Goal: Task Accomplishment & Management: Complete application form

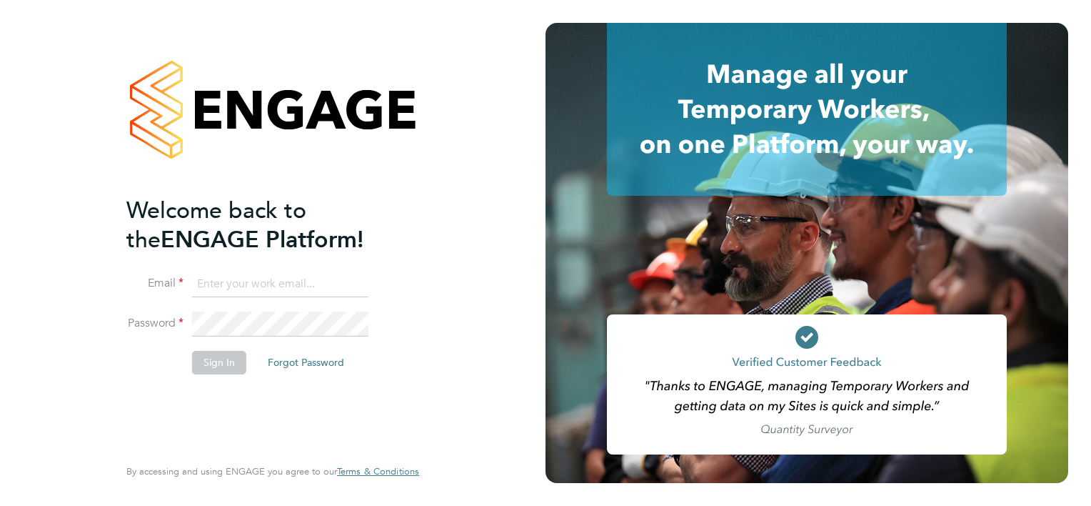
type input "[PERSON_NAME][EMAIL_ADDRESS][PERSON_NAME][DOMAIN_NAME]"
click at [212, 337] on li "Password" at bounding box center [265, 331] width 278 height 40
click at [211, 372] on button "Sign In" at bounding box center [219, 362] width 54 height 23
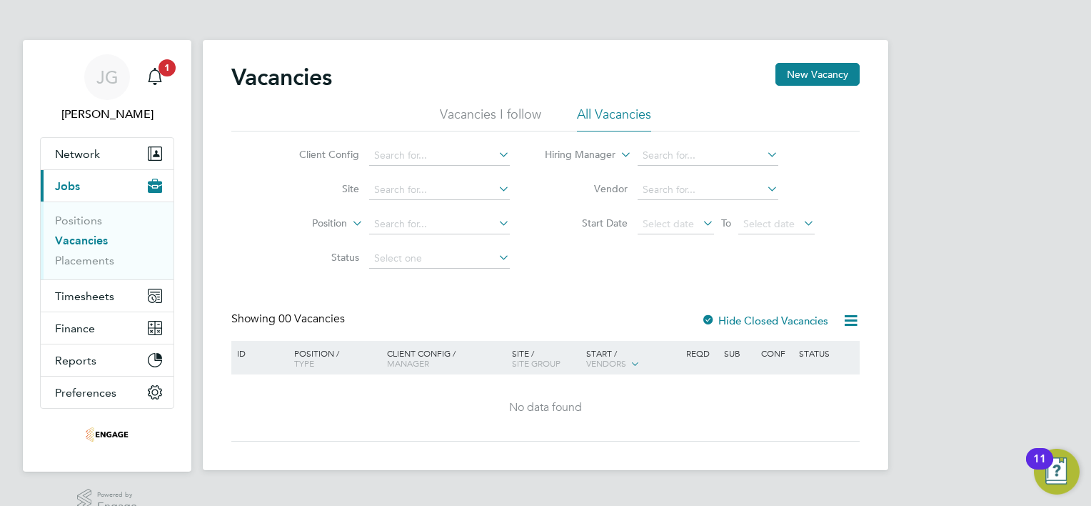
click at [69, 240] on link "Vacancies" at bounding box center [81, 241] width 53 height 14
click at [77, 258] on link "Placements" at bounding box center [84, 261] width 59 height 14
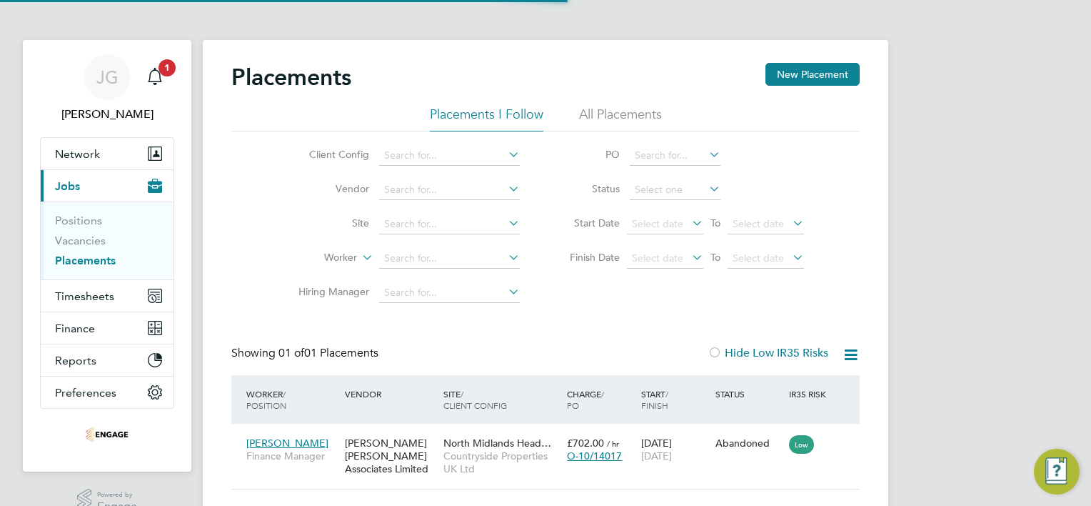
scroll to position [14, 68]
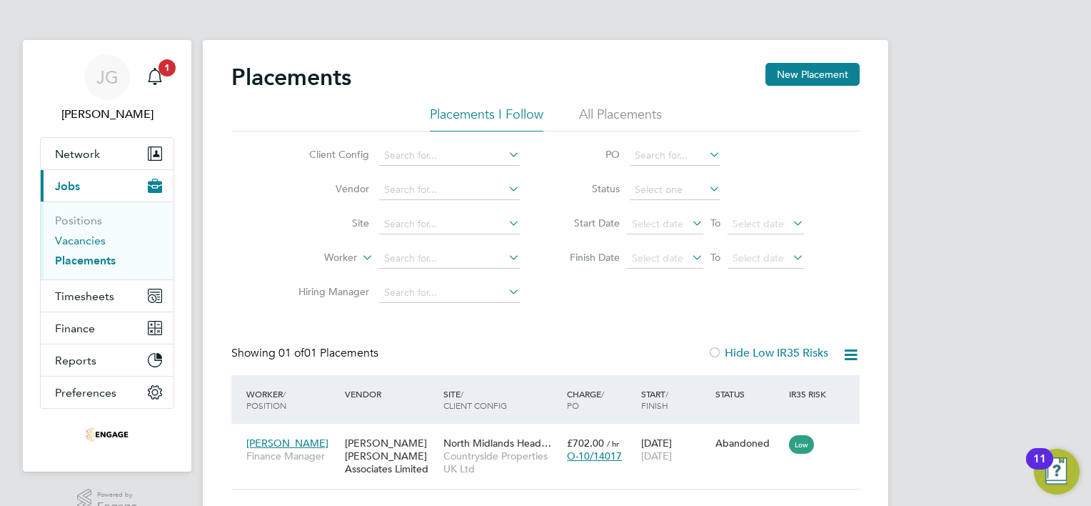
click at [81, 237] on link "Vacancies" at bounding box center [80, 241] width 51 height 14
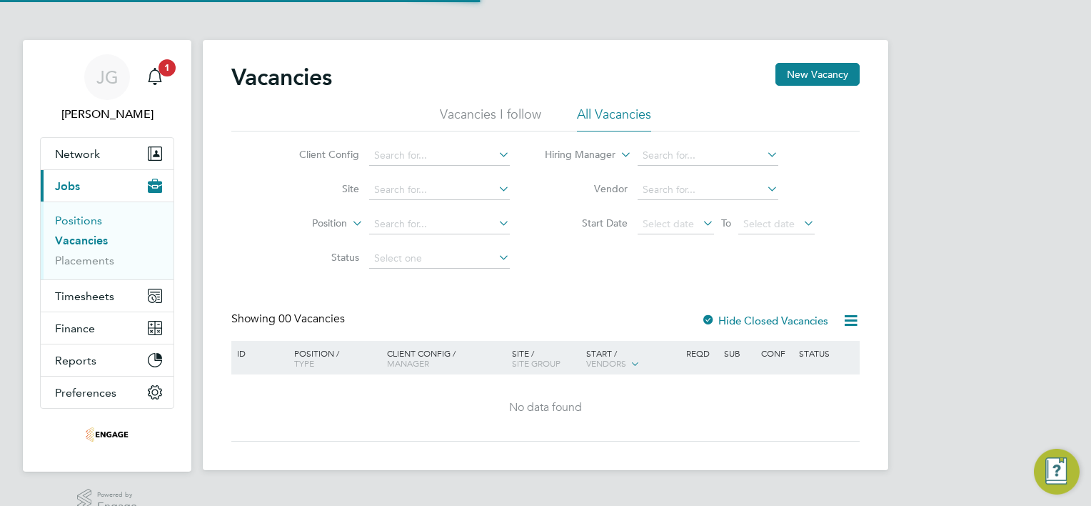
click at [82, 221] on link "Positions" at bounding box center [78, 221] width 47 height 14
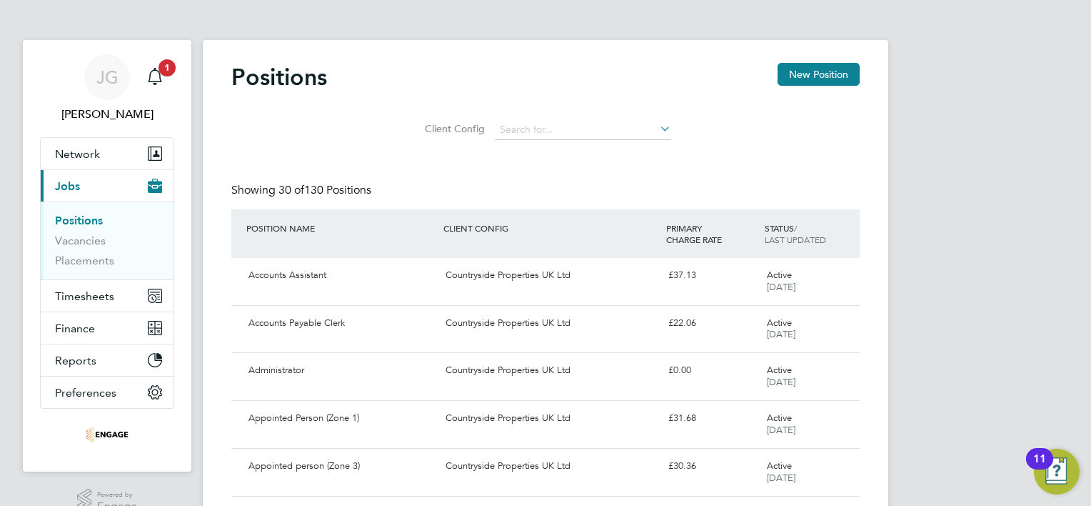
click at [86, 189] on button "Current page: Jobs" at bounding box center [107, 185] width 133 height 31
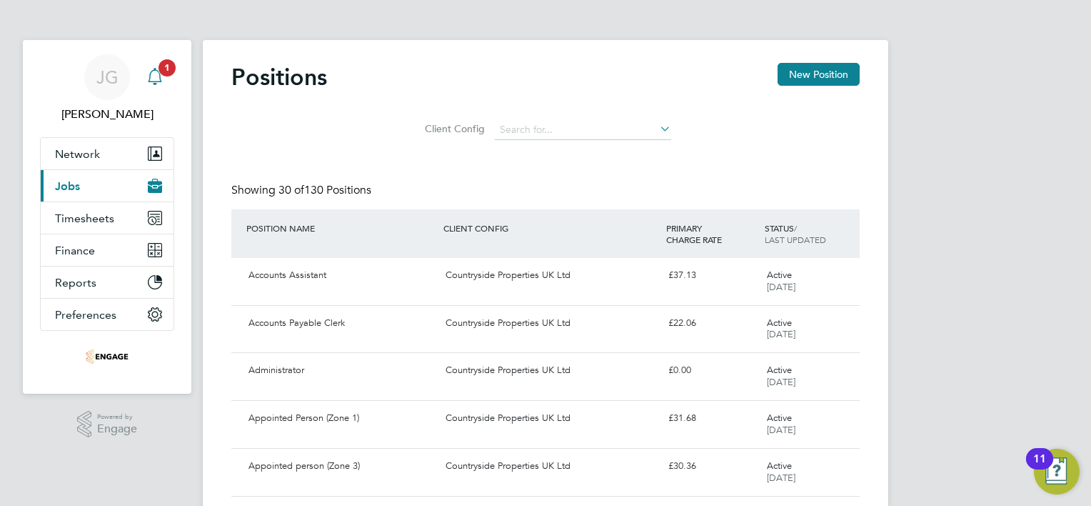
click at [149, 77] on icon "Main navigation" at bounding box center [154, 76] width 17 height 17
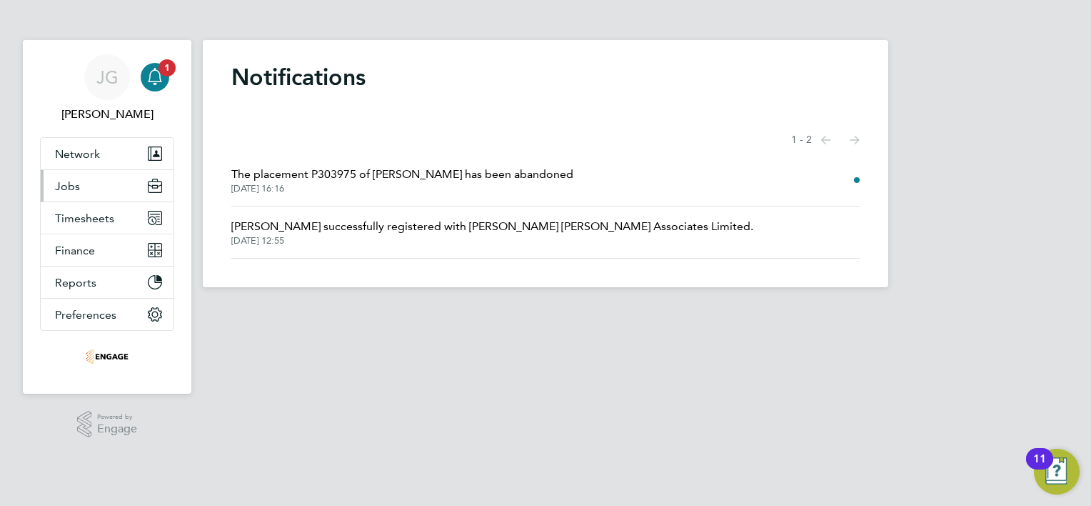
click at [69, 189] on span "Jobs" at bounding box center [67, 186] width 25 height 14
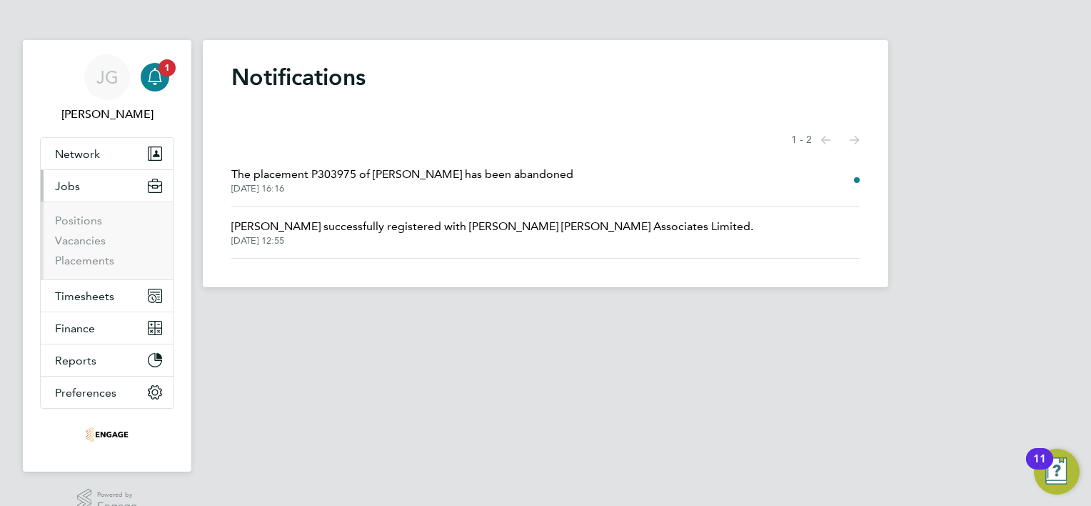
click at [75, 211] on ul "Positions Vacancies Placements" at bounding box center [107, 240] width 133 height 78
click at [75, 222] on link "Positions" at bounding box center [78, 221] width 47 height 14
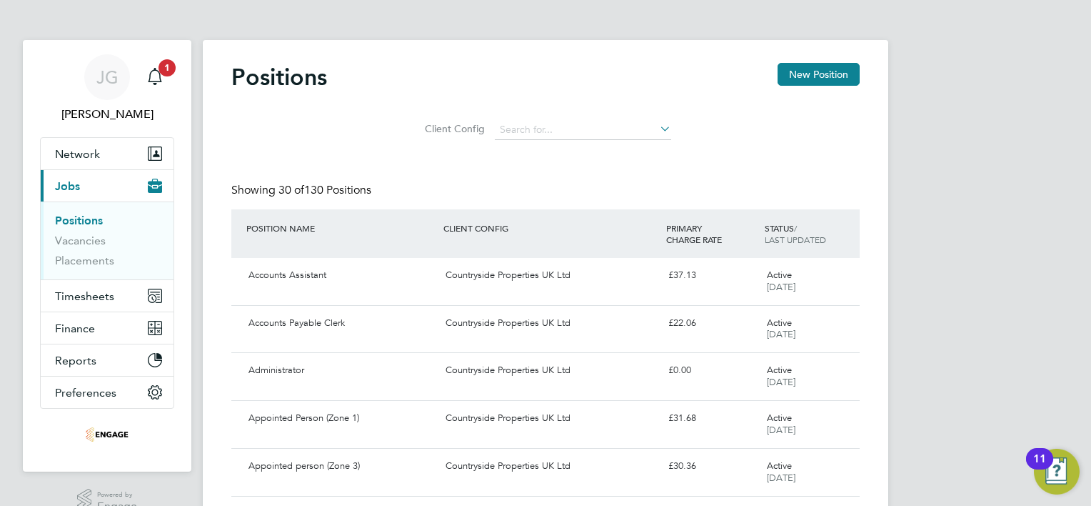
click at [513, 228] on div "CLIENT CONFIG" at bounding box center [551, 228] width 222 height 26
drag, startPoint x: 426, startPoint y: 231, endPoint x: 526, endPoint y: 230, distance: 100.0
click at [526, 230] on div "POSITION NAME CLIENT CONFIG PRIMARY CHARGE RATE STATUS / LAST UPDATED" at bounding box center [545, 233] width 628 height 49
drag, startPoint x: 526, startPoint y: 230, endPoint x: 508, endPoint y: 260, distance: 34.5
click at [508, 260] on div "Accounts Assistant Countryside Properties UK Ltd £37.13 Active 28 May 2025" at bounding box center [545, 281] width 628 height 47
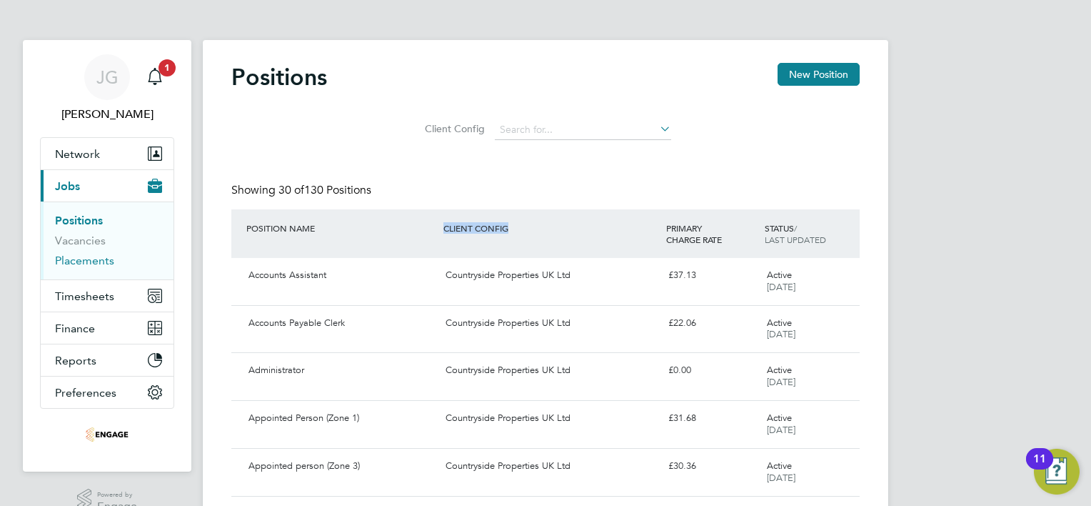
click at [86, 261] on link "Placements" at bounding box center [84, 261] width 59 height 14
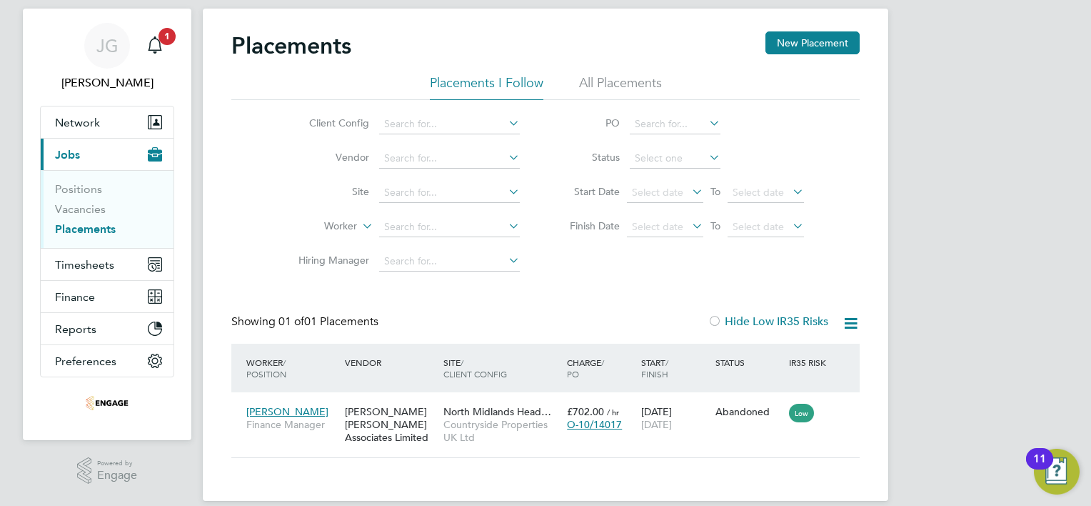
scroll to position [49, 0]
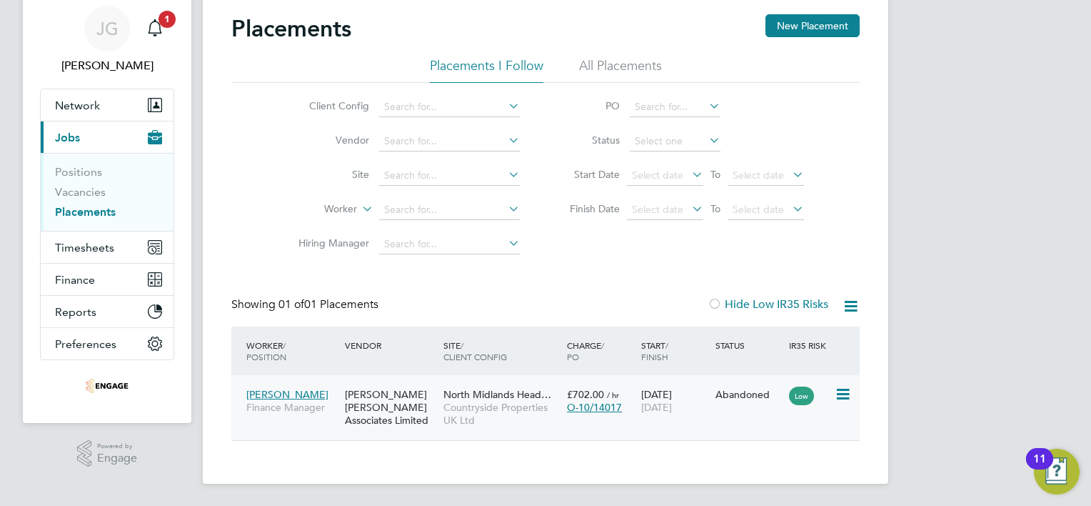
click at [541, 415] on span "Countryside Properties UK Ltd" at bounding box center [501, 414] width 116 height 26
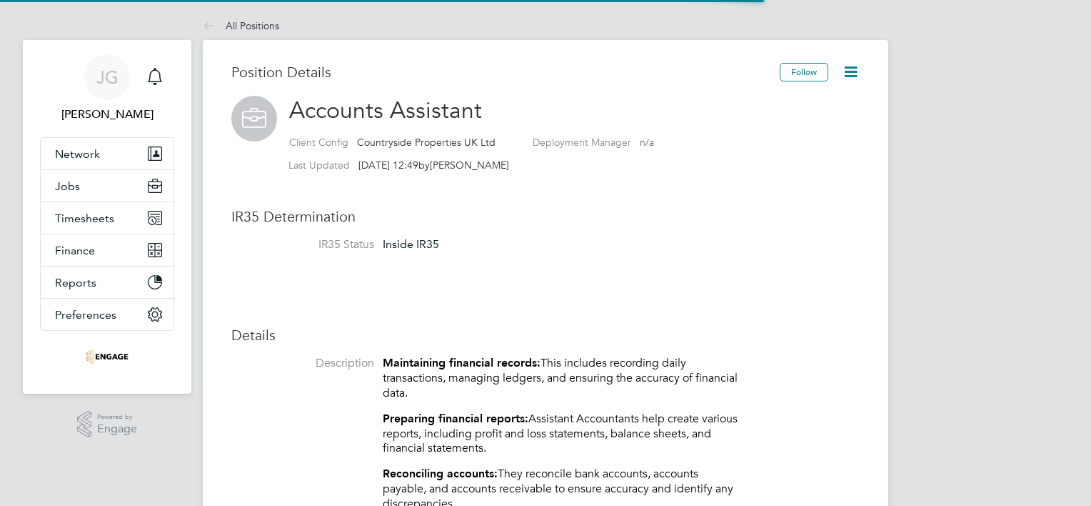
scroll to position [42, 96]
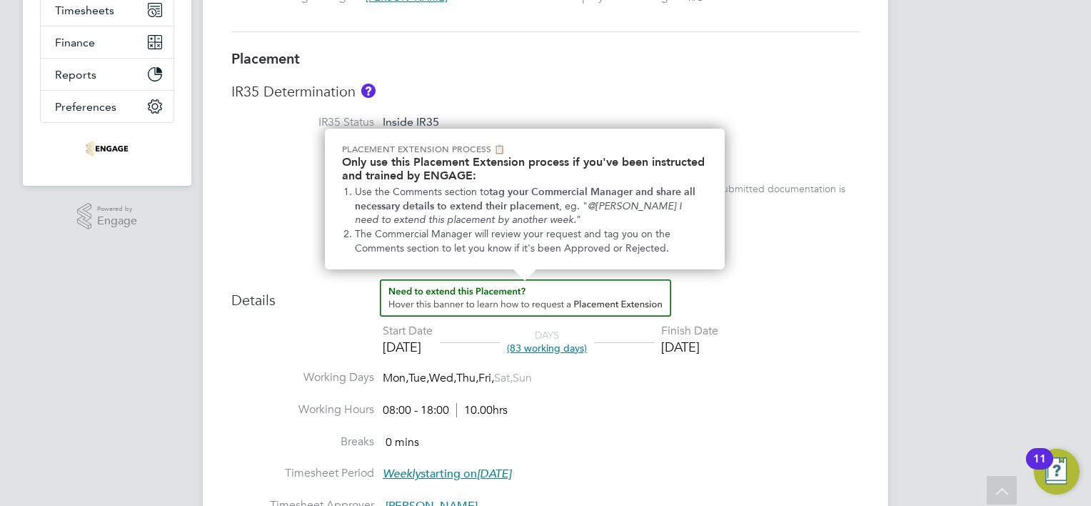
click at [808, 435] on li "Breaks 0 mins" at bounding box center [545, 450] width 628 height 32
click at [845, 214] on li "IR35 Risk Low The worker is engaged as PAYE and already pays taxes at source. I…" at bounding box center [545, 184] width 628 height 75
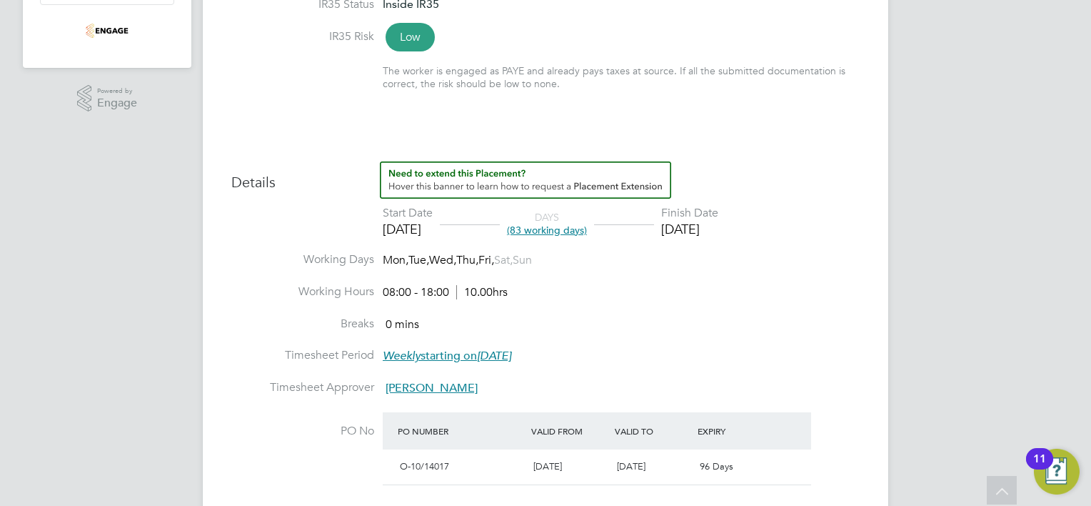
click at [278, 175] on h3 "Details" at bounding box center [545, 176] width 628 height 30
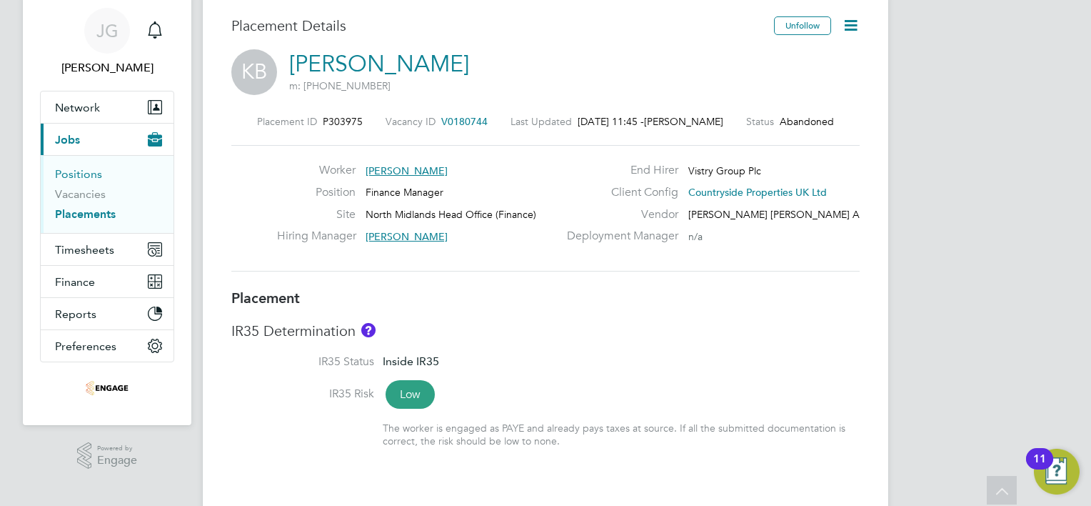
click at [85, 176] on link "Positions" at bounding box center [78, 174] width 47 height 14
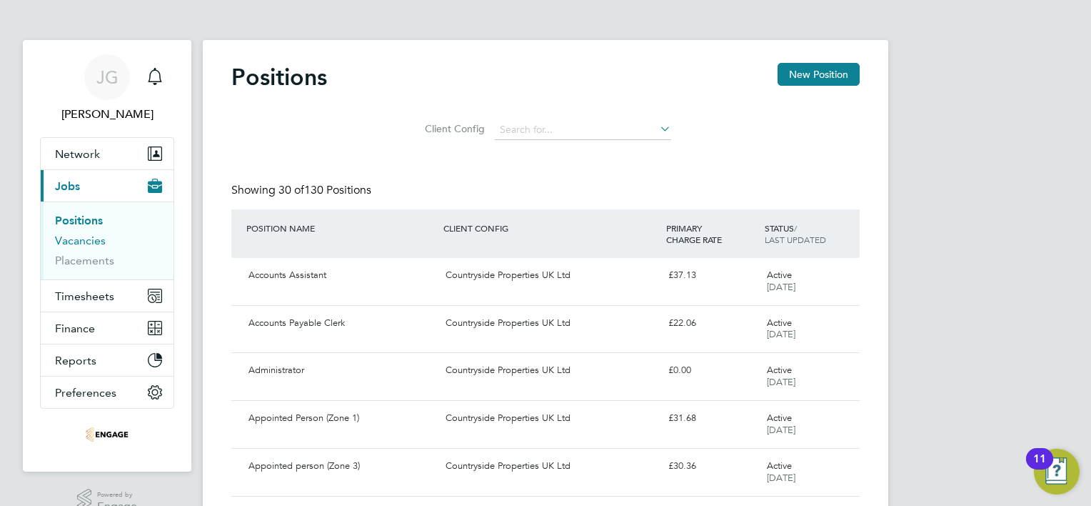
click at [70, 241] on link "Vacancies" at bounding box center [80, 241] width 51 height 14
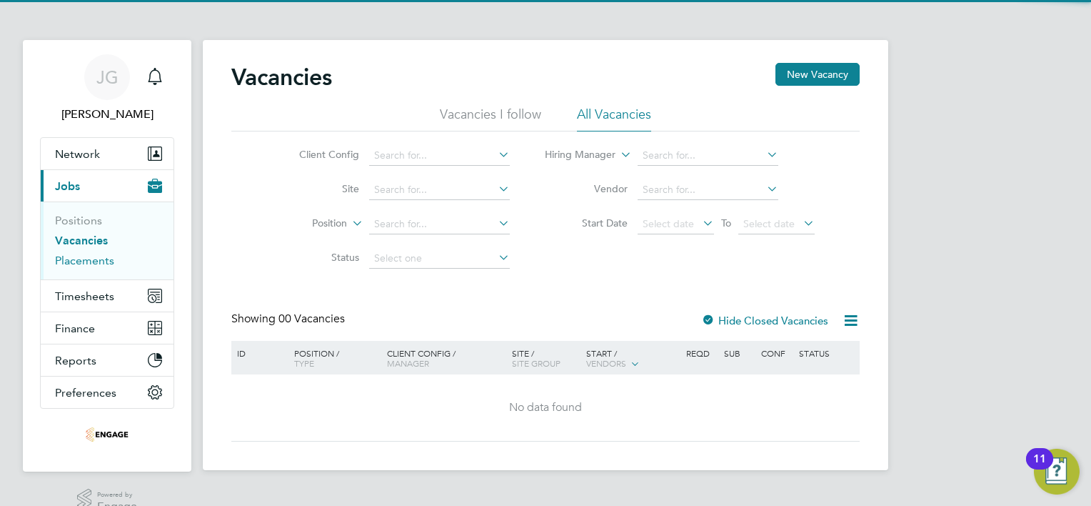
click at [71, 265] on link "Placements" at bounding box center [84, 261] width 59 height 14
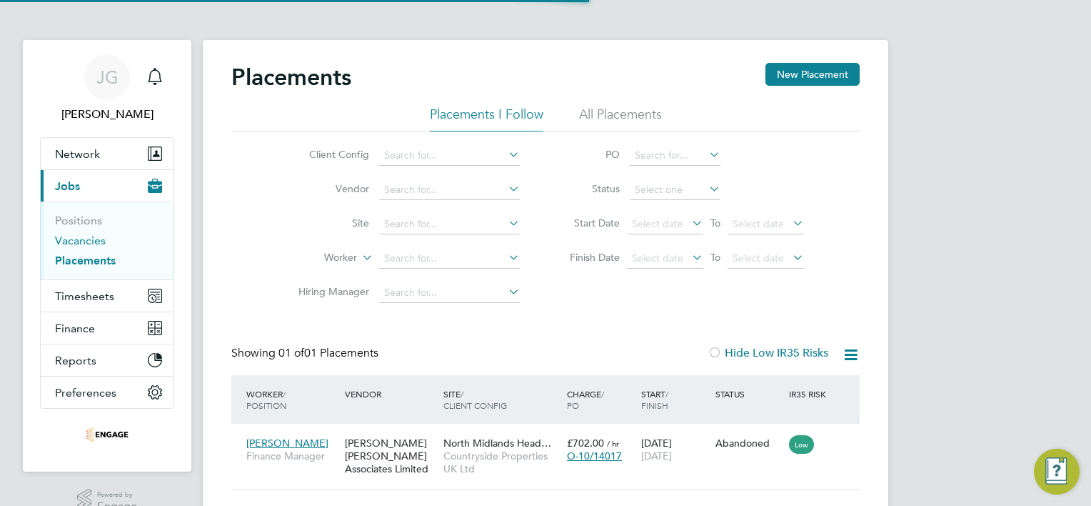
scroll to position [14, 68]
click at [71, 241] on link "Vacancies" at bounding box center [80, 241] width 51 height 14
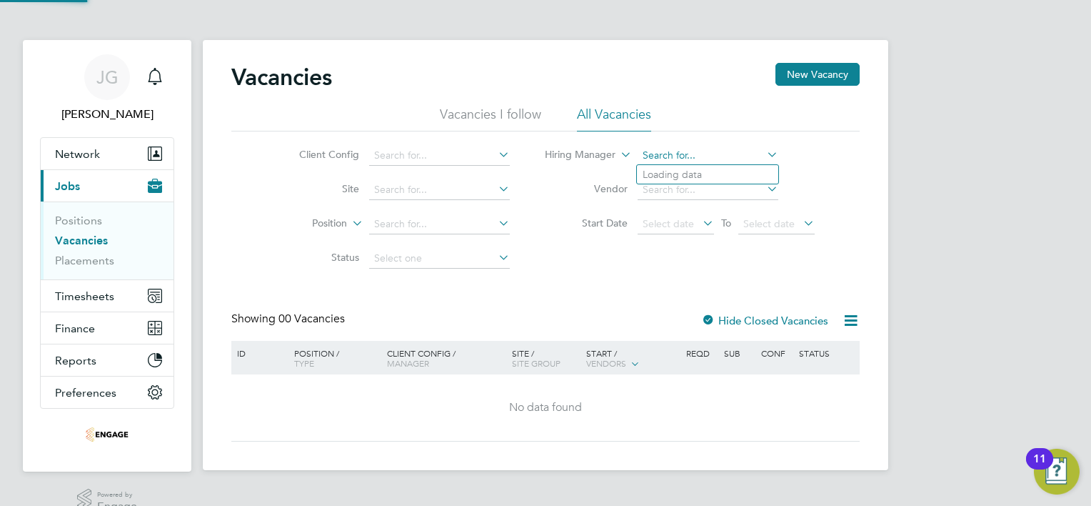
click at [706, 164] on div "Vacancies New Vacancy Vacancies I follow All Vacancies Client Config Site Posit…" at bounding box center [546, 255] width 686 height 430
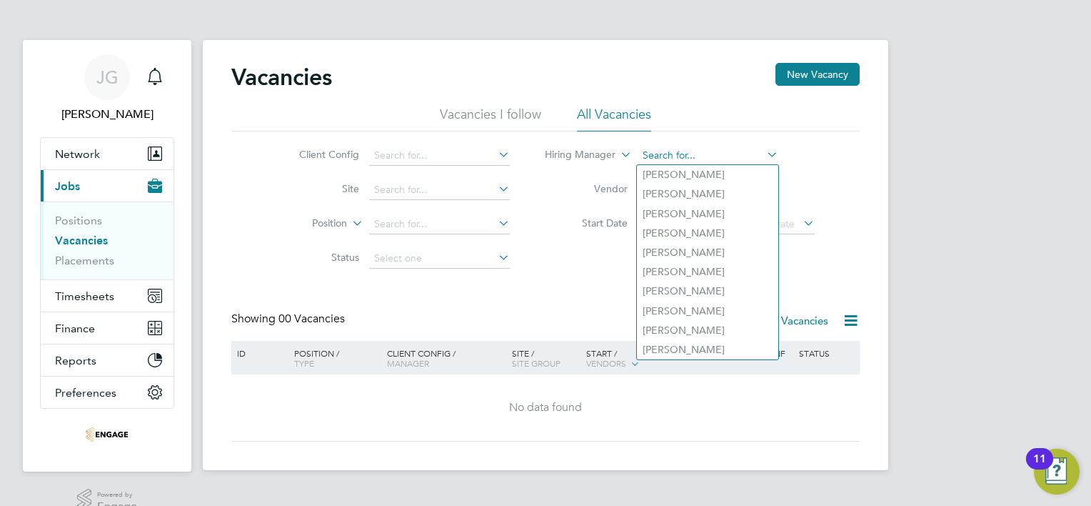
click at [701, 161] on input at bounding box center [708, 156] width 141 height 20
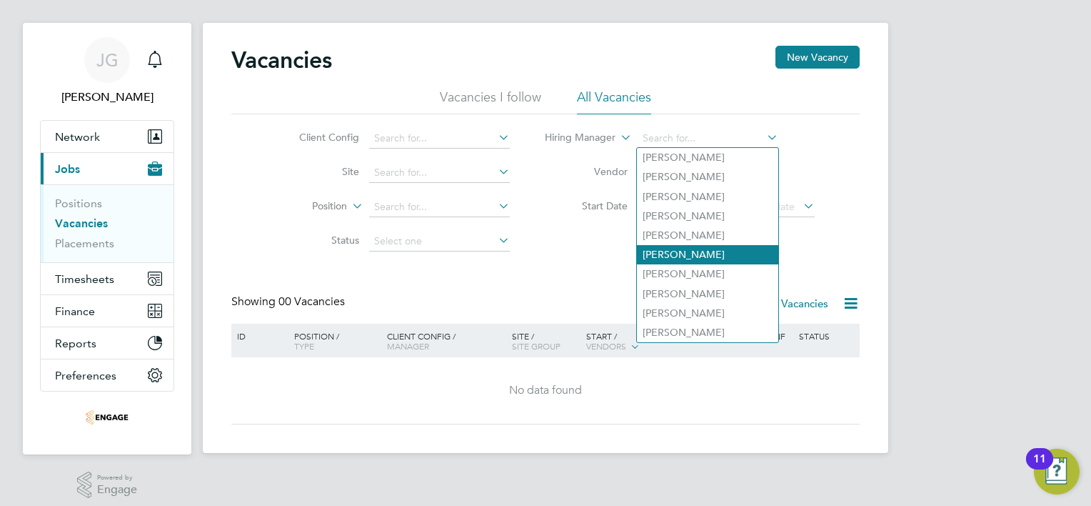
scroll to position [26, 0]
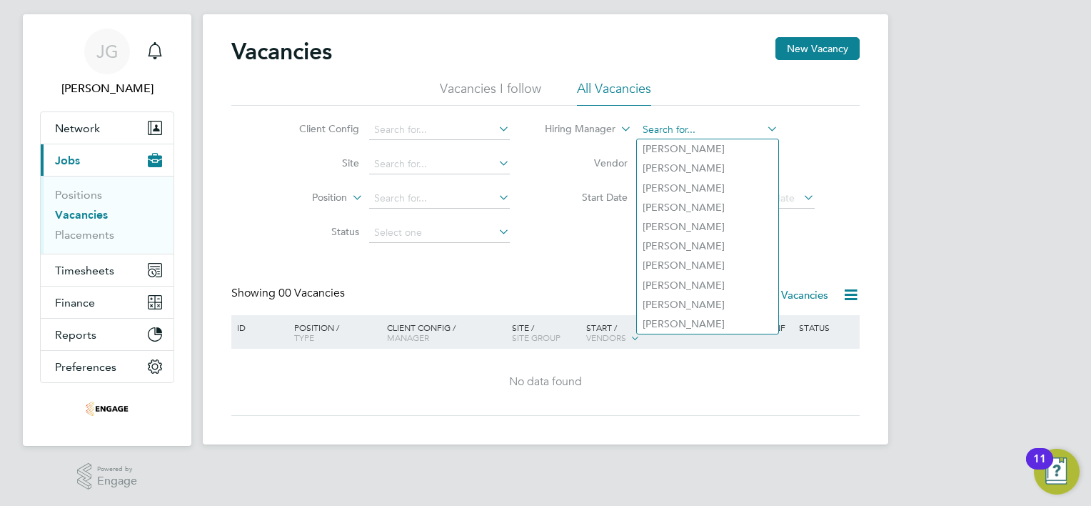
click at [653, 120] on input at bounding box center [708, 130] width 141 height 20
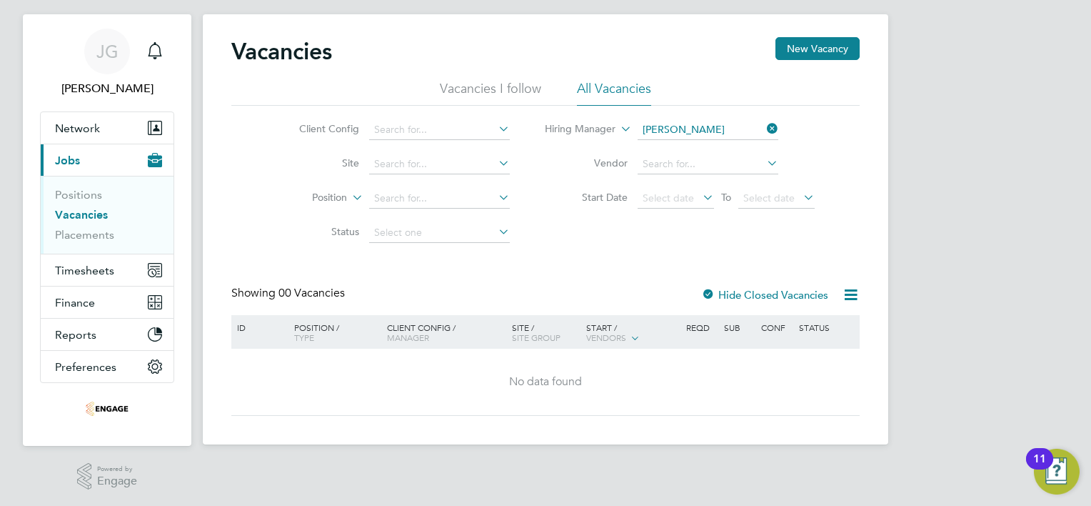
click at [679, 143] on li "Sall y Seabrook" at bounding box center [709, 148] width 145 height 19
type input "[PERSON_NAME]"
click at [66, 238] on link "Placements" at bounding box center [84, 235] width 59 height 14
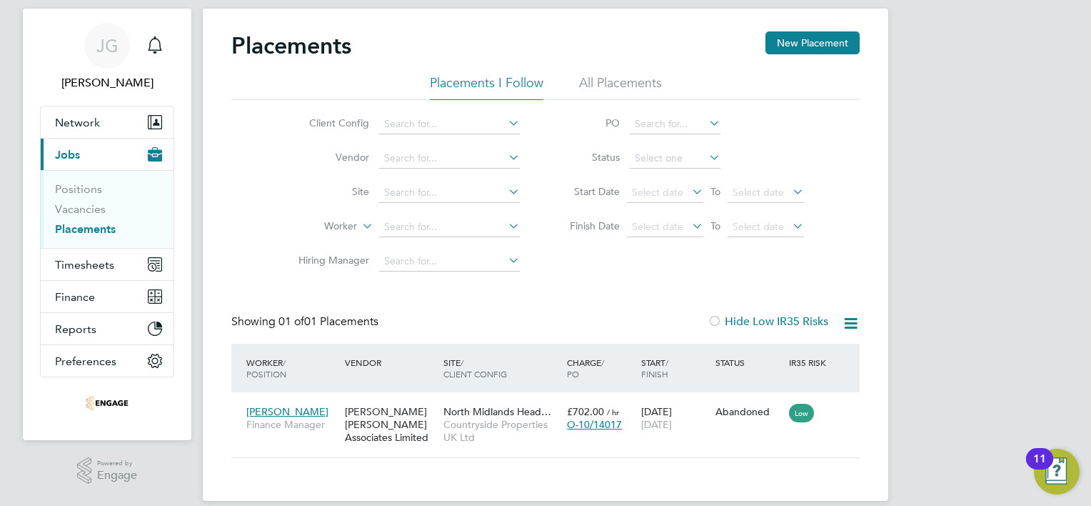
scroll to position [49, 0]
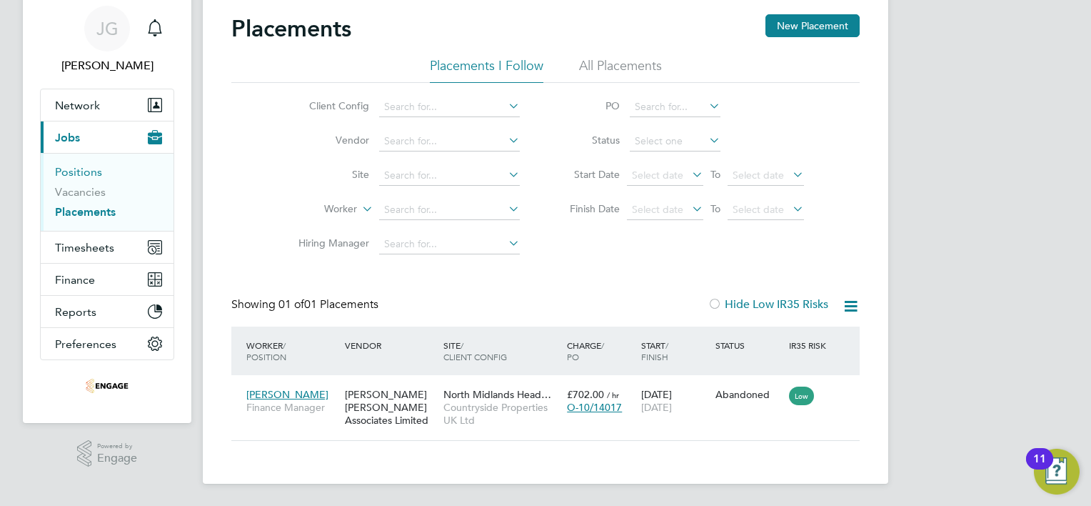
click at [80, 171] on link "Positions" at bounding box center [78, 172] width 47 height 14
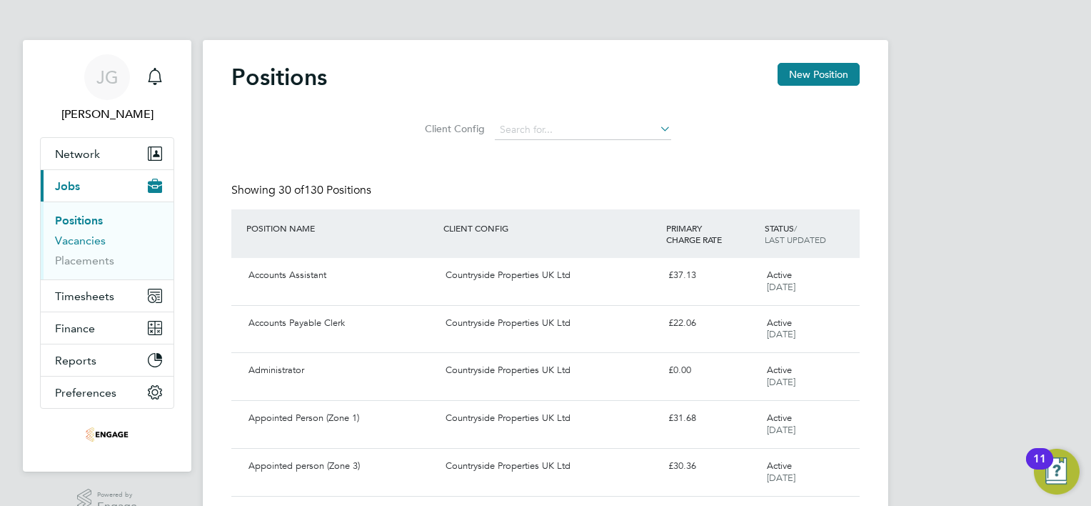
click at [80, 241] on link "Vacancies" at bounding box center [80, 241] width 51 height 14
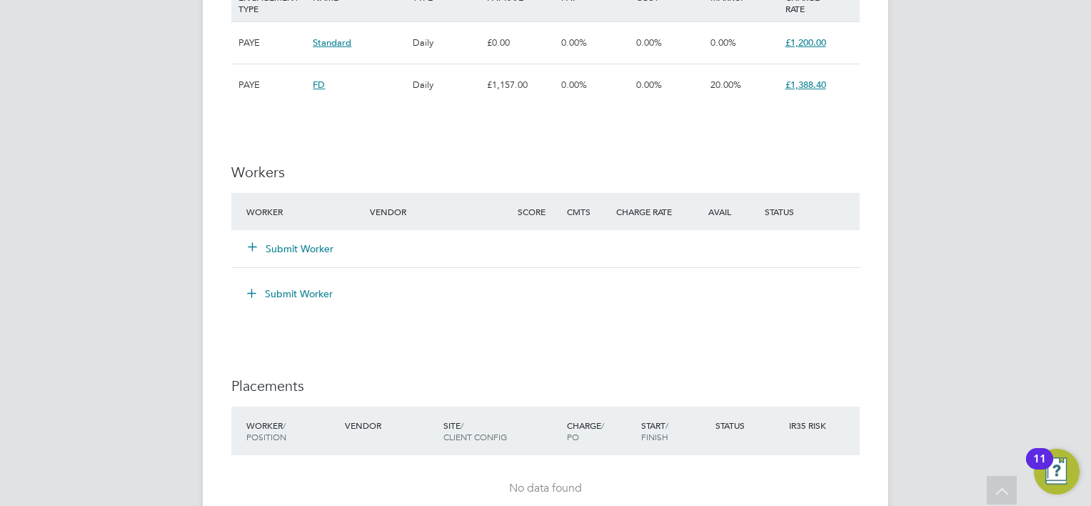
scroll to position [1071, 0]
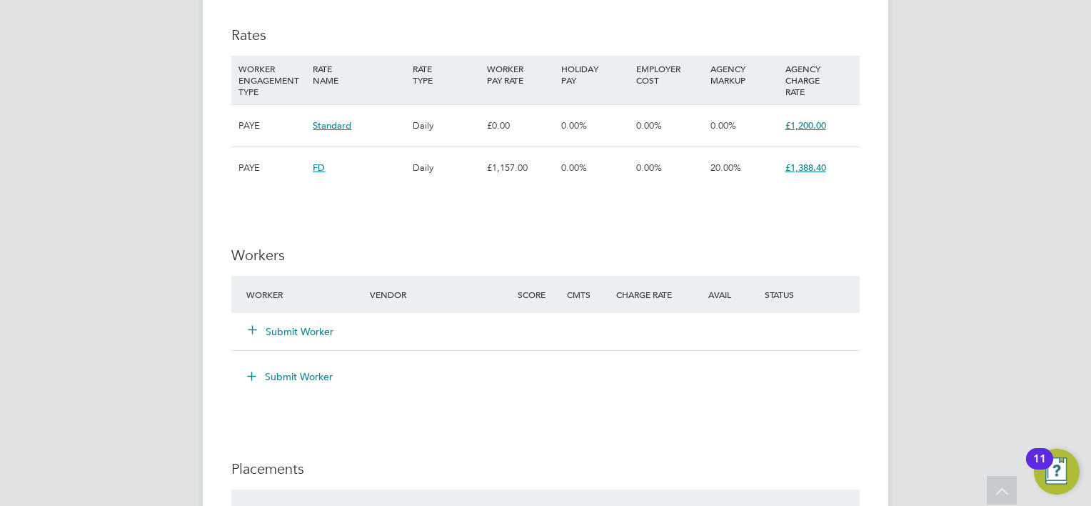
click at [286, 328] on button "Submit Worker" at bounding box center [292, 331] width 86 height 14
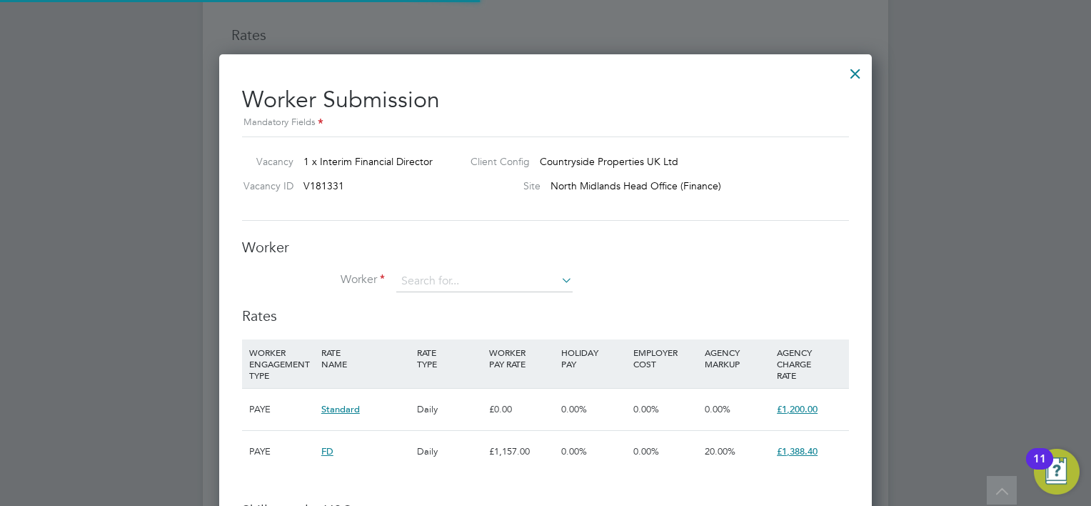
scroll to position [6, 6]
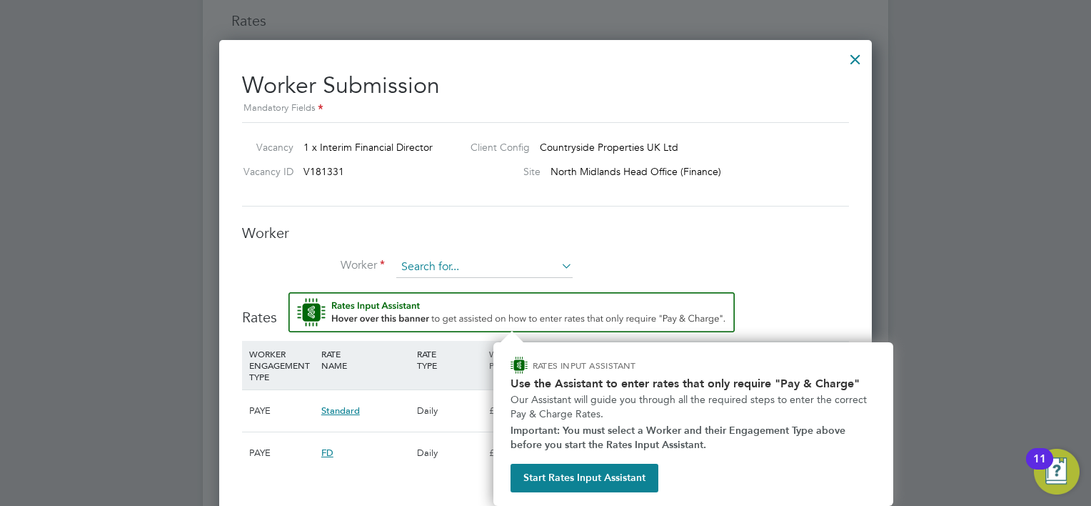
click at [422, 263] on input at bounding box center [484, 266] width 176 height 21
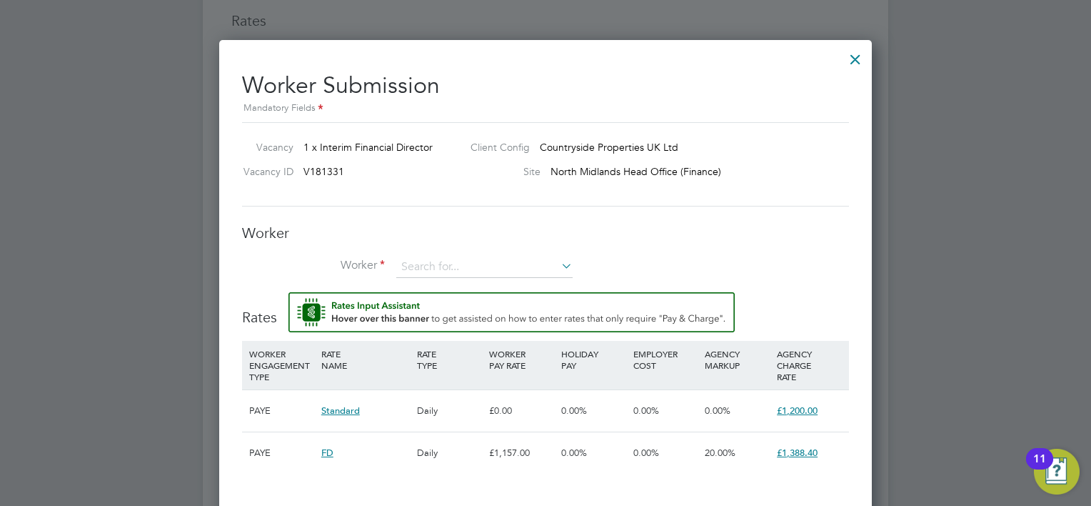
click at [558, 262] on icon at bounding box center [558, 266] width 0 height 20
click at [558, 263] on icon at bounding box center [558, 266] width 0 height 20
click at [558, 264] on icon at bounding box center [558, 266] width 0 height 20
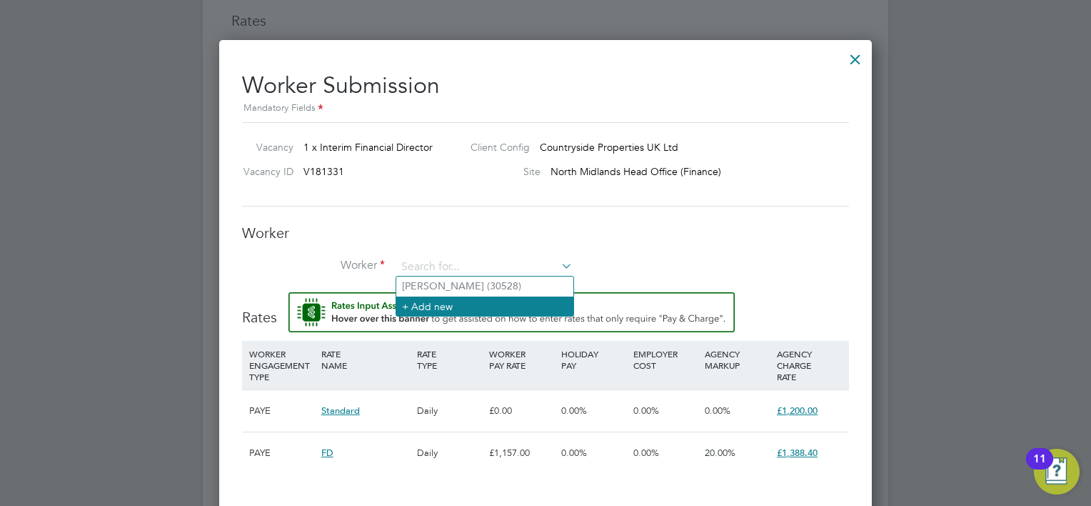
click at [482, 300] on li "+ Add new" at bounding box center [484, 305] width 177 height 19
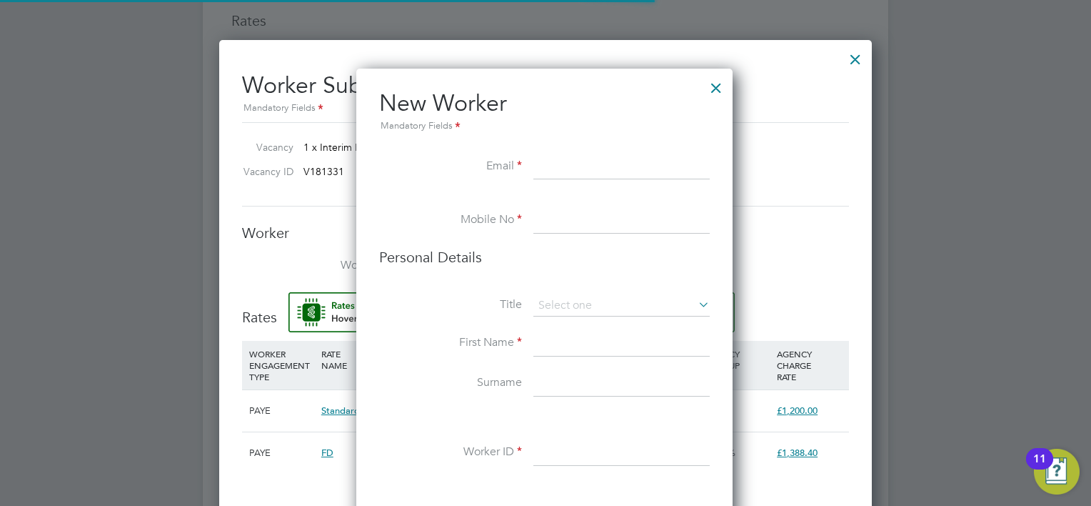
scroll to position [1203, 378]
click at [547, 159] on input at bounding box center [621, 167] width 176 height 26
paste input "paulsavidge@hotmail.co.uk"
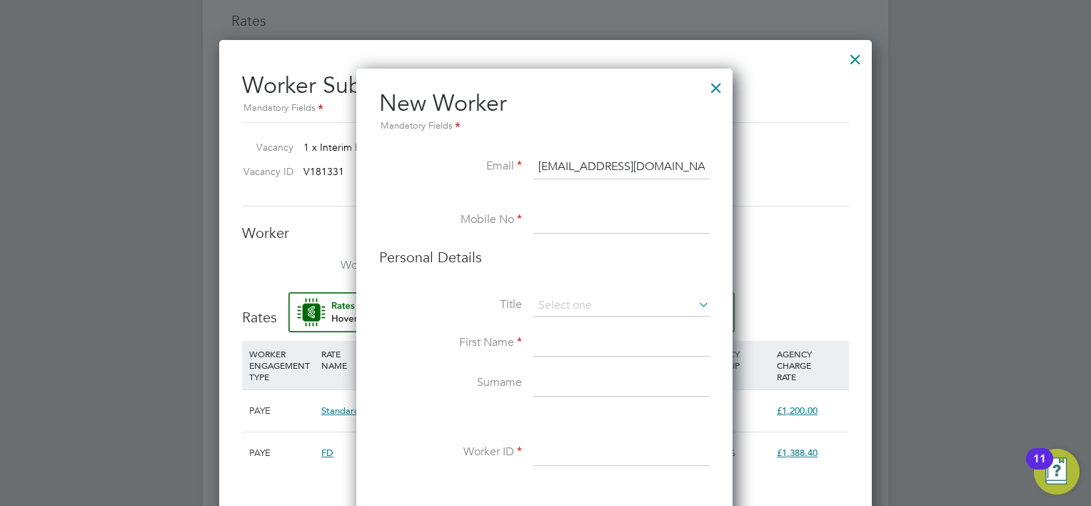
drag, startPoint x: 564, startPoint y: 172, endPoint x: 547, endPoint y: 157, distance: 22.8
click at [561, 174] on input "paulsavidge@hotmail.co.uk" at bounding box center [621, 167] width 176 height 26
type input "paulsavidge@hotmail.co.uk"
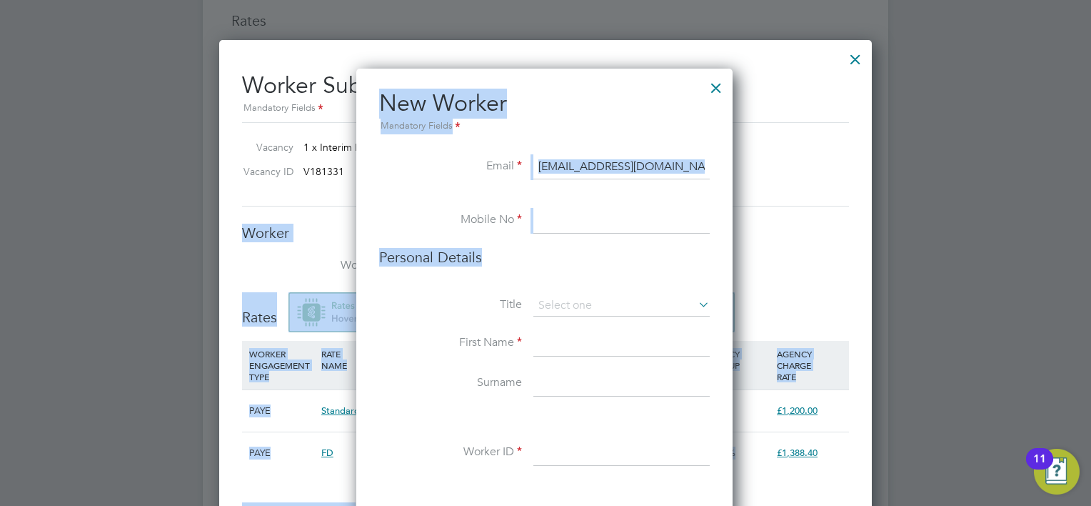
click at [612, 226] on input at bounding box center [621, 221] width 176 height 26
drag, startPoint x: 600, startPoint y: 226, endPoint x: 583, endPoint y: 220, distance: 18.1
click at [583, 220] on input at bounding box center [621, 221] width 176 height 26
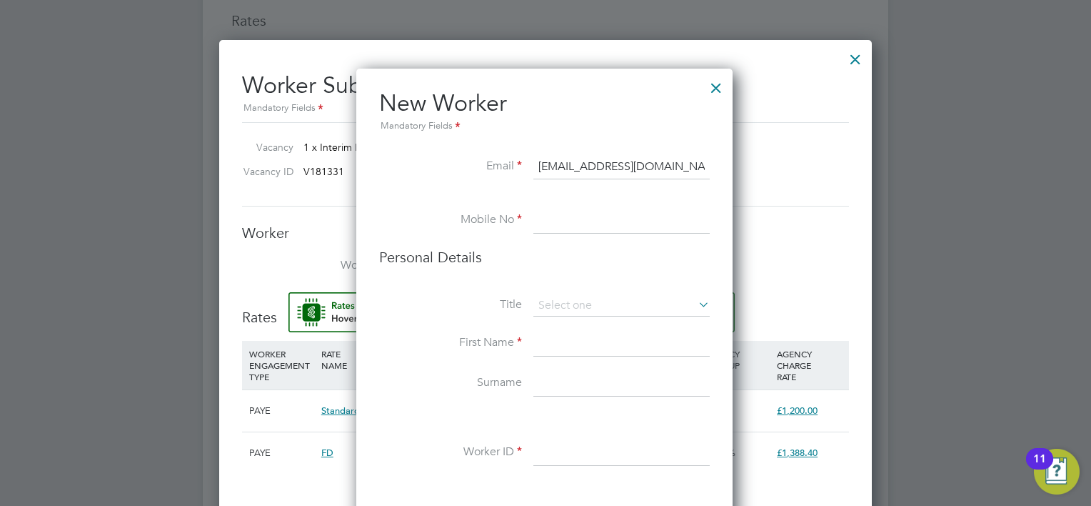
click at [583, 220] on input at bounding box center [621, 221] width 176 height 26
paste input "+44 7585 960003"
type input "+44 7585 960003"
click at [572, 298] on input at bounding box center [621, 305] width 176 height 21
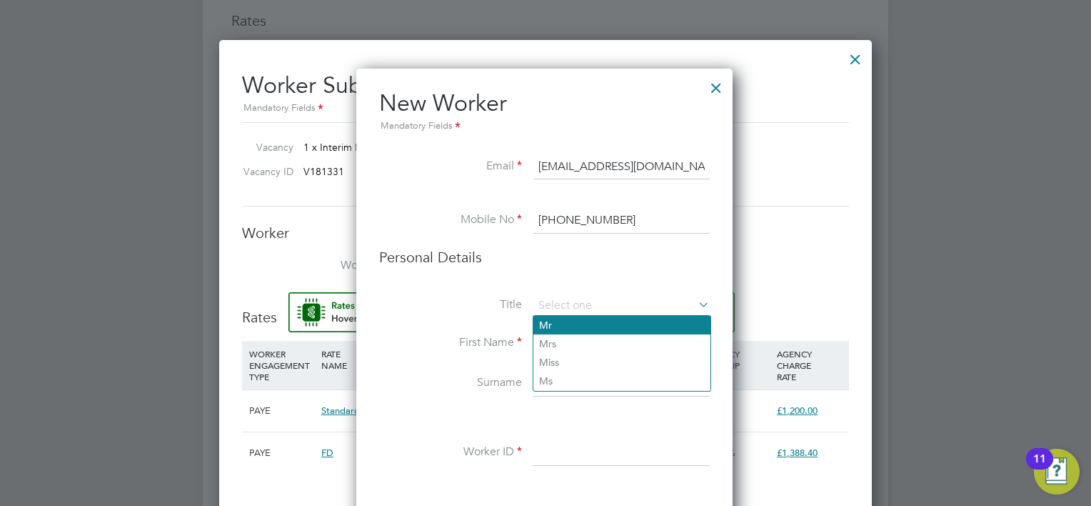
click at [576, 331] on li "Mr" at bounding box center [621, 325] width 177 height 19
type input "Mr"
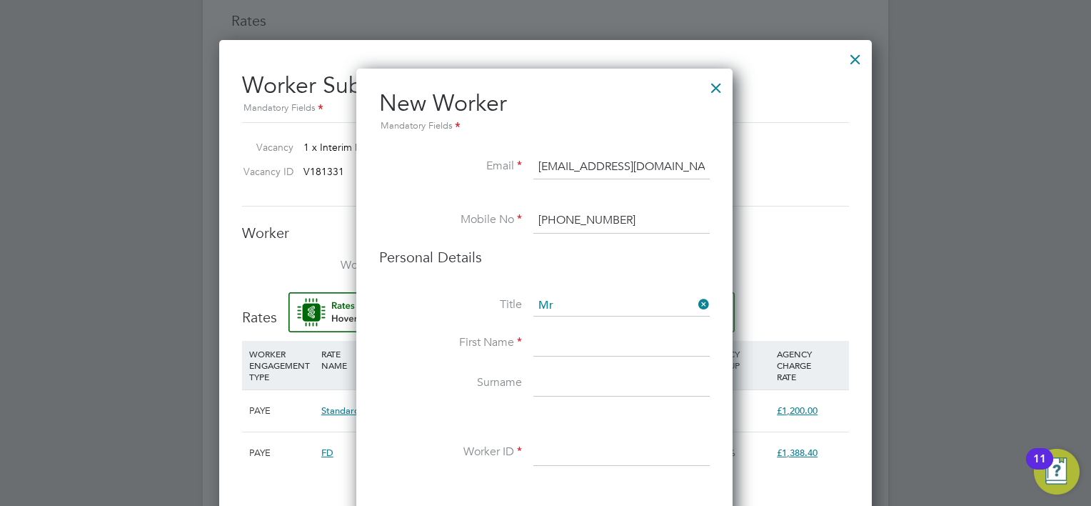
click at [566, 348] on input at bounding box center [621, 344] width 176 height 26
type input "p"
type input "Paul"
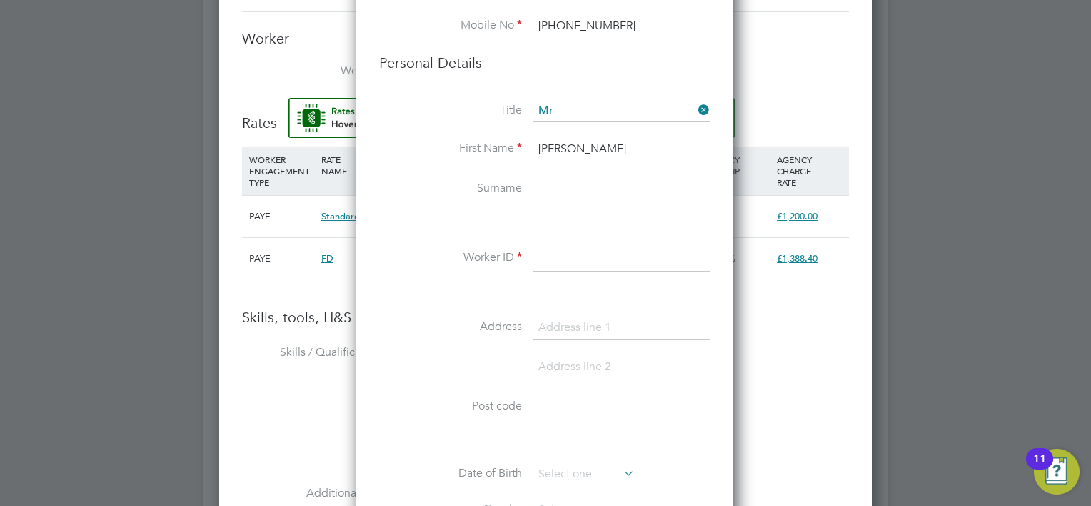
scroll to position [1286, 0]
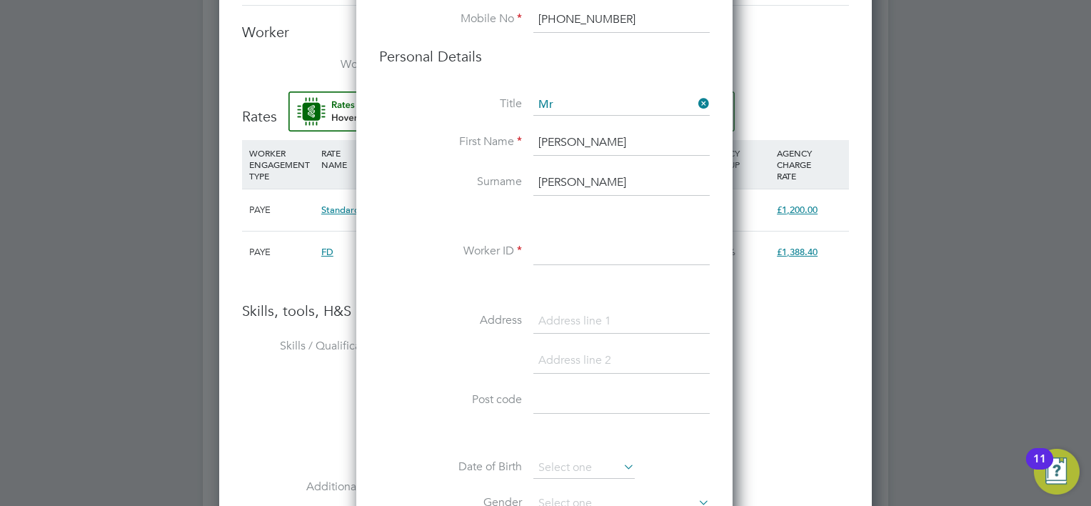
type input "Savidge"
click at [581, 251] on input at bounding box center [621, 252] width 176 height 26
paste input "30766"
type input "30766"
click at [543, 323] on input at bounding box center [621, 321] width 176 height 26
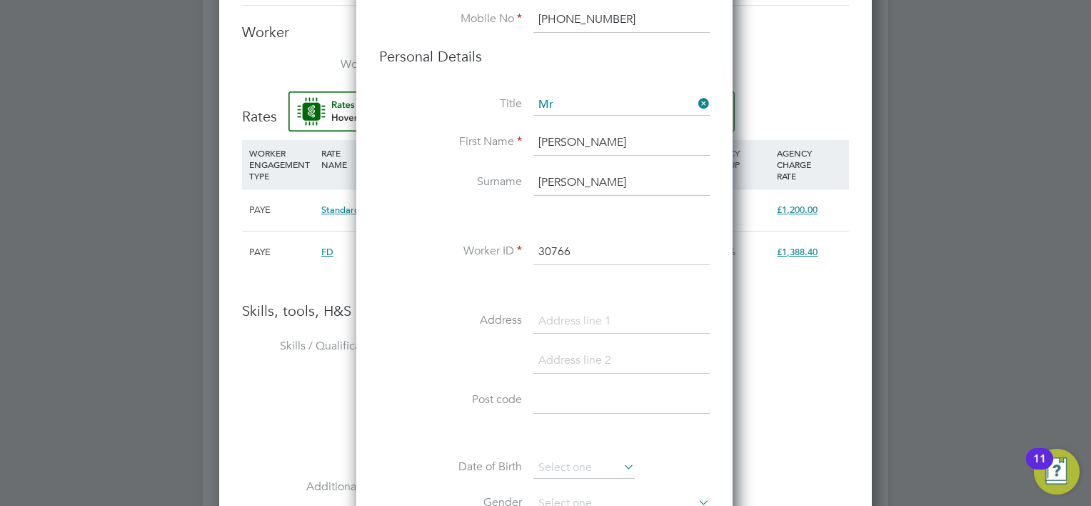
paste input "Campbells Croft, The Close, Clifford Chambers, Stratford-Upon-Avon, Warwickshir…"
drag, startPoint x: 653, startPoint y: 314, endPoint x: 729, endPoint y: 324, distance: 76.4
click at [729, 324] on div "New Worker Mandatory Fields Email paulsavidge@hotmail.co.uk Mobile No +44 7585 …" at bounding box center [544, 471] width 376 height 1207
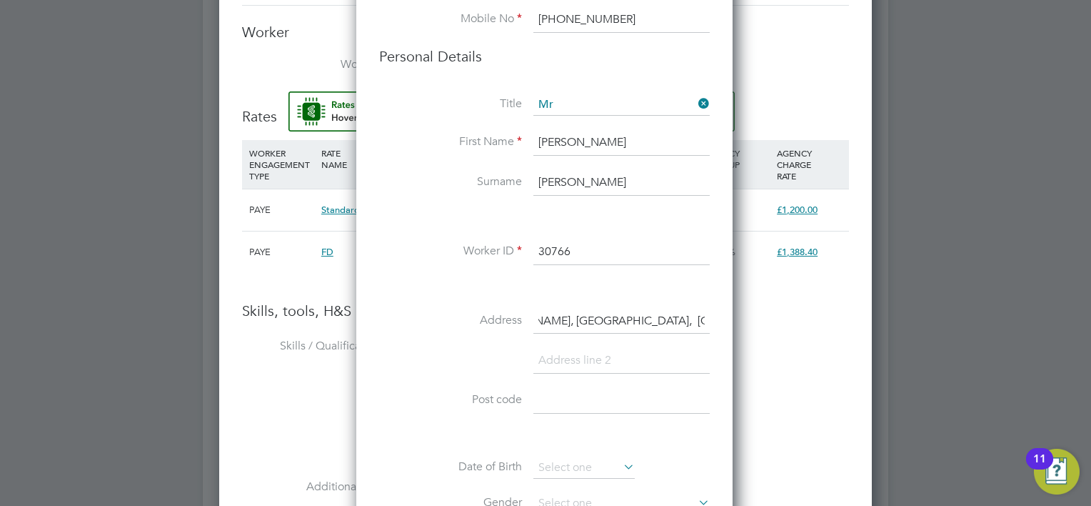
type input "Campbells Croft, The Close, Clifford Chambers, Stratford-Upon-Avon, Warwickshir…"
click at [570, 398] on input at bounding box center [621, 401] width 176 height 26
paste input "CV37 8HS"
type input "CV37 8HS"
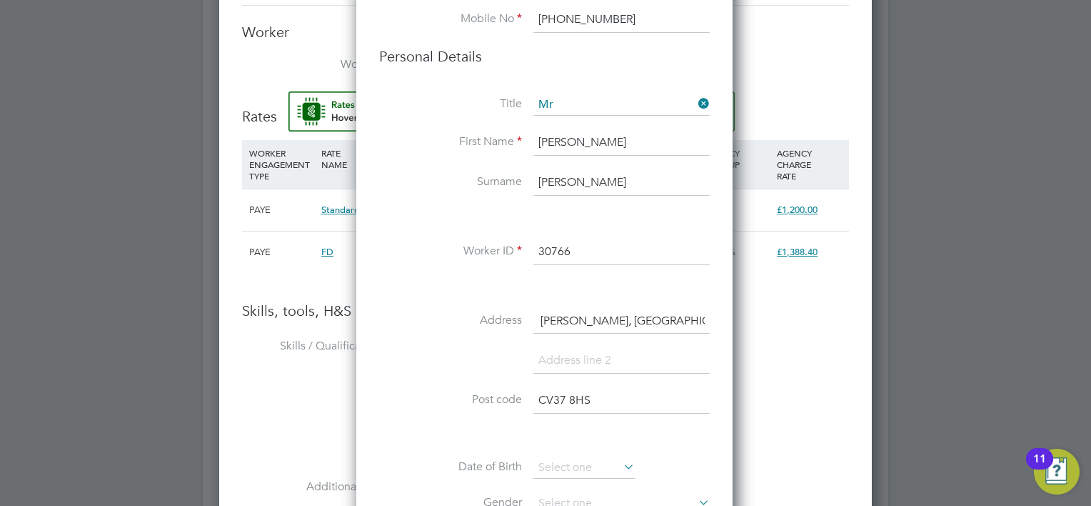
scroll to position [0, 268]
drag, startPoint x: 628, startPoint y: 317, endPoint x: 711, endPoint y: 315, distance: 83.6
click at [711, 315] on div "New Worker Mandatory Fields Email paulsavidge@hotmail.co.uk Mobile No +44 7585 …" at bounding box center [544, 471] width 376 height 1207
type input "Campbells Croft,"
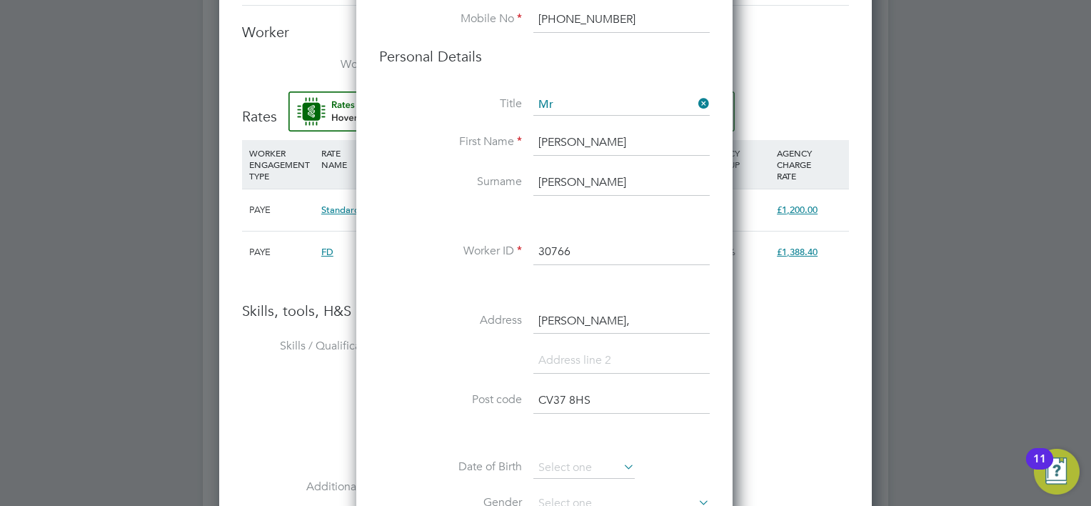
click at [594, 356] on input at bounding box center [621, 361] width 176 height 26
paste input "The Close, Clifford Chambers, Stratford-Upon-Avon, Warwickshire,"
type input "The Close, Clifford Chambers, Stratford-Upon-Avon, Warwickshire,"
click at [636, 324] on input "Campbells Croft," at bounding box center [621, 321] width 176 height 26
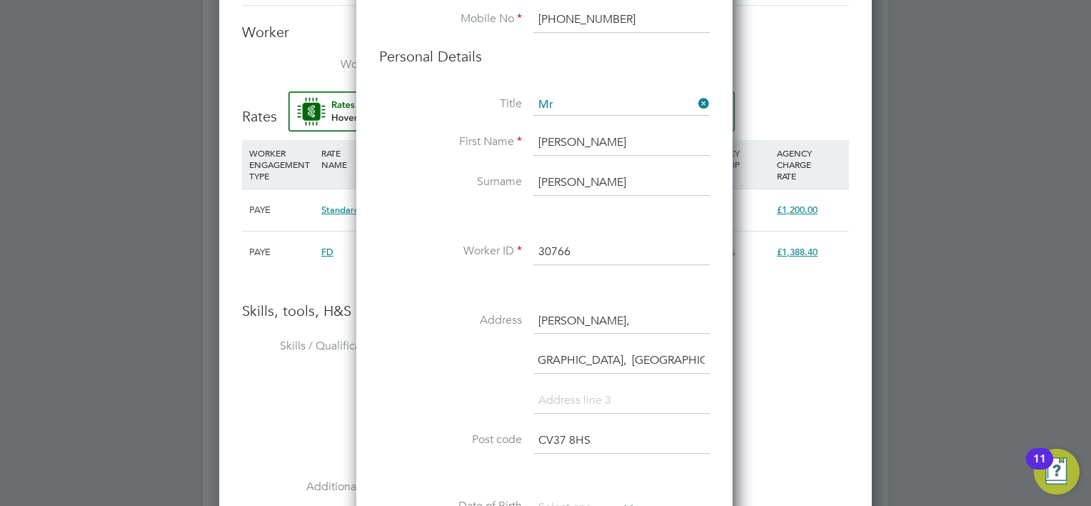
scroll to position [0, 0]
type input "Campbells Croft"
drag, startPoint x: 595, startPoint y: 353, endPoint x: 688, endPoint y: 363, distance: 94.0
click at [688, 363] on input "The Close, Clifford Chambers, Stratford-Upon-Avon, Warwickshire," at bounding box center [621, 361] width 176 height 26
type input "The Close, , Stratford-Upon-Avon, Warwickshire,"
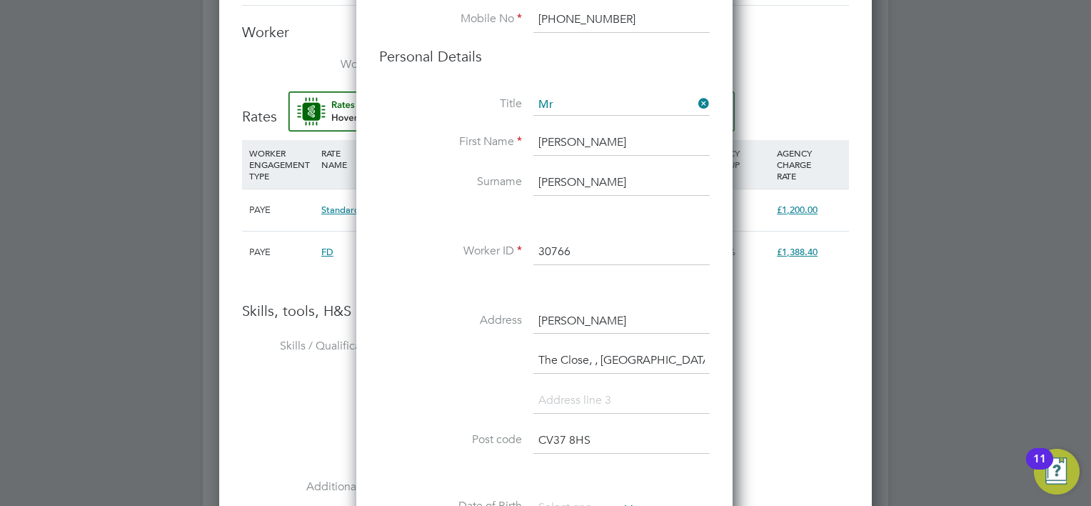
click at [581, 388] on input at bounding box center [621, 401] width 176 height 26
paste input "Clifford Chambers"
type input "Clifford Chambers"
drag, startPoint x: 603, startPoint y: 358, endPoint x: 621, endPoint y: 351, distance: 19.0
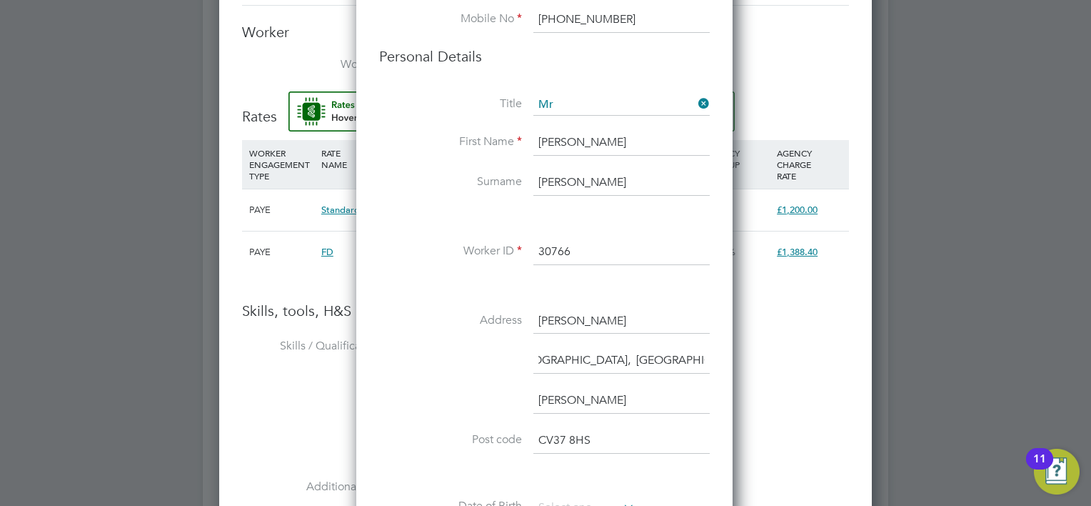
click at [621, 351] on input "The Close, , Stratford-Upon-Avon, Warwickshire," at bounding box center [621, 361] width 176 height 26
click at [651, 393] on input "Clifford Chambers" at bounding box center [621, 401] width 176 height 26
click at [608, 357] on input "The Close, , , Warwickshire," at bounding box center [621, 361] width 176 height 26
paste input "Stratford-Upon-Avon"
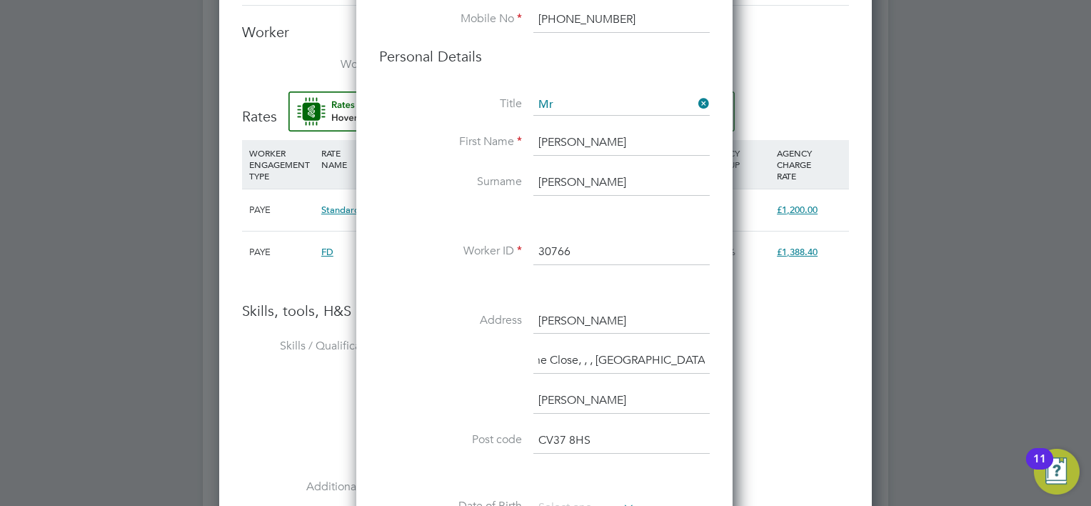
scroll to position [0, 86]
drag, startPoint x: 598, startPoint y: 356, endPoint x: 731, endPoint y: 367, distance: 133.3
click at [731, 367] on div "New Worker Mandatory Fields Email paulsavidge@hotmail.co.uk Mobile No +44 7585 …" at bounding box center [544, 491] width 376 height 1247
type input "The Close, , ,"
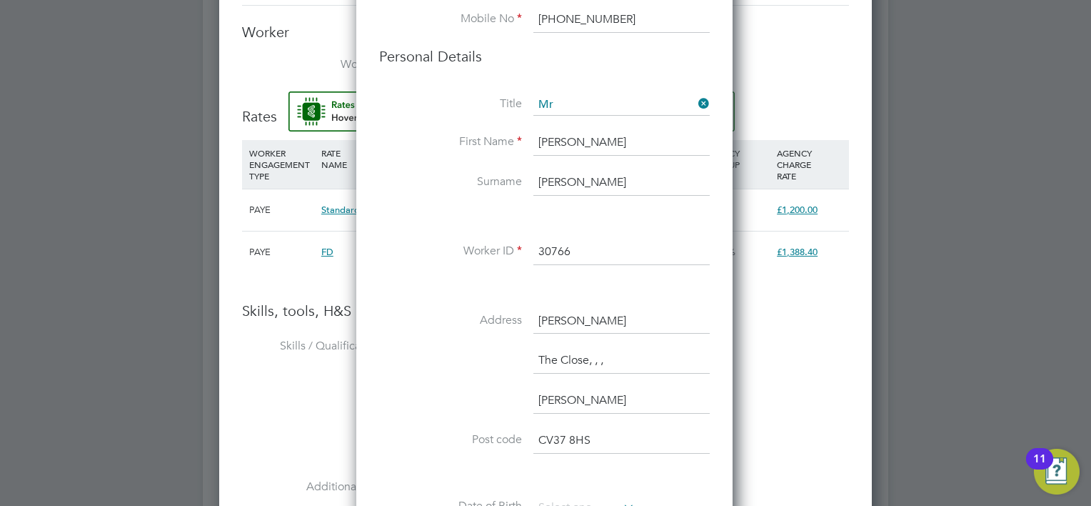
click at [650, 393] on input "Clifford Chambers" at bounding box center [621, 401] width 176 height 26
paste input "Stratford-Upon-Avon Warwickshire,"
type input "Clifford ChambersStratford-Upon-Avon Warwickshire,"
click at [611, 358] on input "The Close, , ," at bounding box center [621, 361] width 176 height 26
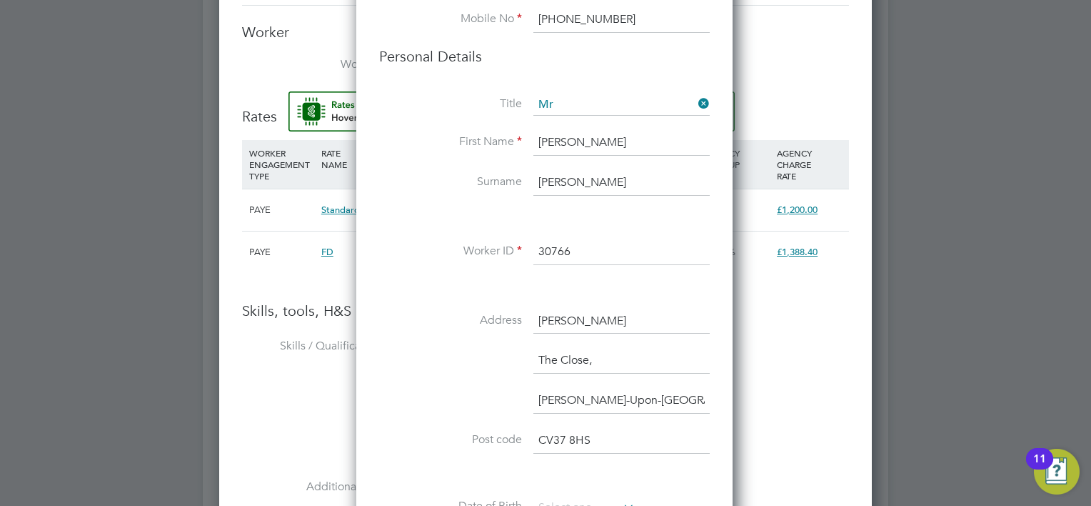
scroll to position [1357, 0]
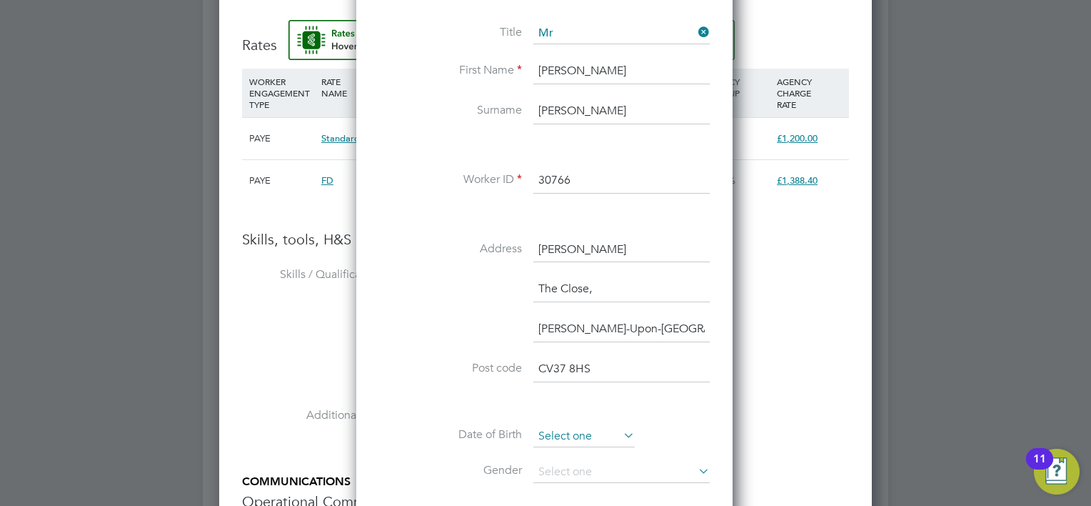
type input "The Close,"
click at [571, 429] on input at bounding box center [583, 436] width 101 height 21
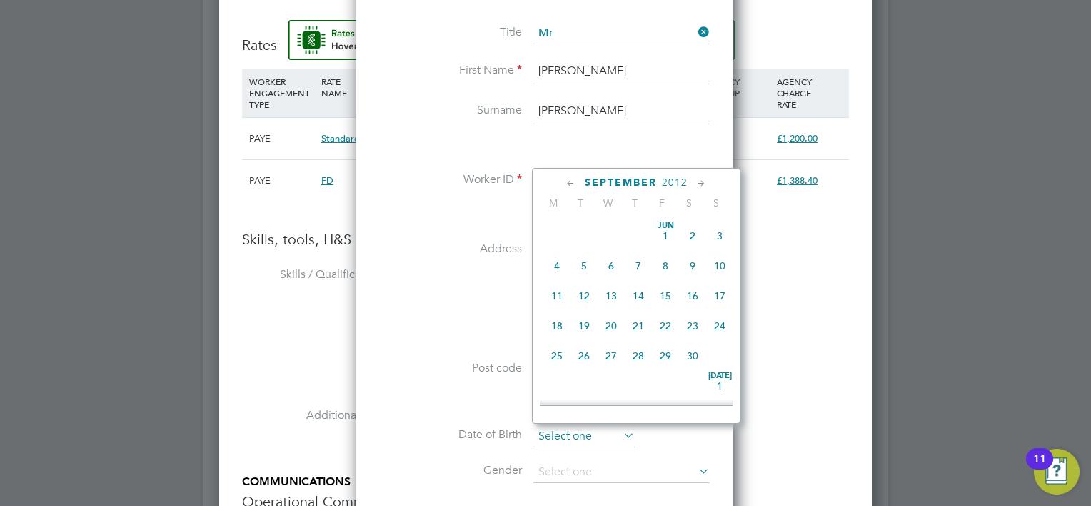
scroll to position [559, 0]
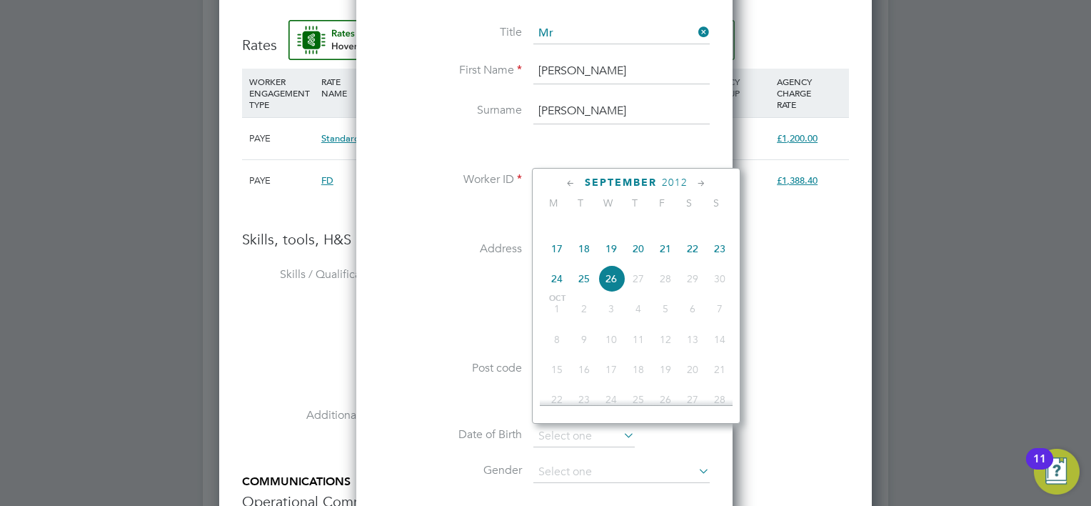
click at [673, 183] on span "2012" at bounding box center [675, 182] width 26 height 12
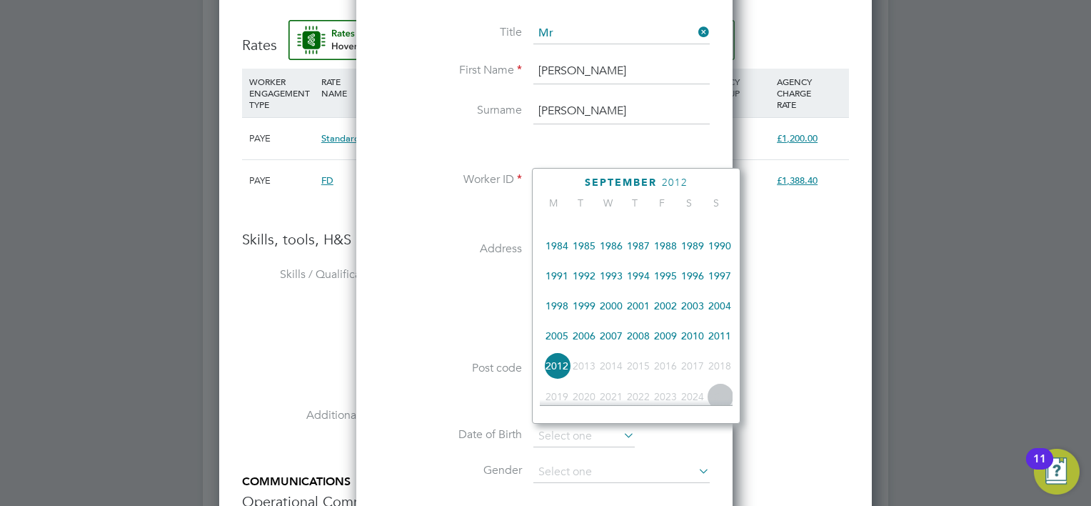
scroll to position [239, 0]
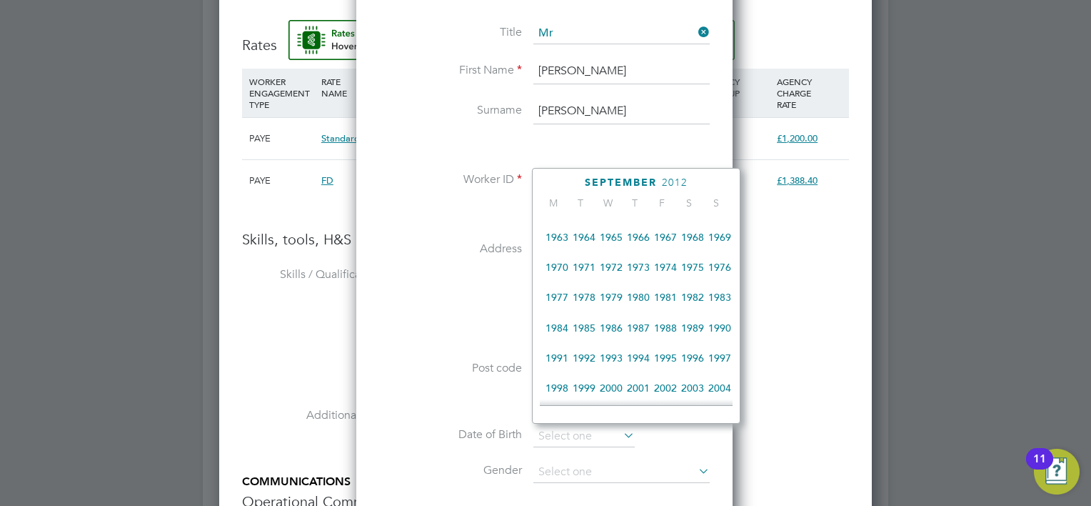
click at [556, 306] on span "1977" at bounding box center [556, 296] width 27 height 27
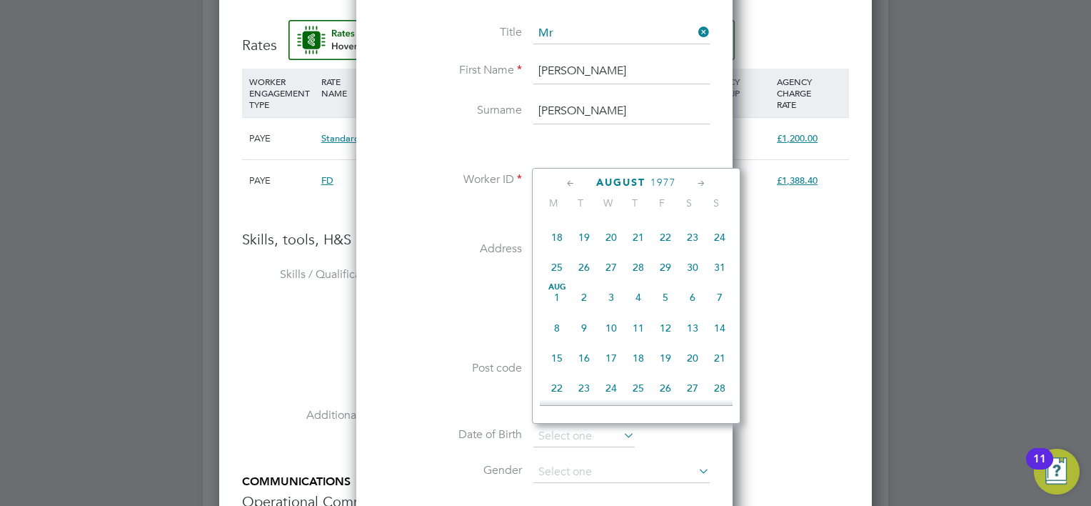
drag, startPoint x: 413, startPoint y: 299, endPoint x: 456, endPoint y: 305, distance: 43.2
click at [454, 305] on li "The Close," at bounding box center [544, 296] width 331 height 40
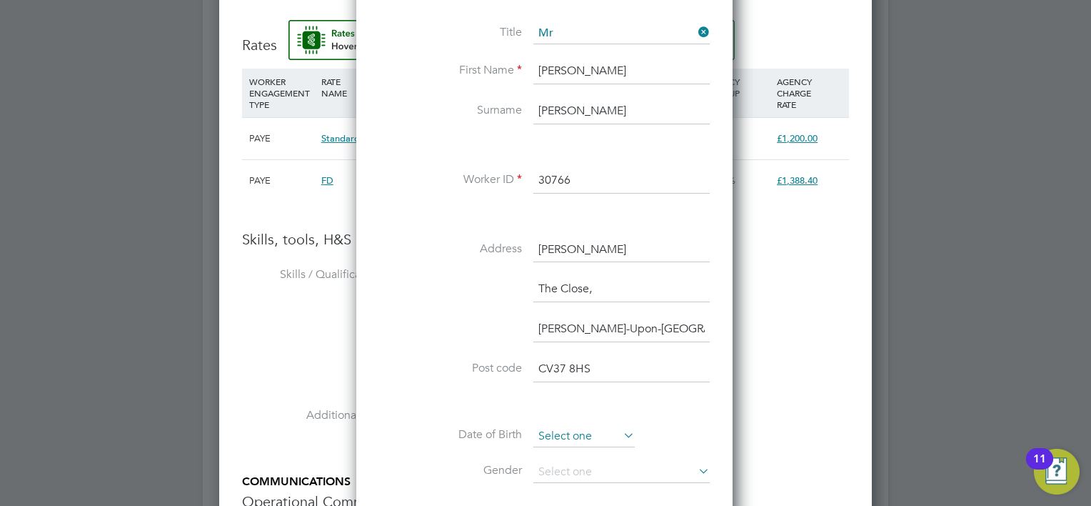
click at [574, 428] on input at bounding box center [583, 436] width 101 height 21
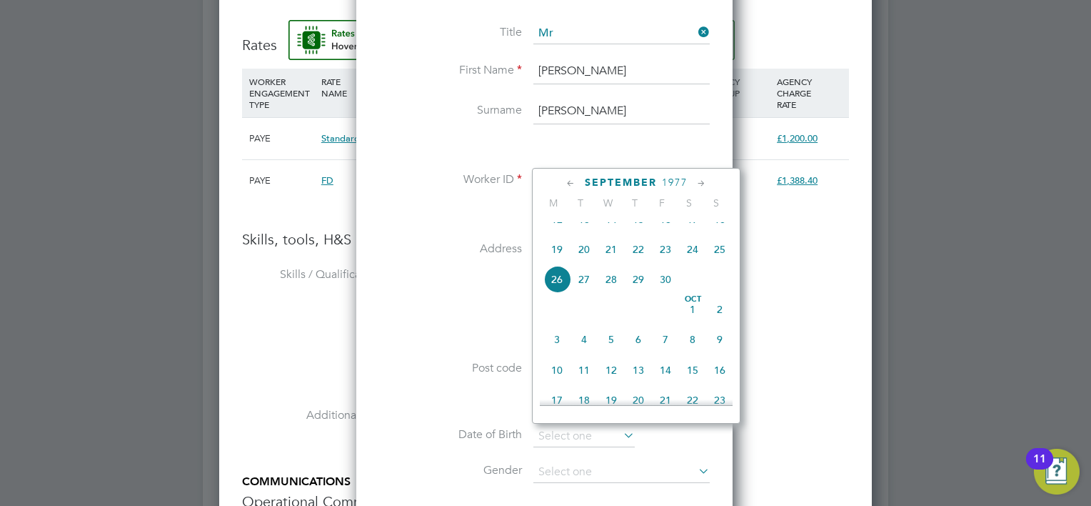
click at [663, 263] on span "23" at bounding box center [665, 249] width 27 height 27
type input "23 Sep 1977"
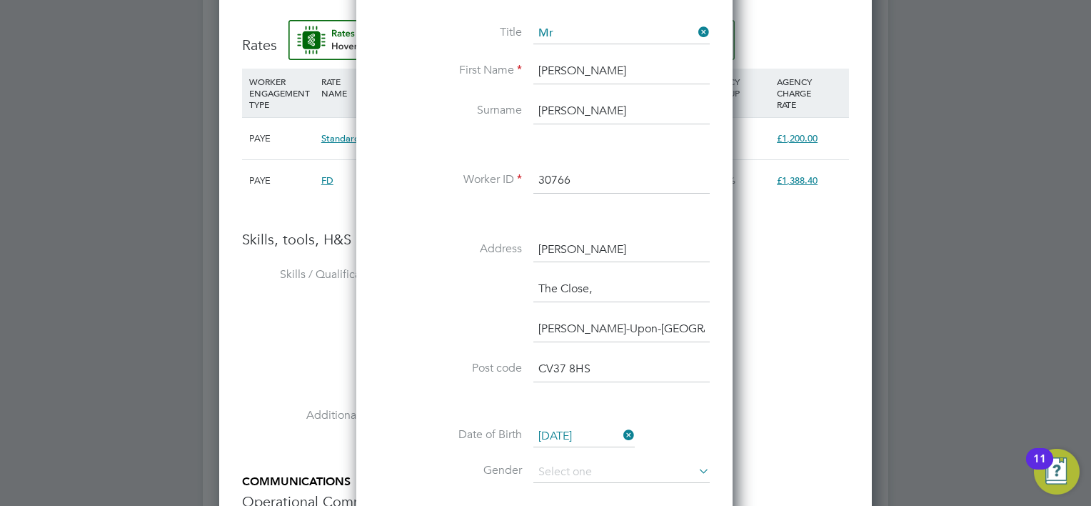
scroll to position [1429, 0]
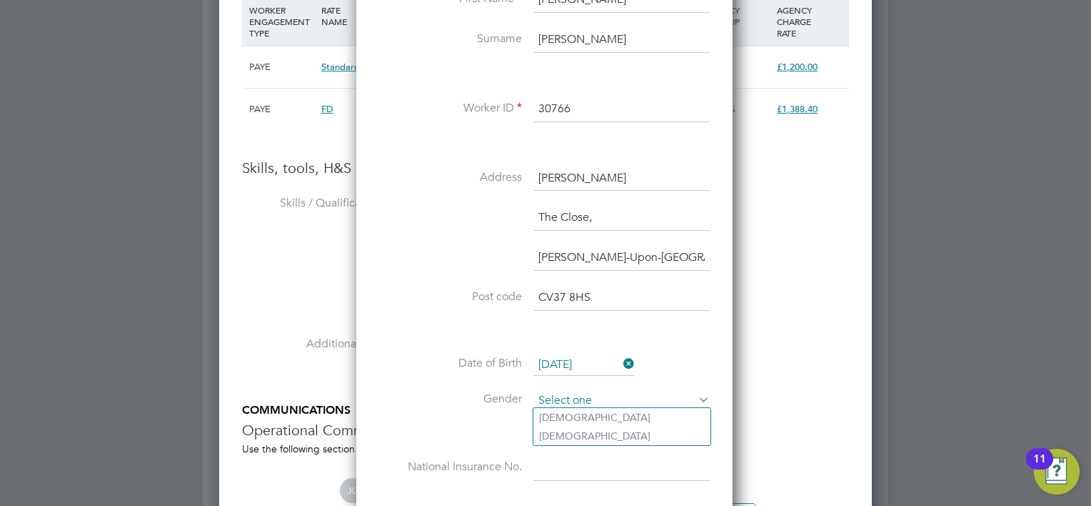
click at [588, 391] on input at bounding box center [621, 400] width 176 height 21
click at [574, 413] on li "Male" at bounding box center [621, 417] width 177 height 19
type input "Male"
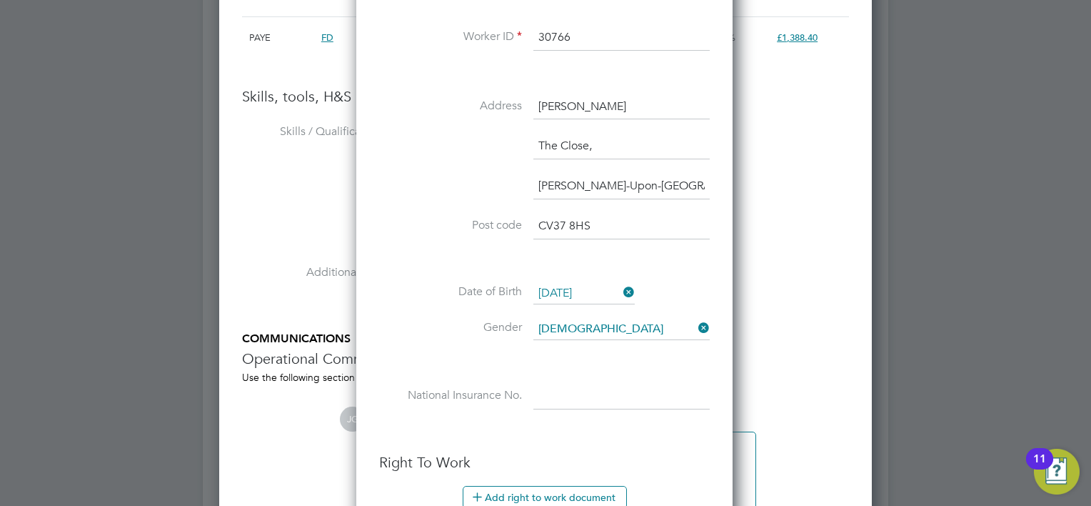
click at [550, 403] on input at bounding box center [621, 396] width 176 height 26
paste input "JW833906C"
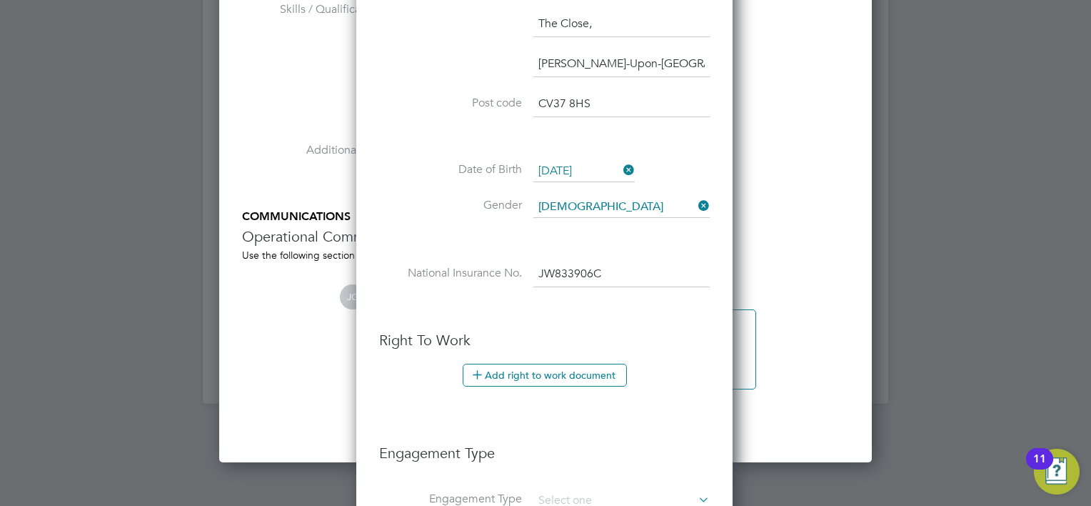
scroll to position [1643, 0]
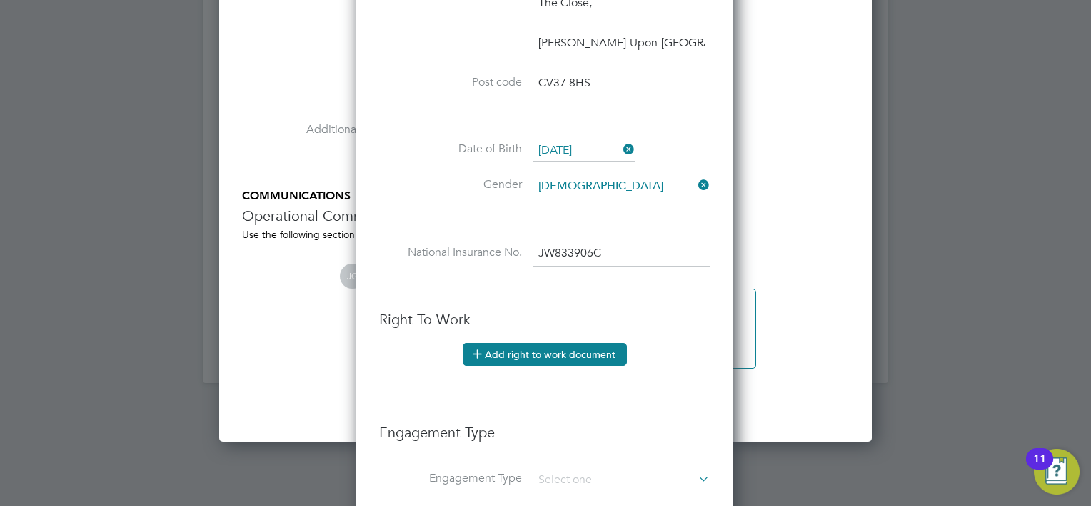
type input "JW 83 39 06 C"
click at [553, 351] on button "Add right to work document" at bounding box center [545, 354] width 164 height 23
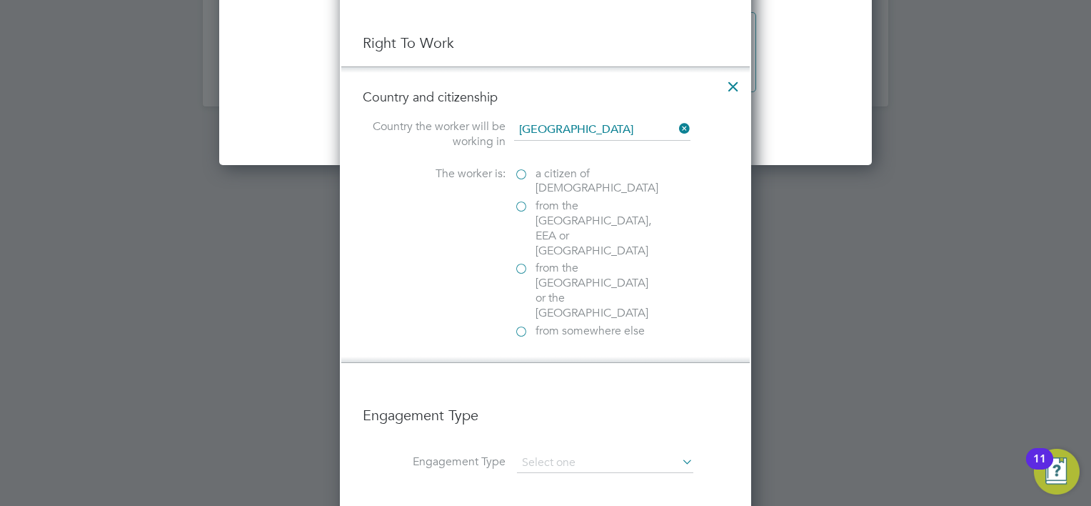
scroll to position [1929, 0]
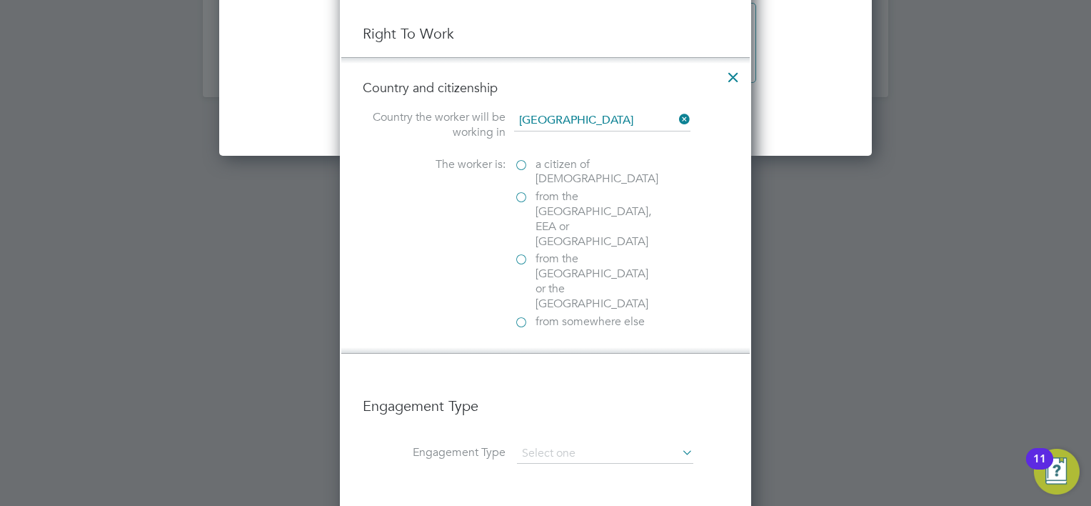
click at [521, 163] on label "a citizen of United Kingdom" at bounding box center [585, 172] width 143 height 30
click at [0, 0] on input "a citizen of United Kingdom" at bounding box center [0, 0] width 0 height 0
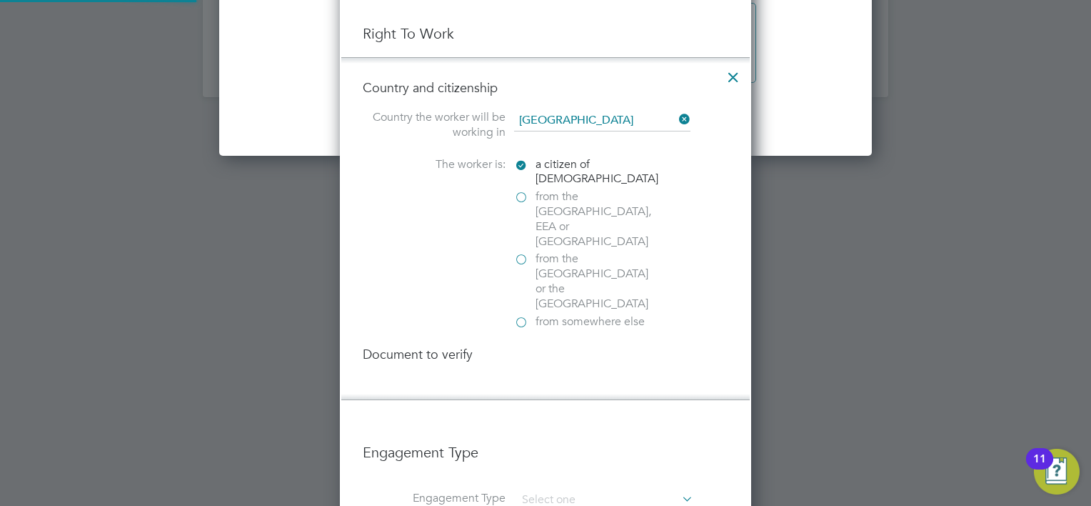
scroll to position [1536, 412]
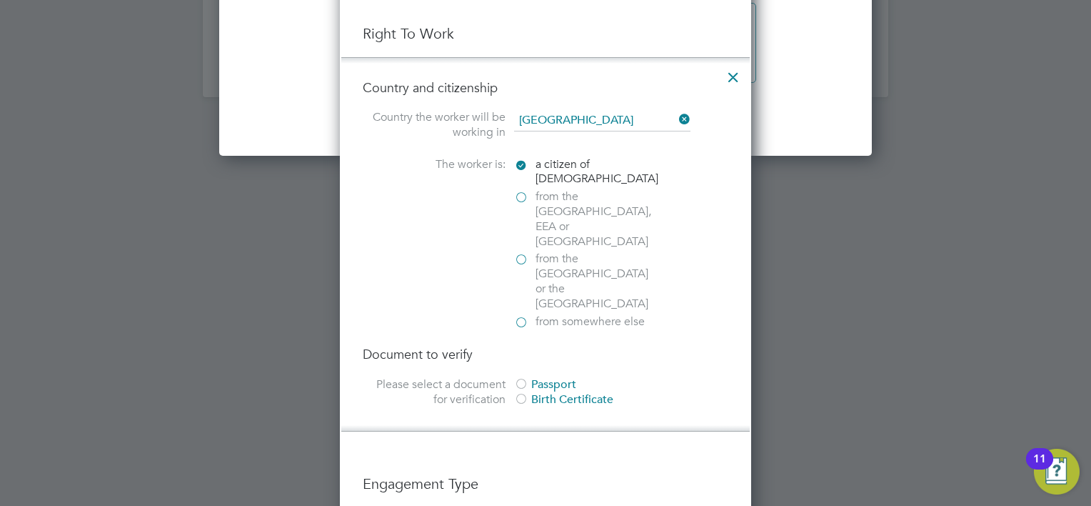
click at [551, 377] on div "Passport" at bounding box center [621, 384] width 214 height 15
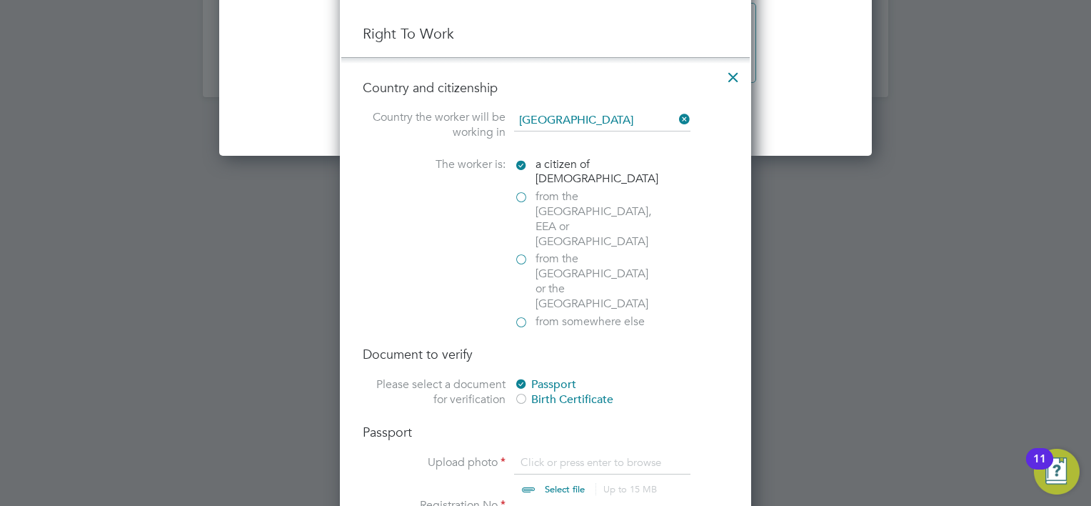
scroll to position [2000, 0]
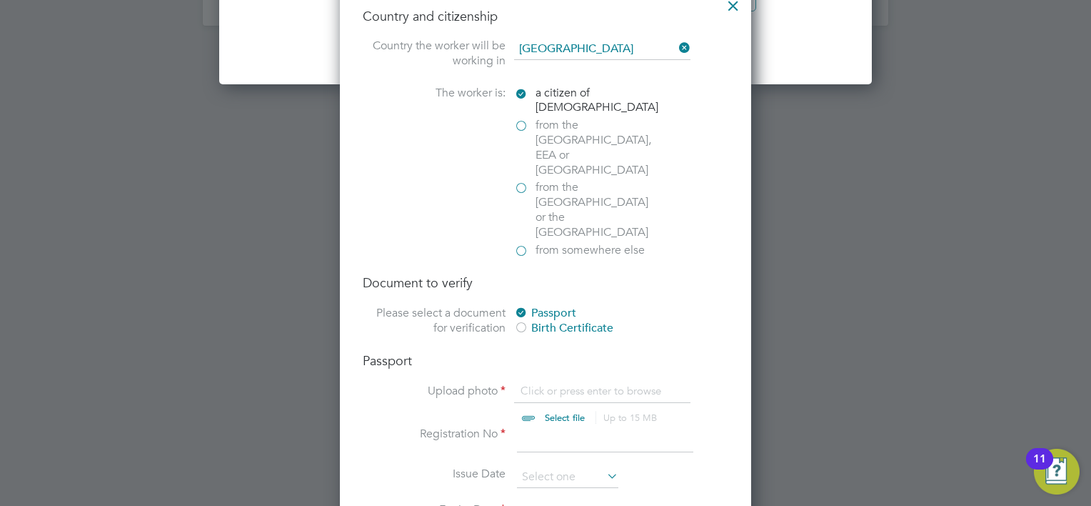
click at [551, 383] on input "file" at bounding box center [578, 404] width 224 height 43
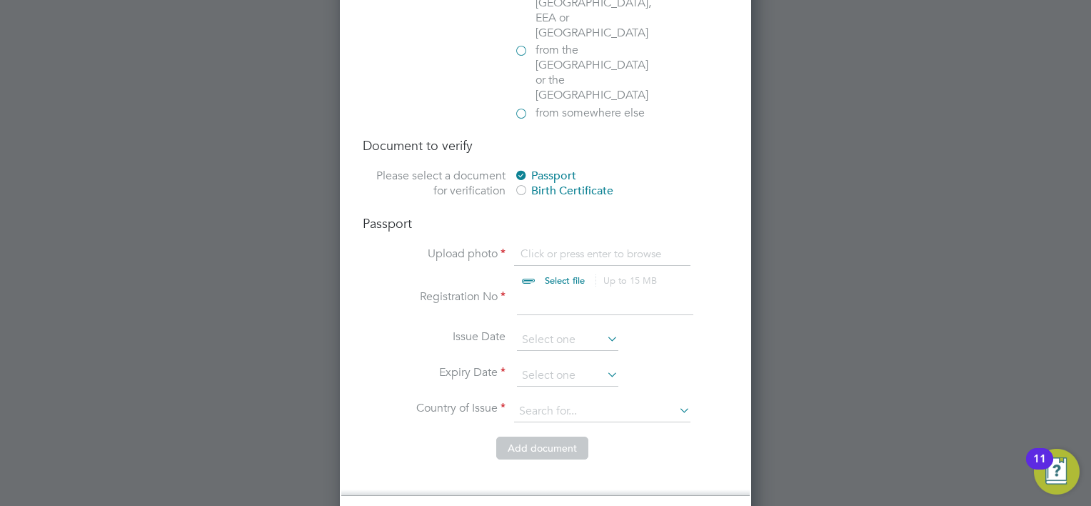
scroll to position [2143, 0]
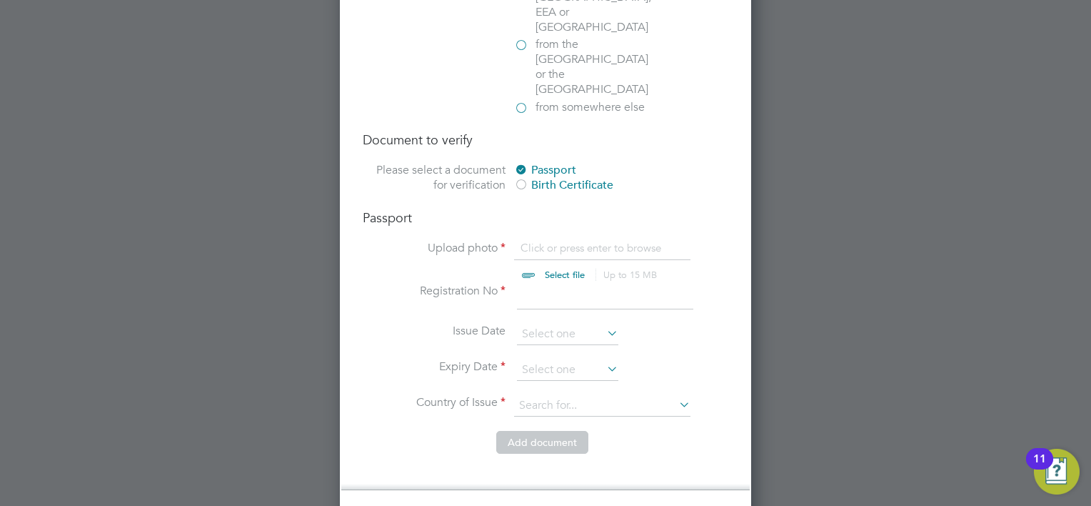
click at [538, 241] on input "file" at bounding box center [578, 262] width 224 height 43
type input "C:\fakepath\PS Passport (002) - Paul Savidge .jpg"
click at [560, 283] on input at bounding box center [605, 296] width 176 height 26
type input "121367598"
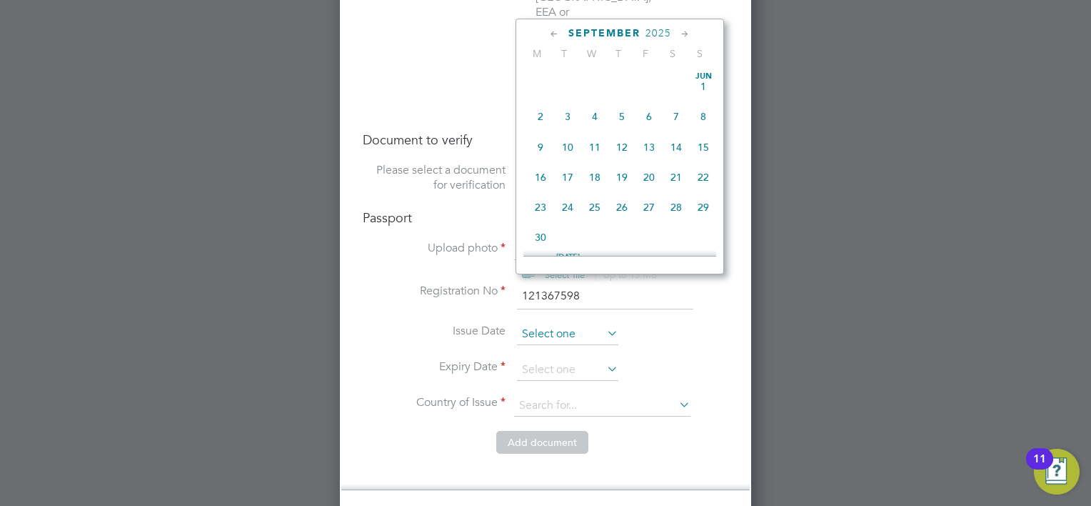
click at [554, 323] on input at bounding box center [567, 333] width 101 height 21
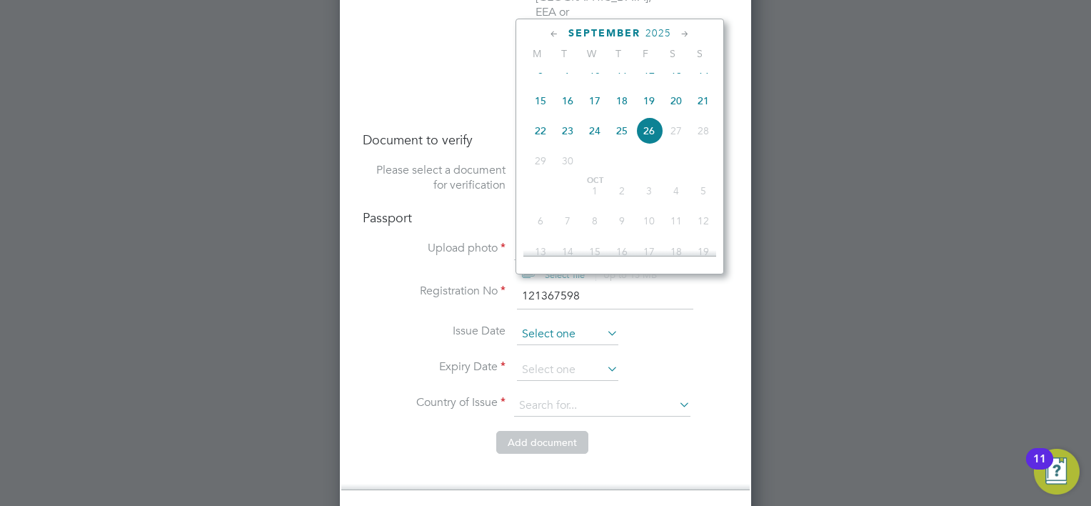
click at [554, 323] on input at bounding box center [567, 333] width 101 height 21
drag, startPoint x: 985, startPoint y: 306, endPoint x: 970, endPoint y: 306, distance: 15.7
click at [985, 306] on div at bounding box center [545, 253] width 1091 height 506
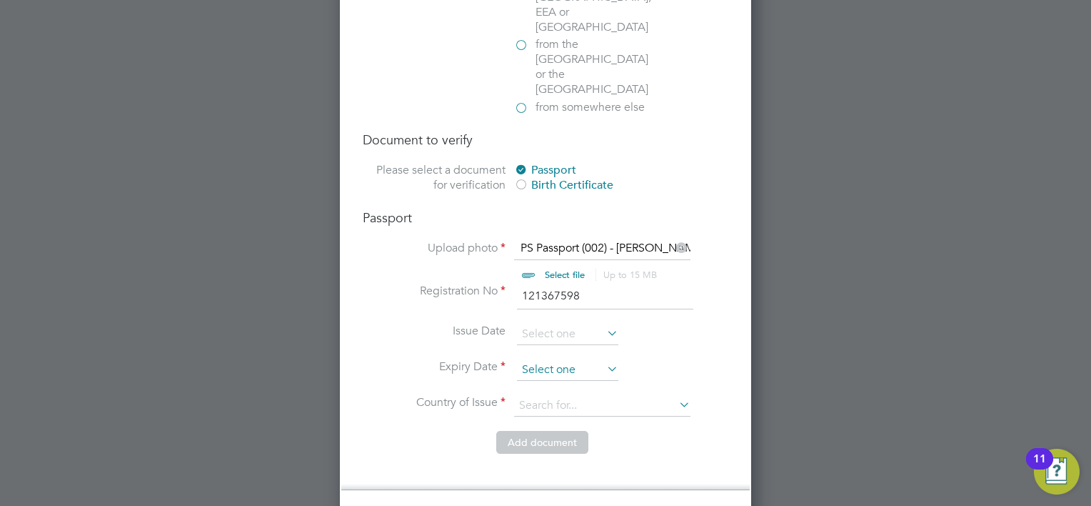
click at [572, 359] on input at bounding box center [567, 369] width 101 height 21
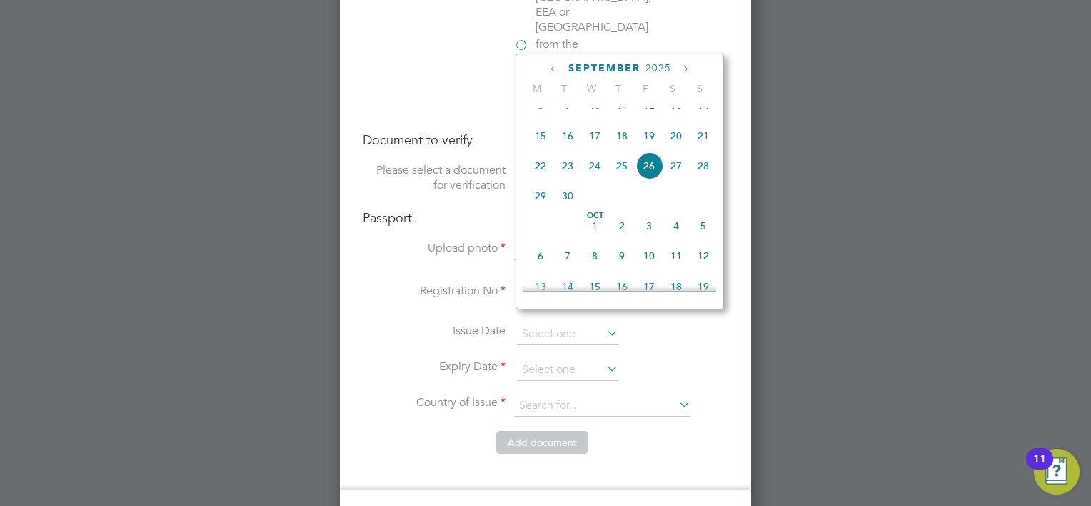
click at [941, 229] on div at bounding box center [545, 253] width 1091 height 506
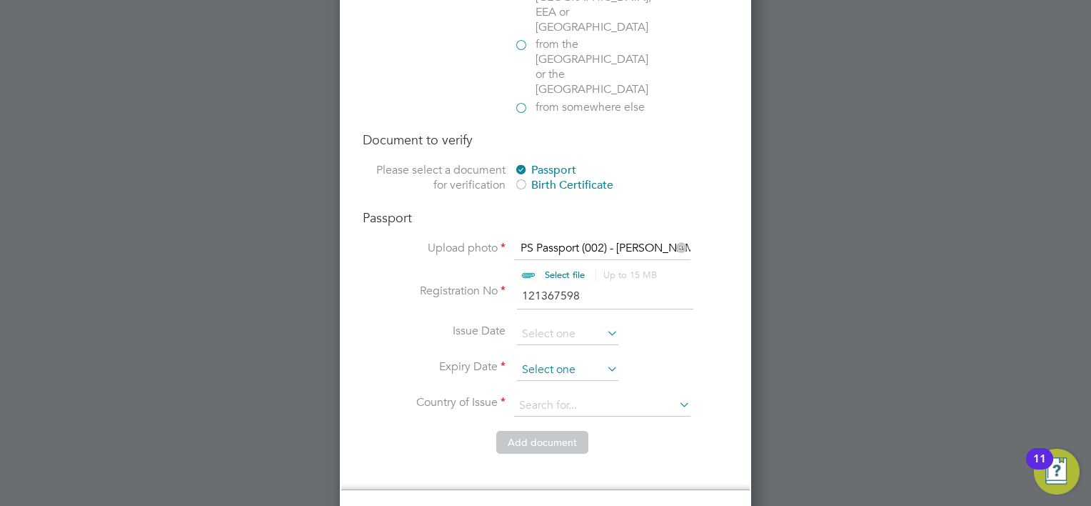
click at [583, 359] on input at bounding box center [567, 369] width 101 height 21
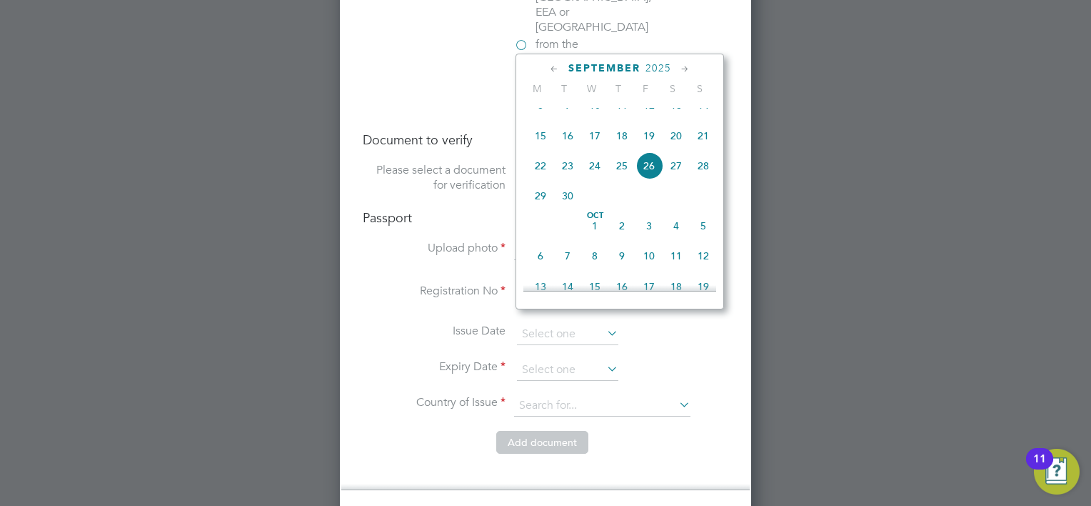
click at [655, 60] on div "September 2025 M T W T F S S Jun 1 2 3 4 5 6 7 8 9 10 11 12 13 14 15 16 17 18 1…" at bounding box center [620, 182] width 209 height 256
click at [654, 67] on span "2025" at bounding box center [659, 68] width 26 height 12
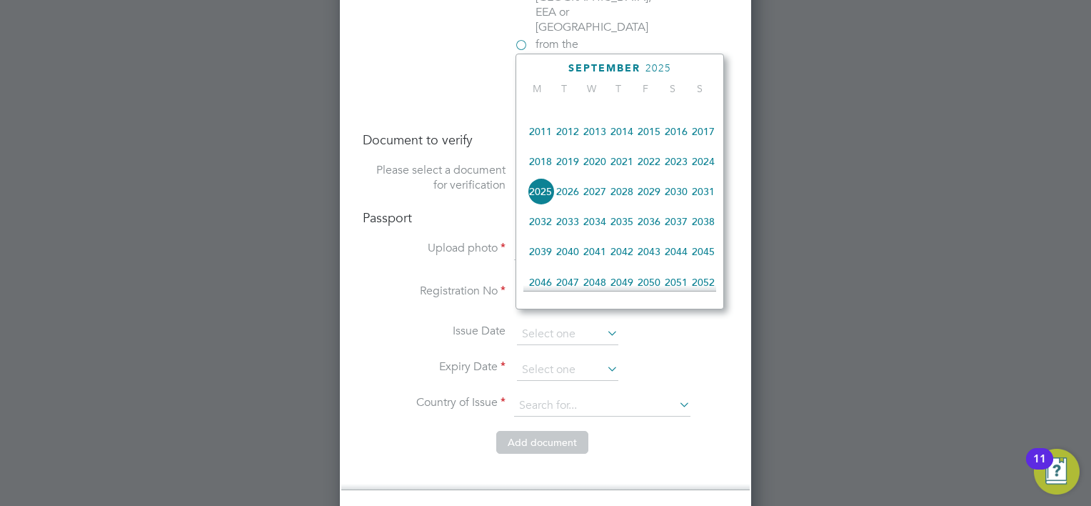
click at [537, 235] on span "2032" at bounding box center [540, 221] width 27 height 27
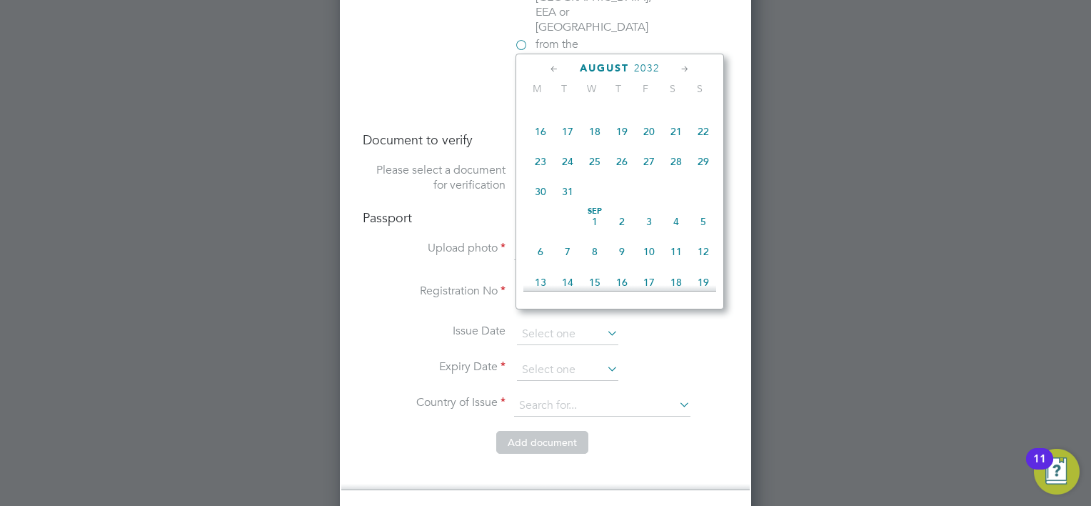
click at [551, 66] on icon at bounding box center [555, 69] width 14 height 16
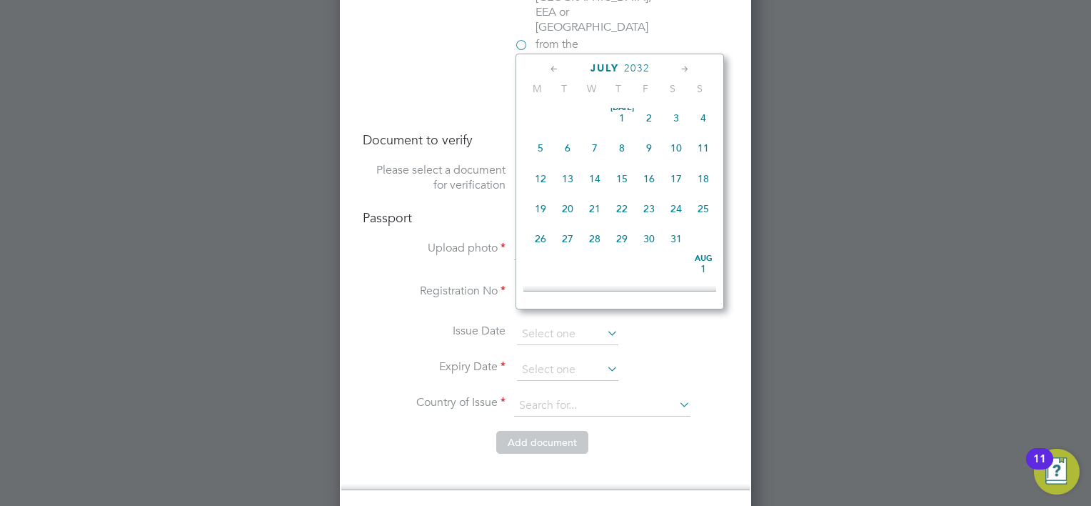
click at [551, 66] on icon at bounding box center [555, 69] width 14 height 16
drag, startPoint x: 683, startPoint y: 65, endPoint x: 674, endPoint y: 80, distance: 17.3
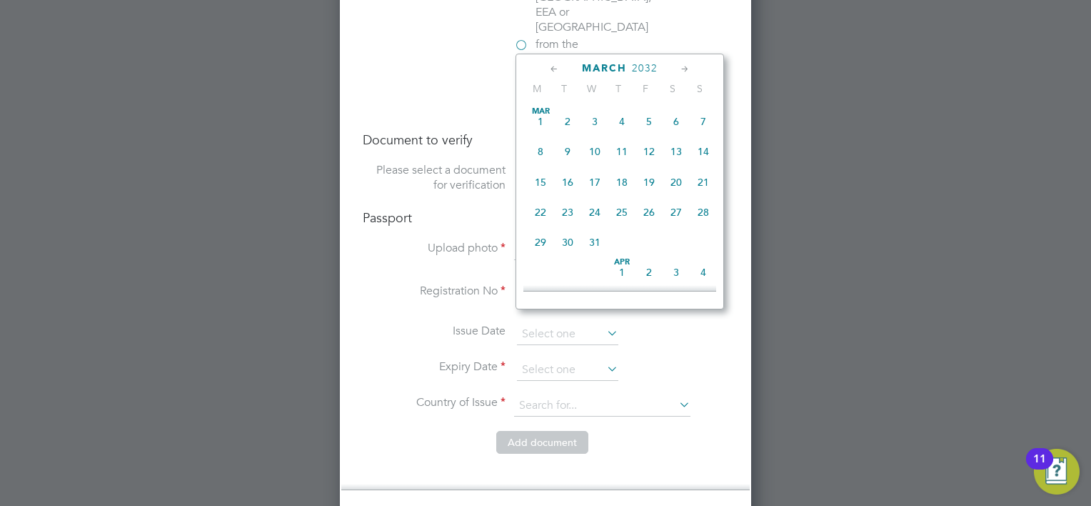
click at [682, 65] on icon at bounding box center [685, 69] width 14 height 16
click at [563, 246] on span "27" at bounding box center [567, 238] width 27 height 27
type input "27 Apr 2032"
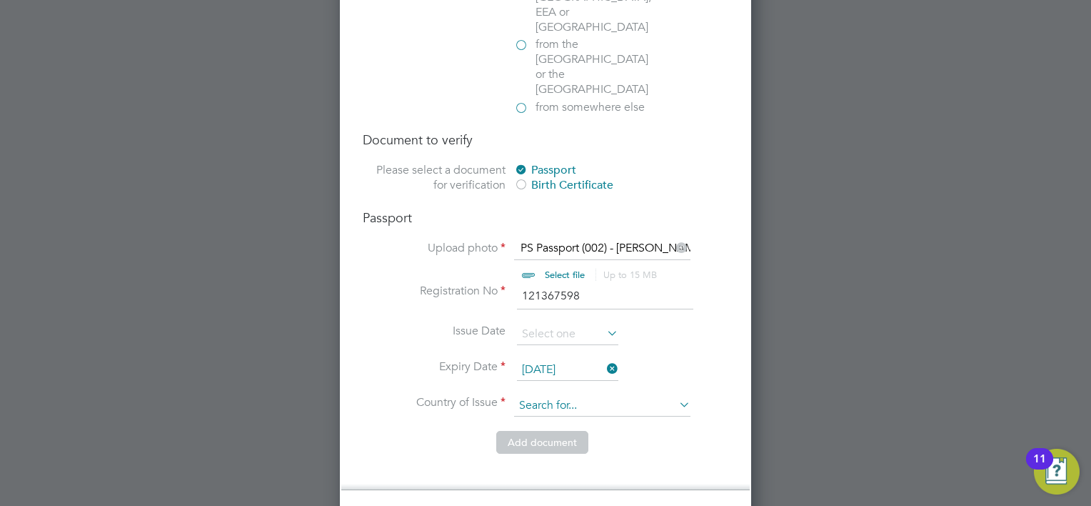
click at [590, 395] on input at bounding box center [602, 405] width 176 height 21
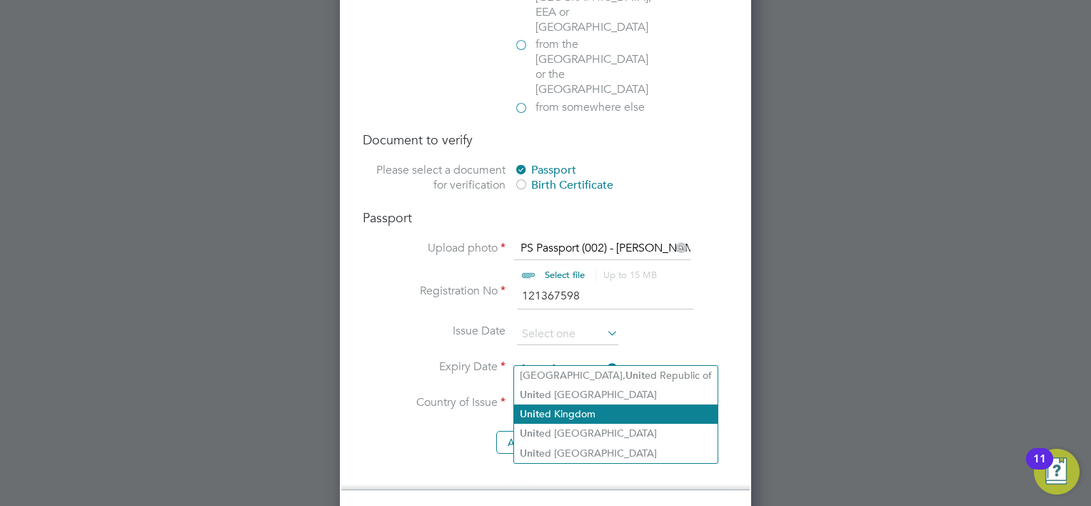
click at [565, 413] on li "Unit ed Kingdom" at bounding box center [616, 413] width 204 height 19
type input "United Kingdom"
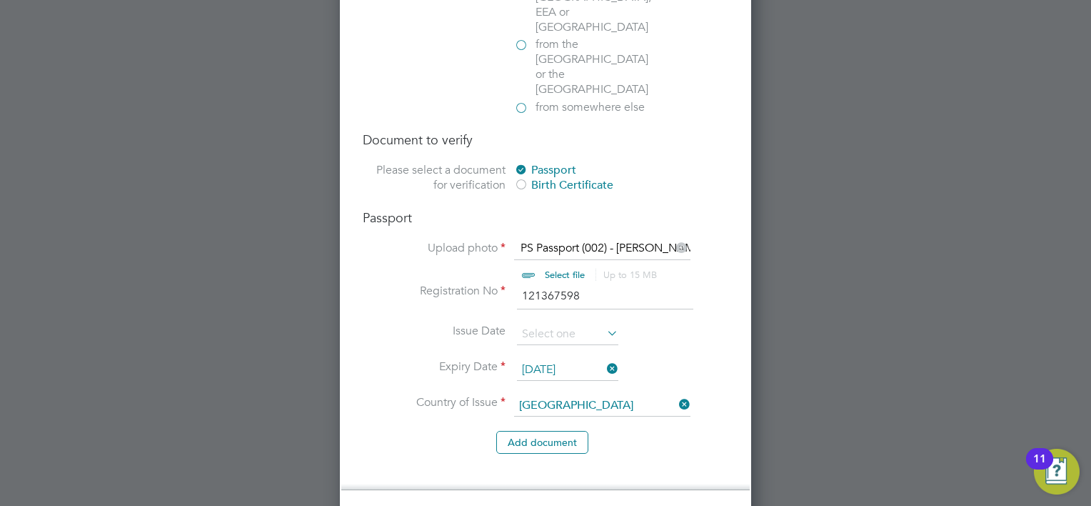
click at [450, 431] on li "Add document" at bounding box center [546, 449] width 366 height 37
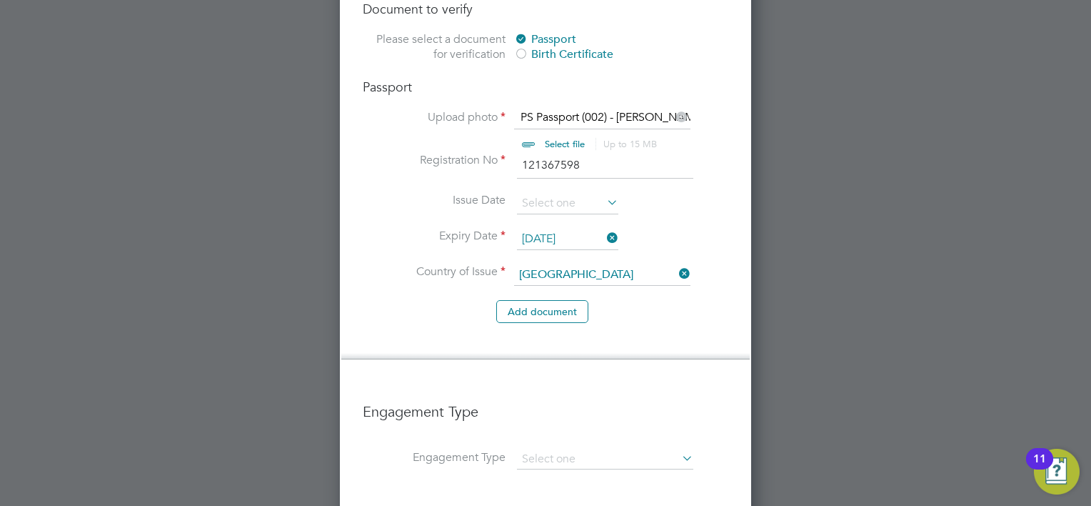
scroll to position [2357, 0]
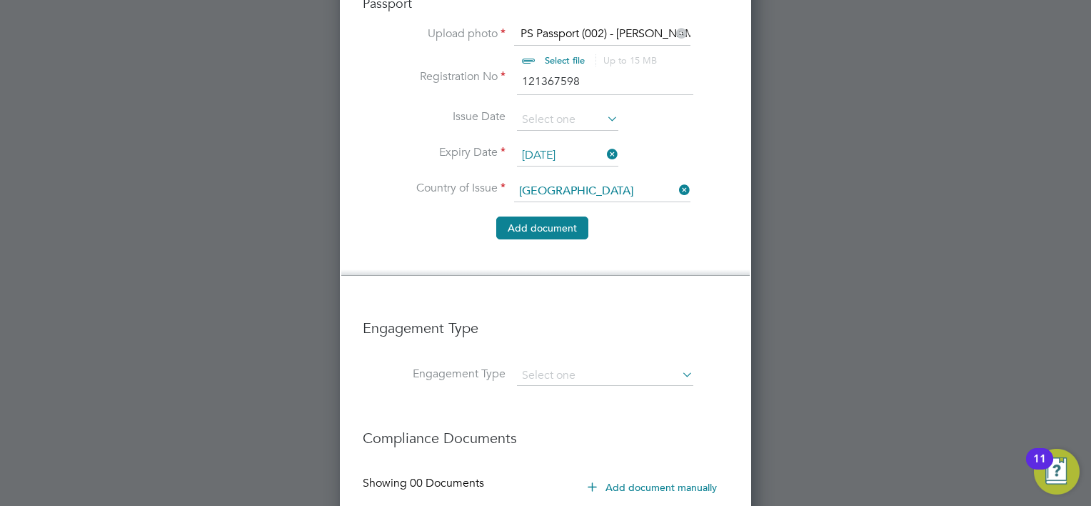
click at [546, 216] on button "Add document" at bounding box center [542, 227] width 92 height 23
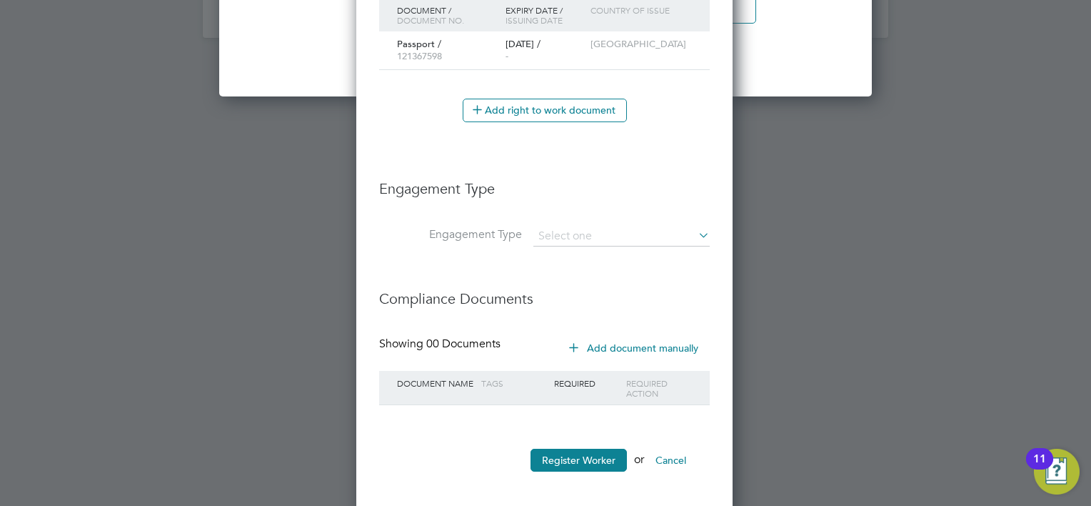
scroll to position [1992, 0]
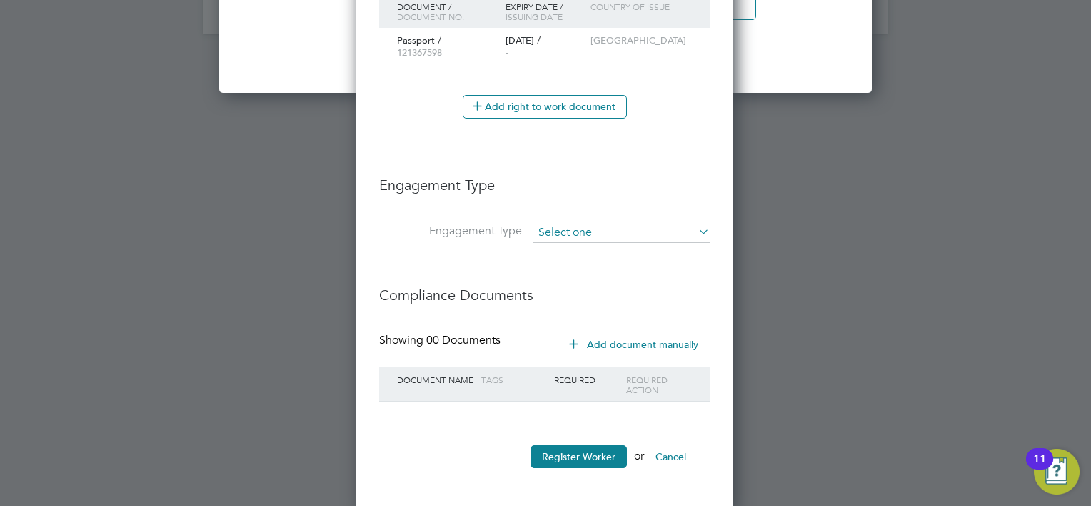
click at [574, 233] on input at bounding box center [621, 233] width 176 height 20
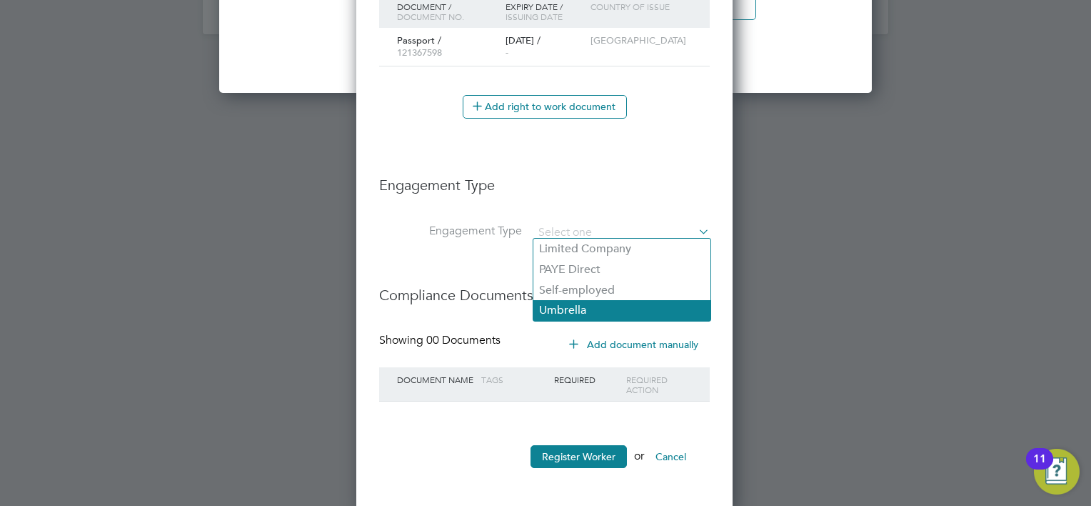
click at [585, 314] on li "Umbrella" at bounding box center [621, 310] width 177 height 21
type input "Umbrella"
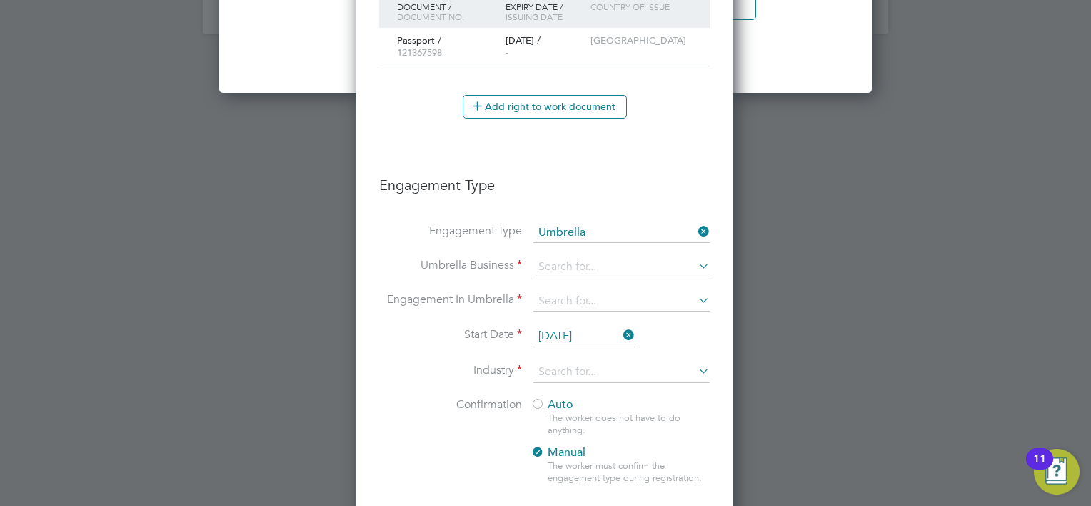
scroll to position [1607, 378]
click at [569, 262] on input at bounding box center [621, 267] width 176 height 20
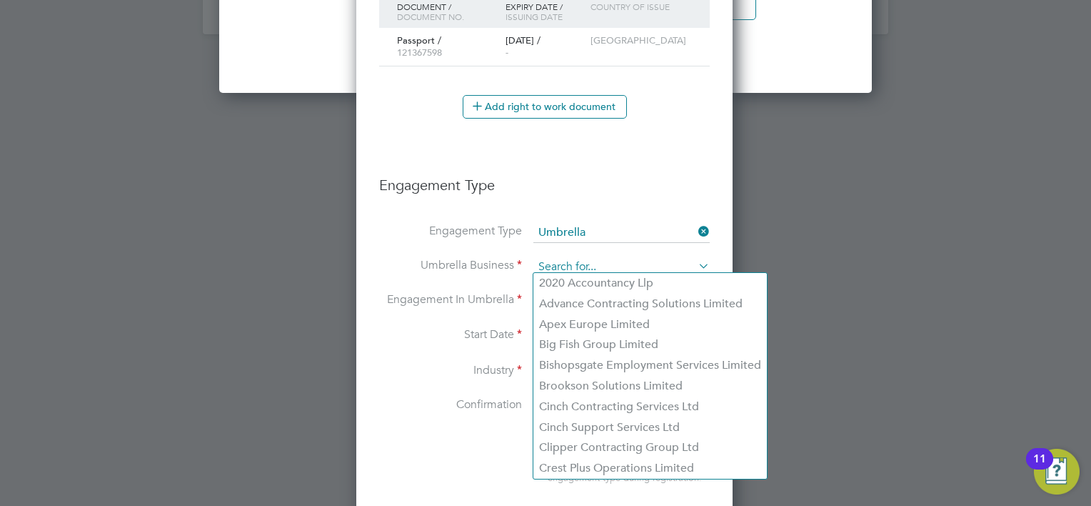
click at [548, 257] on input at bounding box center [621, 267] width 176 height 20
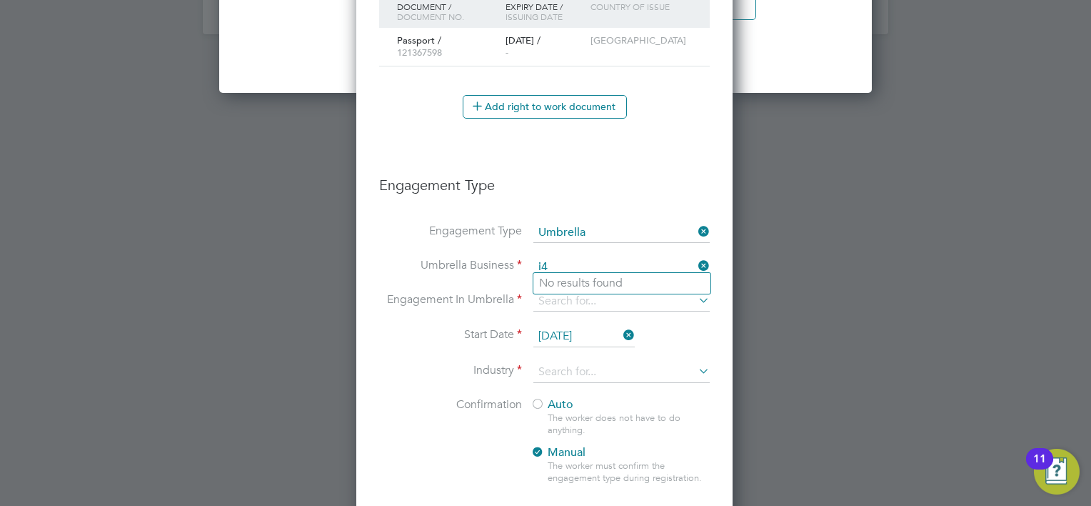
type input "i"
click at [548, 285] on b "PAY" at bounding box center [549, 283] width 21 height 14
type input "PAYME LTD"
click at [550, 297] on input at bounding box center [621, 301] width 176 height 20
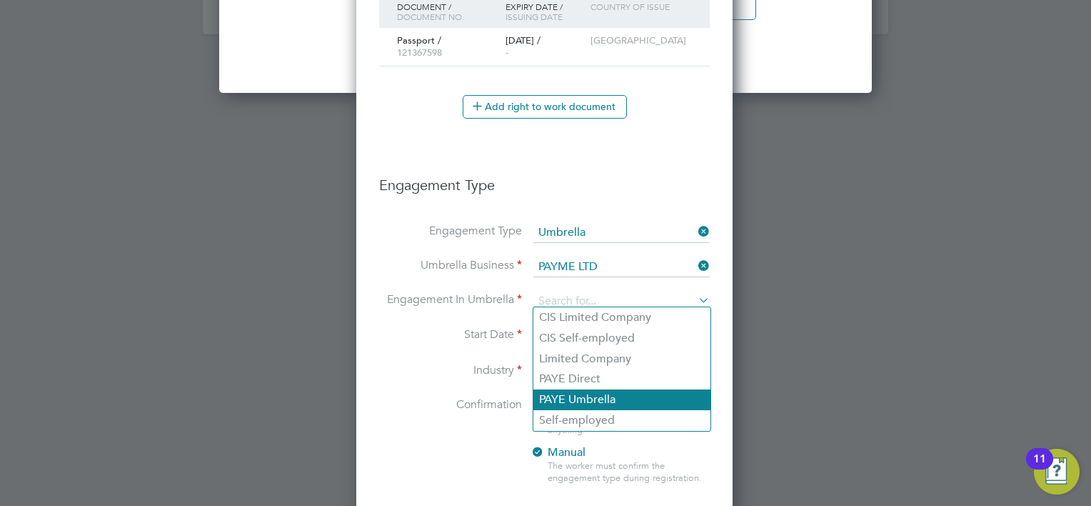
click at [666, 395] on li "PAYE Umbrella" at bounding box center [621, 399] width 177 height 21
type input "PAYE Umbrella"
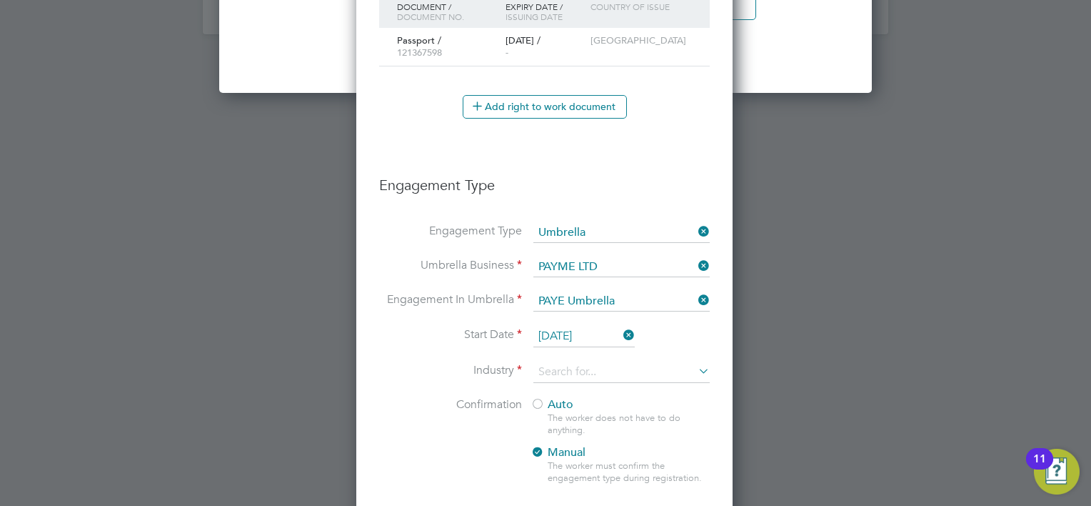
click at [563, 329] on input "[DATE]" at bounding box center [583, 336] width 101 height 21
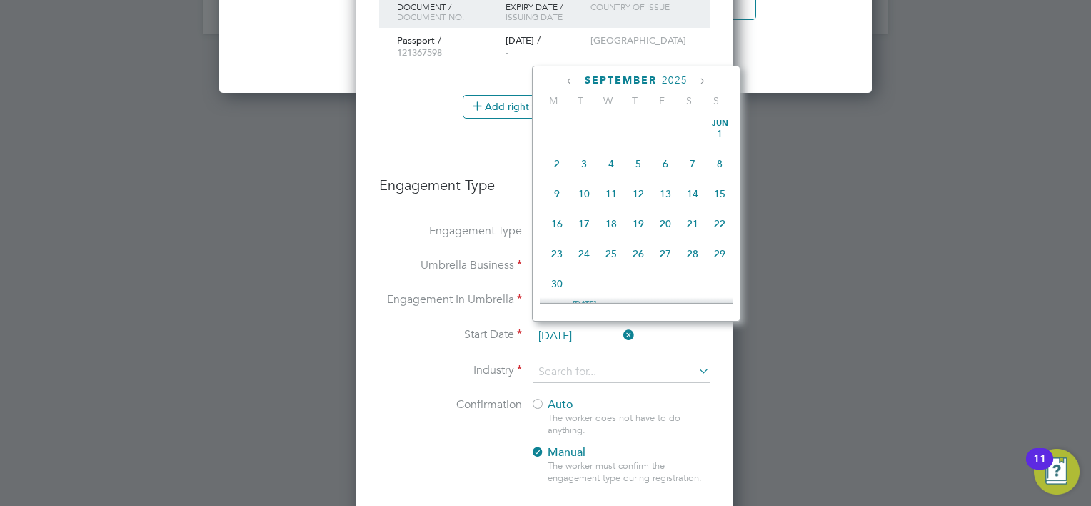
scroll to position [528, 0]
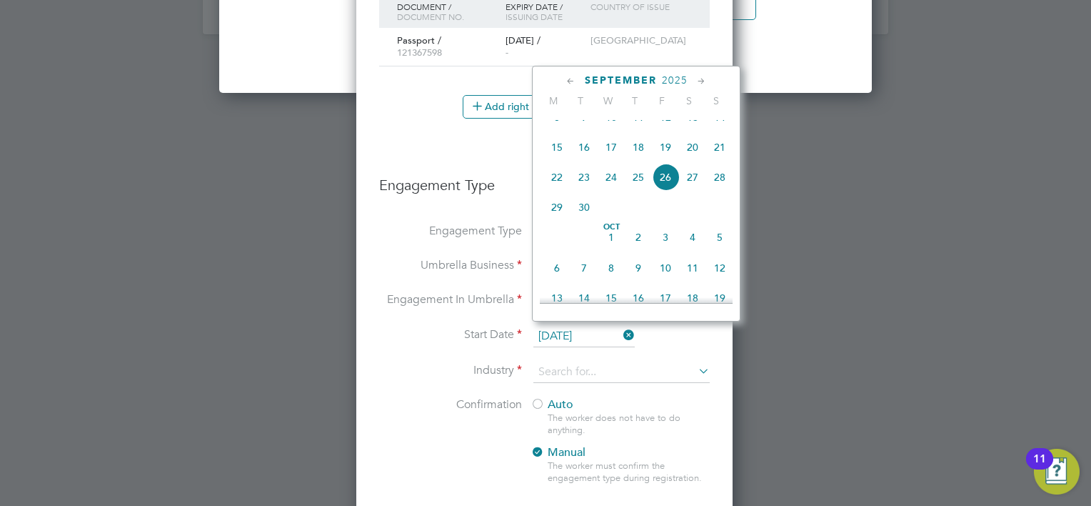
click at [553, 221] on span "29" at bounding box center [556, 207] width 27 height 27
type input "29 Sep 2025"
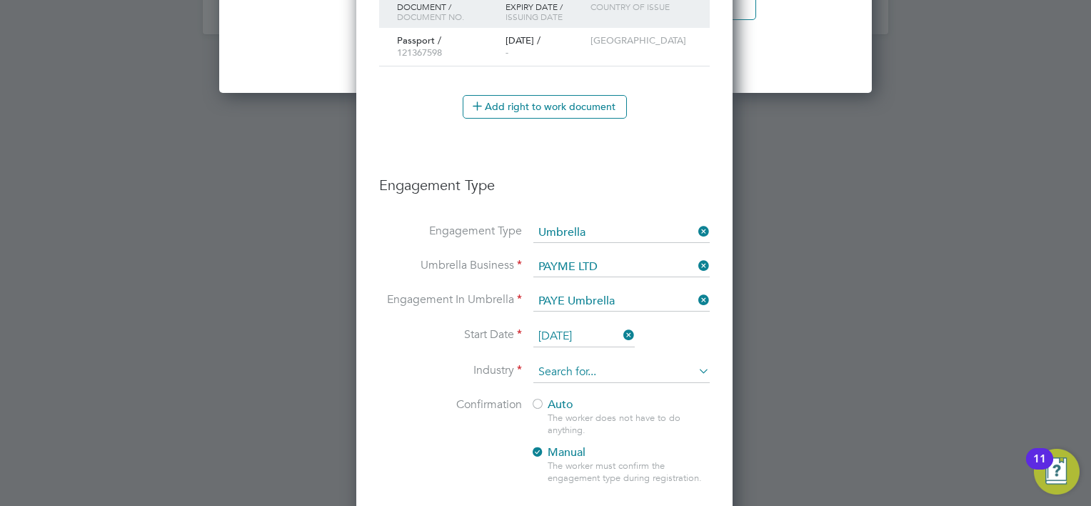
click at [569, 364] on input at bounding box center [621, 371] width 176 height 21
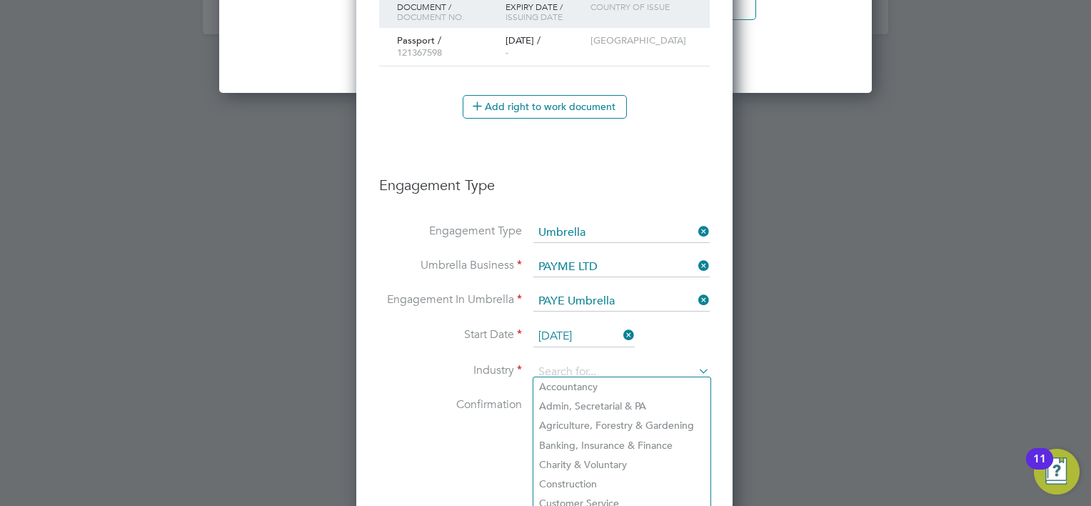
click at [416, 363] on label "Industry" at bounding box center [450, 370] width 143 height 15
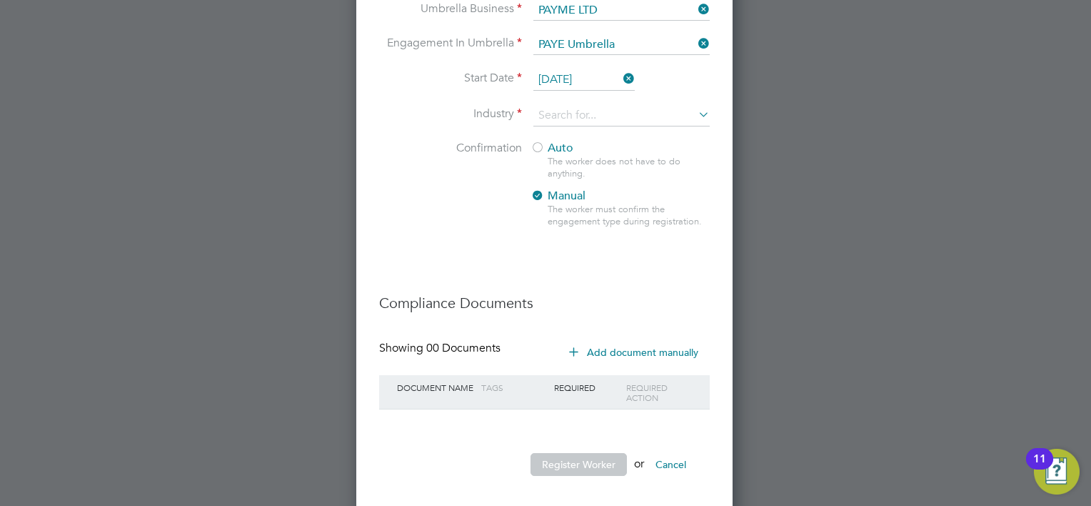
scroll to position [2254, 0]
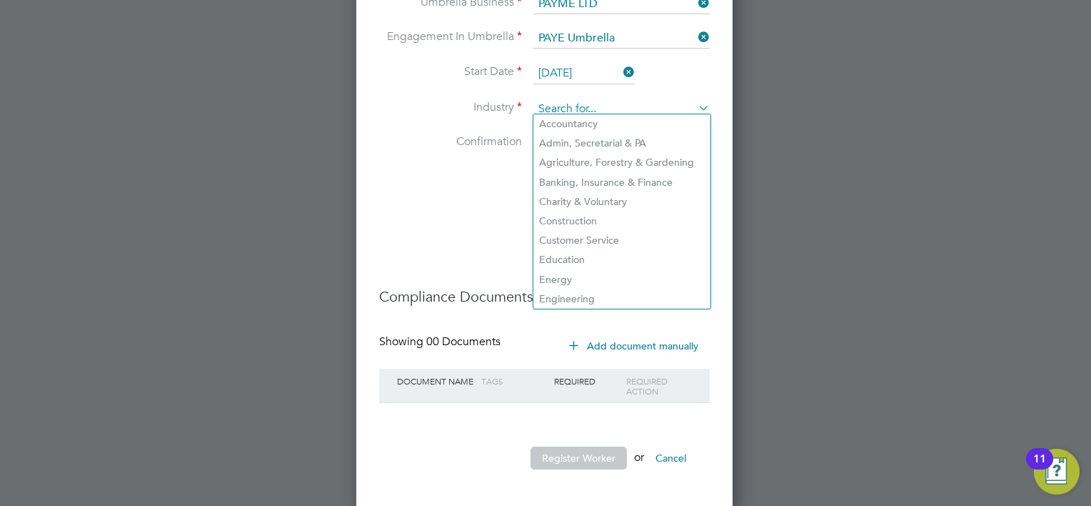
click at [574, 111] on input at bounding box center [621, 109] width 176 height 21
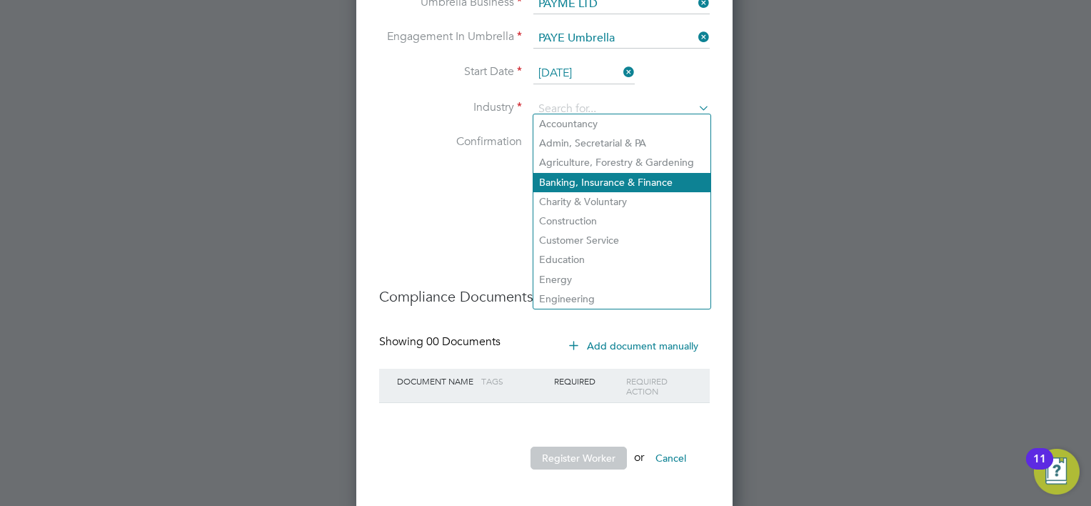
click at [571, 182] on li "Banking, Insurance & Finance" at bounding box center [621, 182] width 177 height 19
type input "Banking, Insurance & Finance"
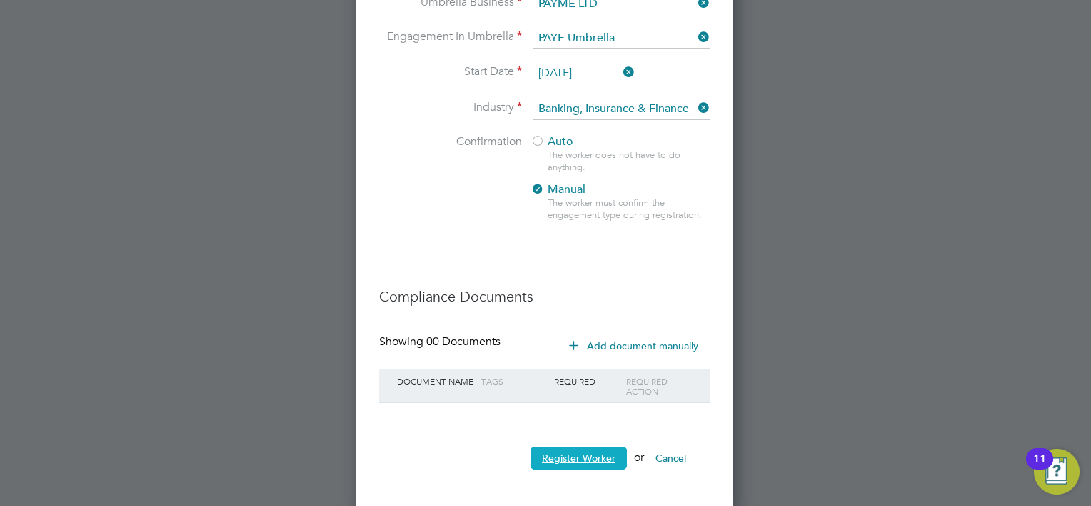
click at [566, 454] on button "Register Worker" at bounding box center [579, 457] width 96 height 23
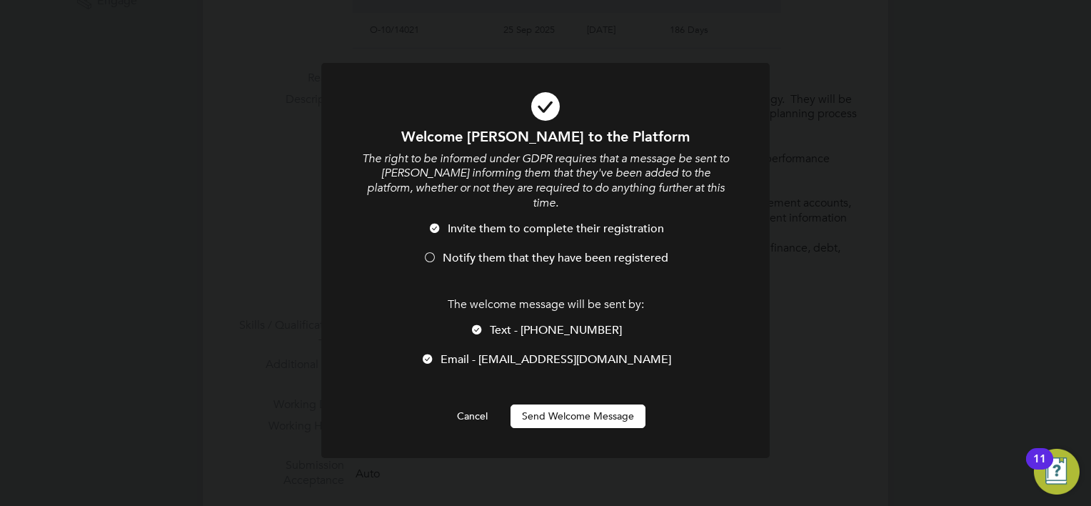
scroll to position [1607, 378]
click at [553, 411] on button "Send Welcome Message" at bounding box center [578, 415] width 135 height 23
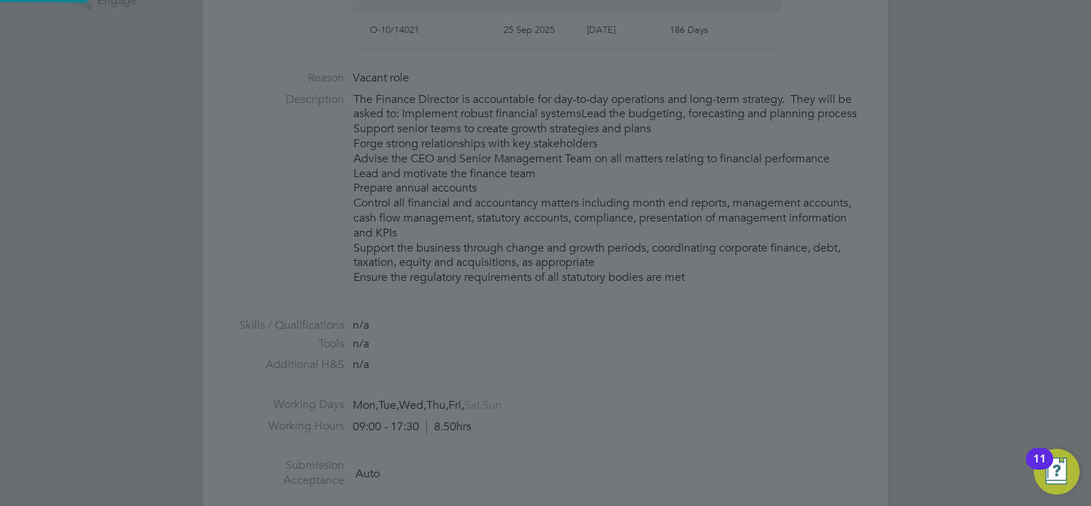
type input "Paul Savidge (30766)"
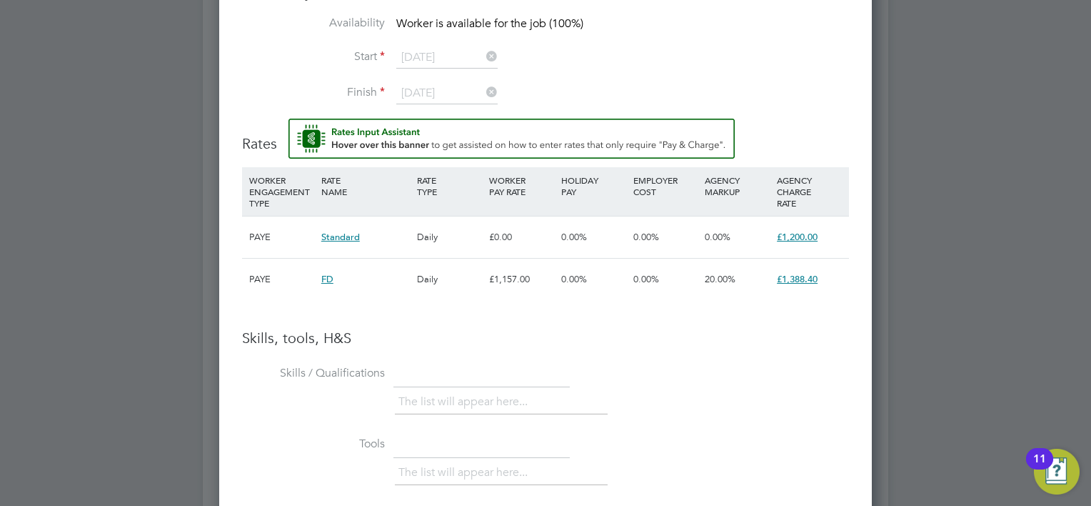
scroll to position [1394, 0]
click at [329, 277] on span "FD" at bounding box center [327, 279] width 12 height 12
click at [708, 278] on span "20.00%" at bounding box center [720, 279] width 31 height 12
click at [781, 279] on span "£1,388.40" at bounding box center [797, 279] width 41 height 12
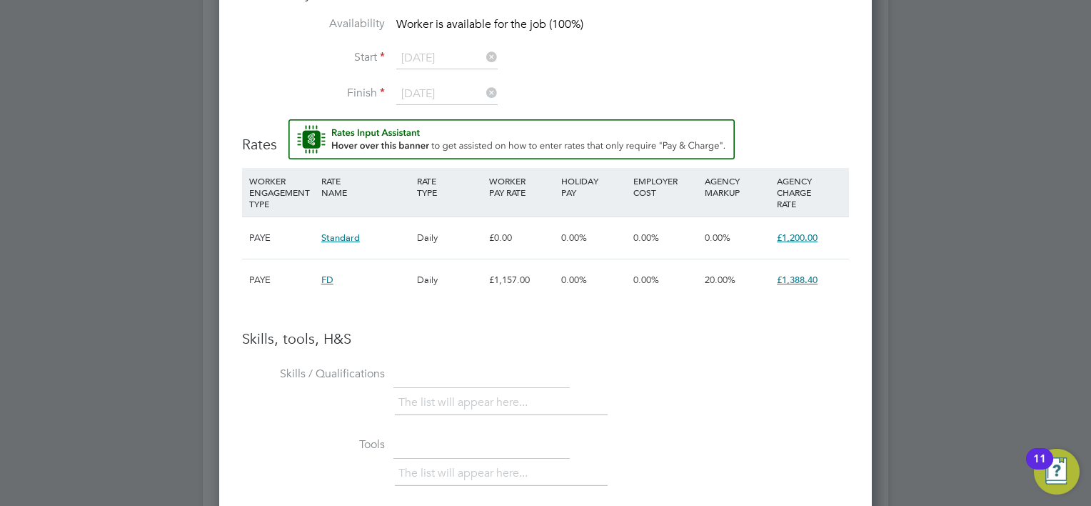
scroll to position [184, 215]
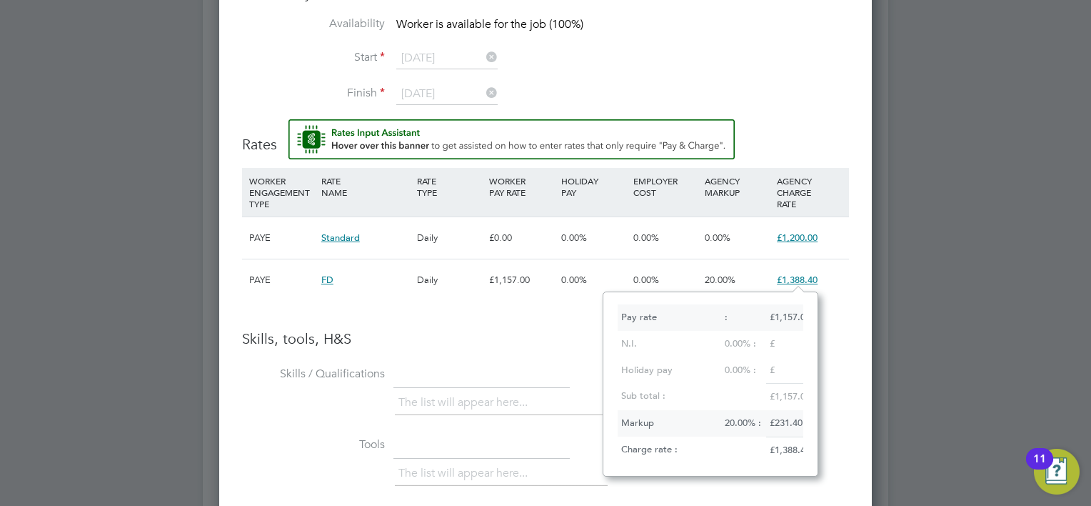
click at [506, 283] on div "£1,157.00" at bounding box center [522, 279] width 72 height 41
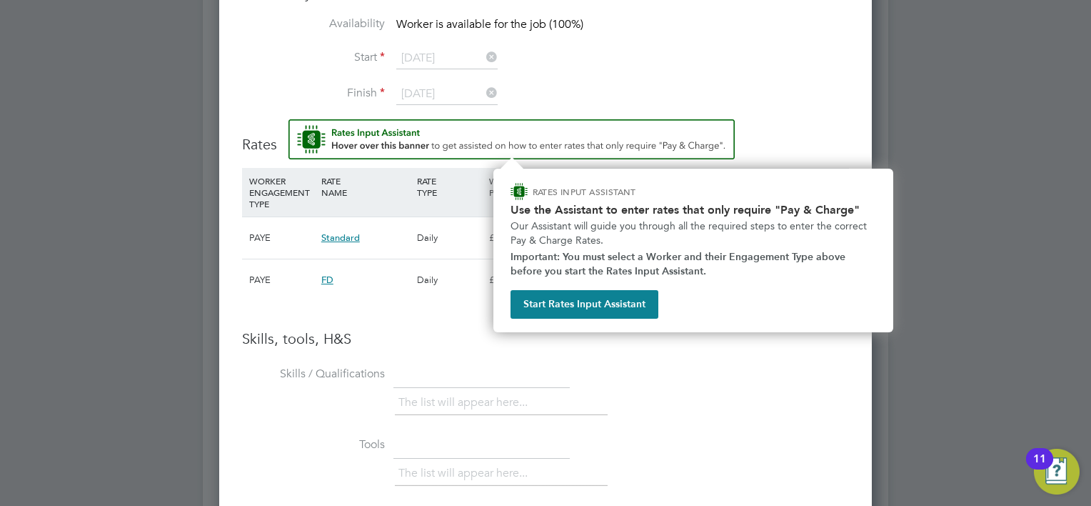
click at [382, 143] on img "Rate Assistant" at bounding box center [511, 139] width 446 height 40
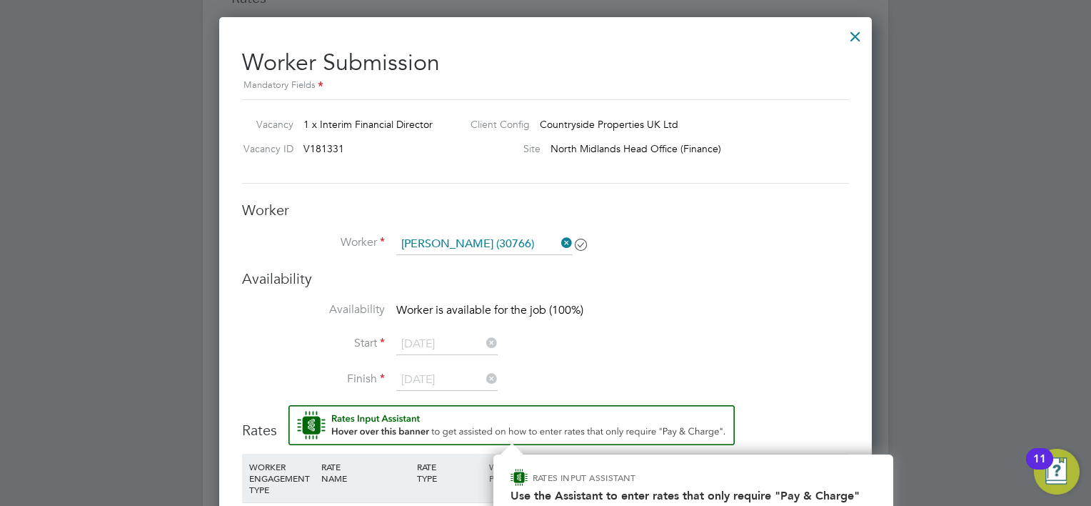
scroll to position [1220, 0]
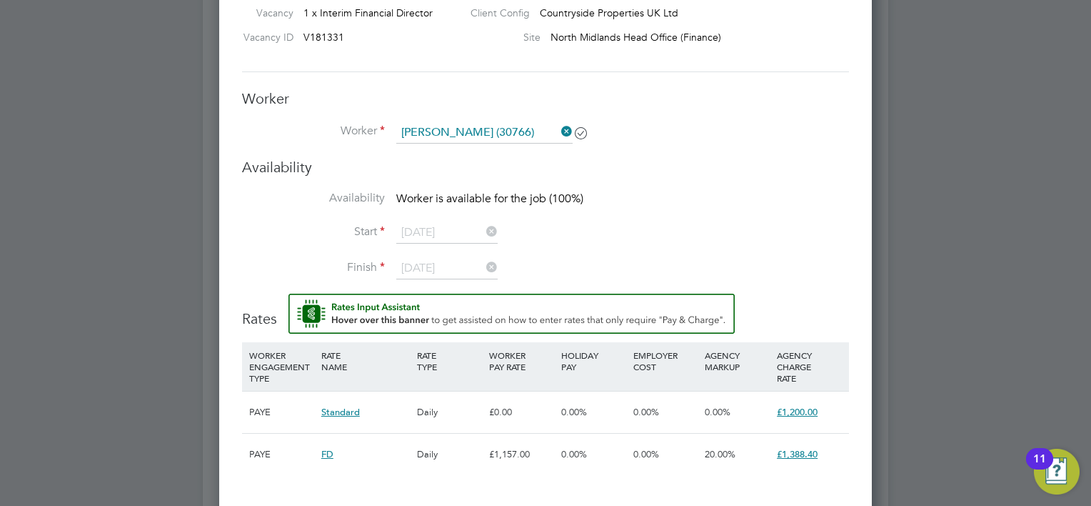
drag, startPoint x: 431, startPoint y: 231, endPoint x: 361, endPoint y: 214, distance: 72.2
click at [361, 214] on li "Availability Worker is available for the job (100%)" at bounding box center [545, 207] width 607 height 32
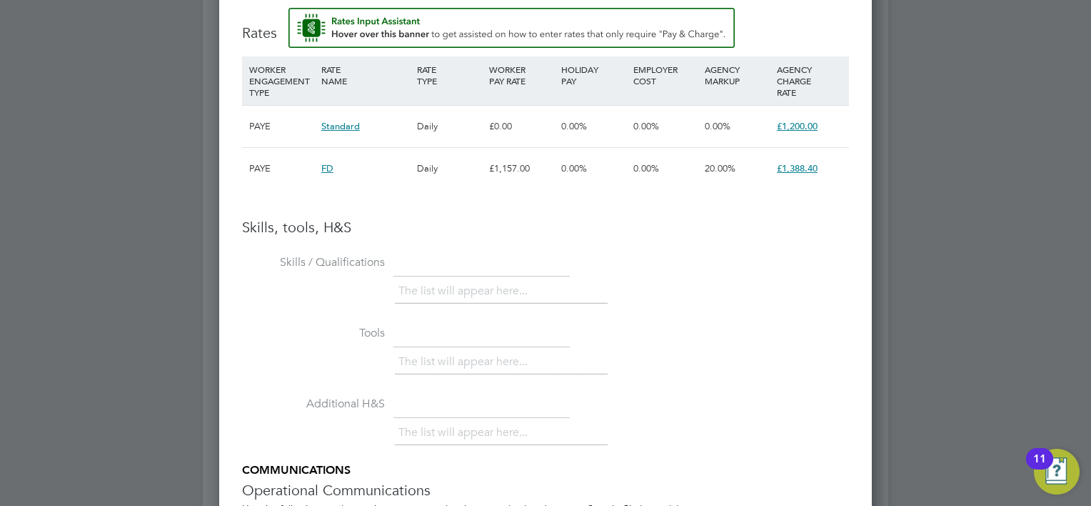
click at [410, 275] on li "Skills / Qualifications The list will appear here..." at bounding box center [545, 286] width 607 height 71
click at [307, 256] on label "Skills / Qualifications" at bounding box center [313, 262] width 143 height 15
drag, startPoint x: 291, startPoint y: 250, endPoint x: 356, endPoint y: 259, distance: 65.6
click at [293, 251] on li "Skills / Qualifications The list will appear here..." at bounding box center [545, 286] width 607 height 71
click at [368, 261] on label "Skills / Qualifications" at bounding box center [313, 262] width 143 height 15
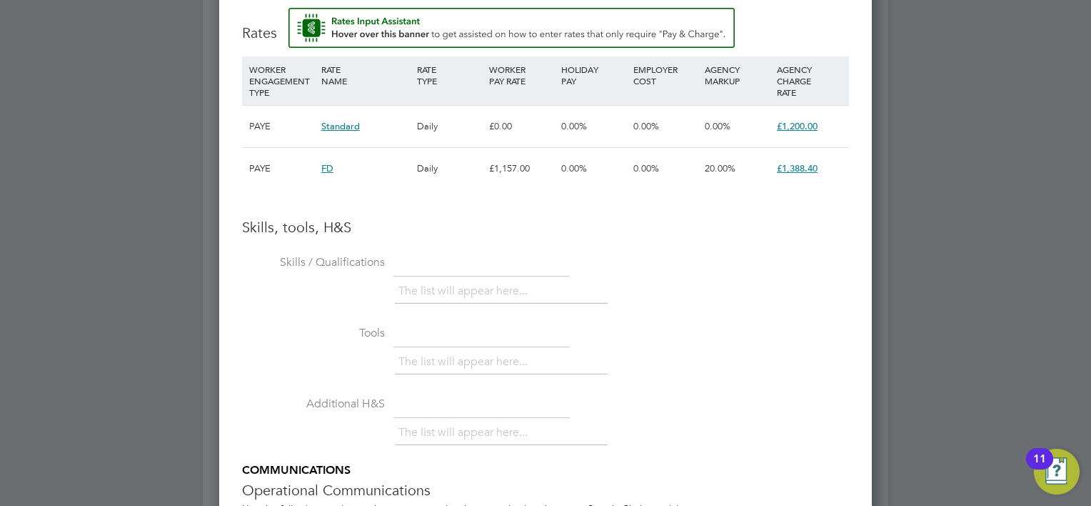
click at [427, 278] on ul "The list will appear here..." at bounding box center [501, 291] width 213 height 26
click at [425, 281] on li "The list will appear here..." at bounding box center [465, 290] width 135 height 19
click at [427, 293] on li "The list will appear here..." at bounding box center [465, 290] width 135 height 19
drag, startPoint x: 427, startPoint y: 293, endPoint x: 443, endPoint y: 293, distance: 15.7
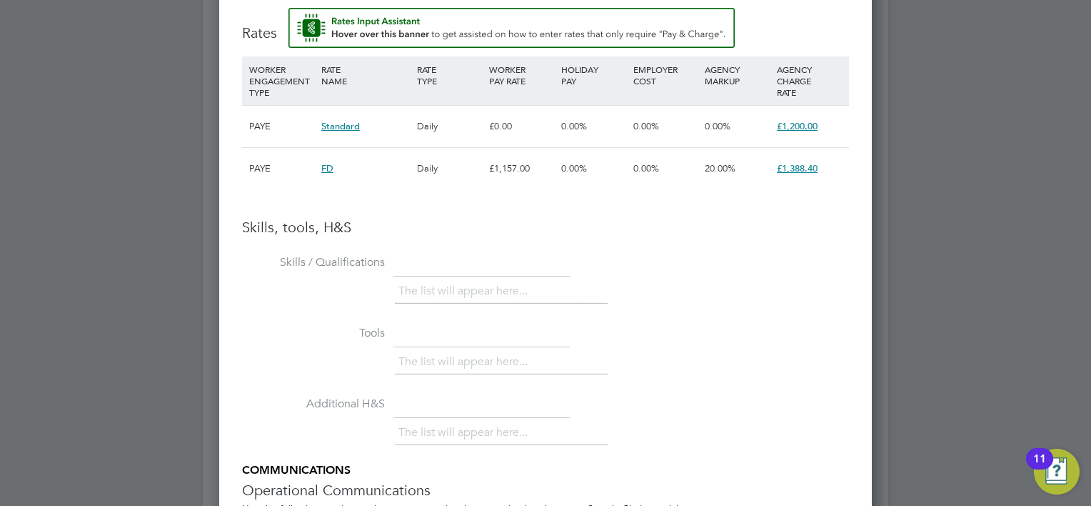
click at [443, 293] on li "The list will appear here..." at bounding box center [465, 290] width 135 height 19
click at [445, 288] on li "The list will appear here..." at bounding box center [465, 290] width 135 height 19
click at [403, 300] on ul "The list will appear here..." at bounding box center [501, 291] width 213 height 26
click at [409, 293] on li "The list will appear here..." at bounding box center [465, 290] width 135 height 19
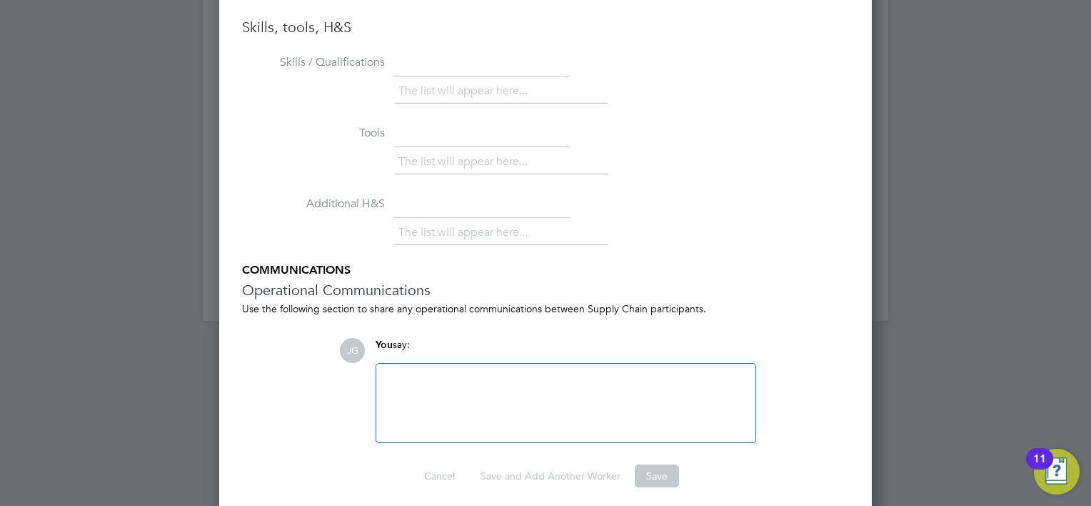
scroll to position [1712, 0]
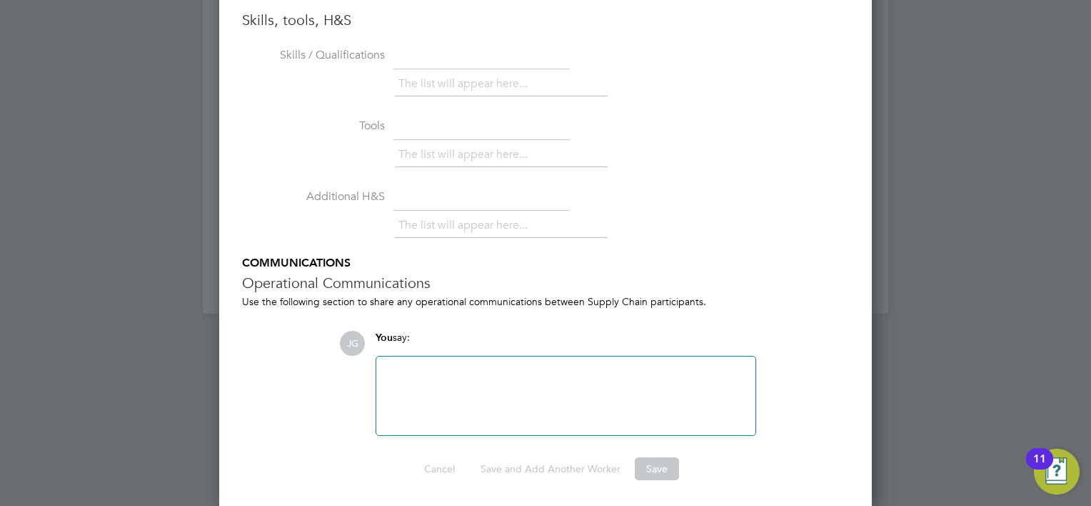
click at [447, 379] on div at bounding box center [566, 395] width 362 height 61
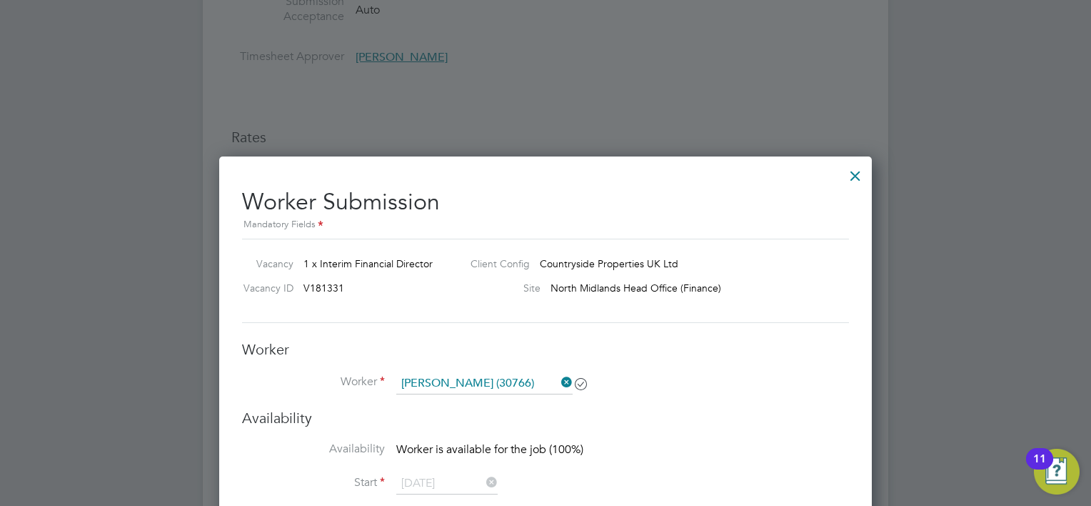
scroll to position [998, 0]
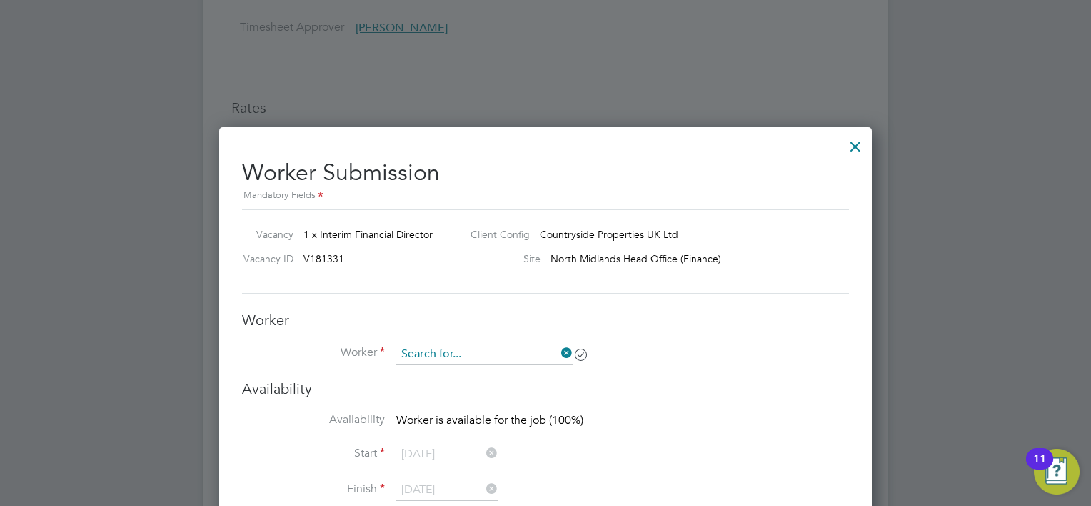
click at [500, 358] on input at bounding box center [484, 353] width 176 height 21
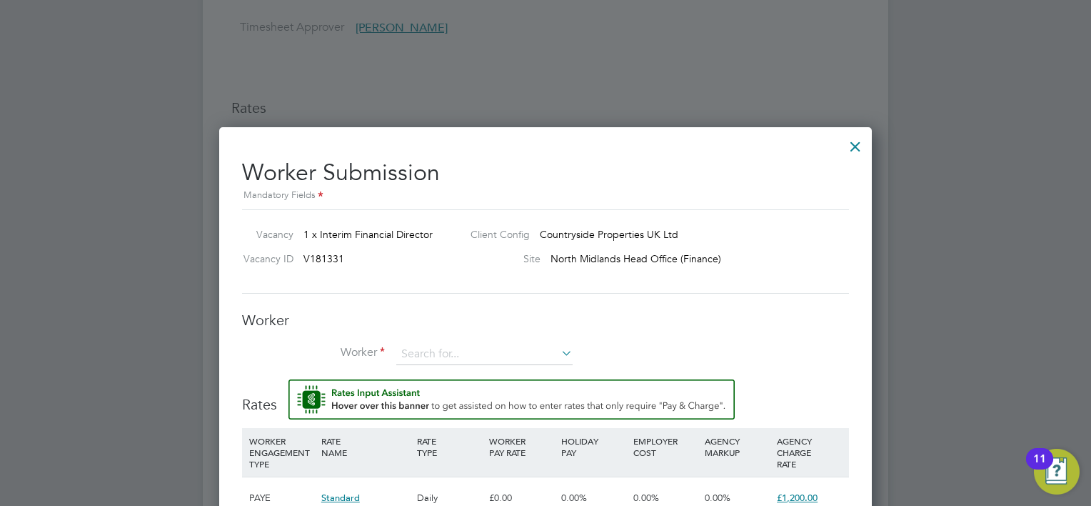
click at [499, 311] on h3 "Worker" at bounding box center [545, 320] width 607 height 19
click at [471, 361] on input at bounding box center [484, 353] width 176 height 21
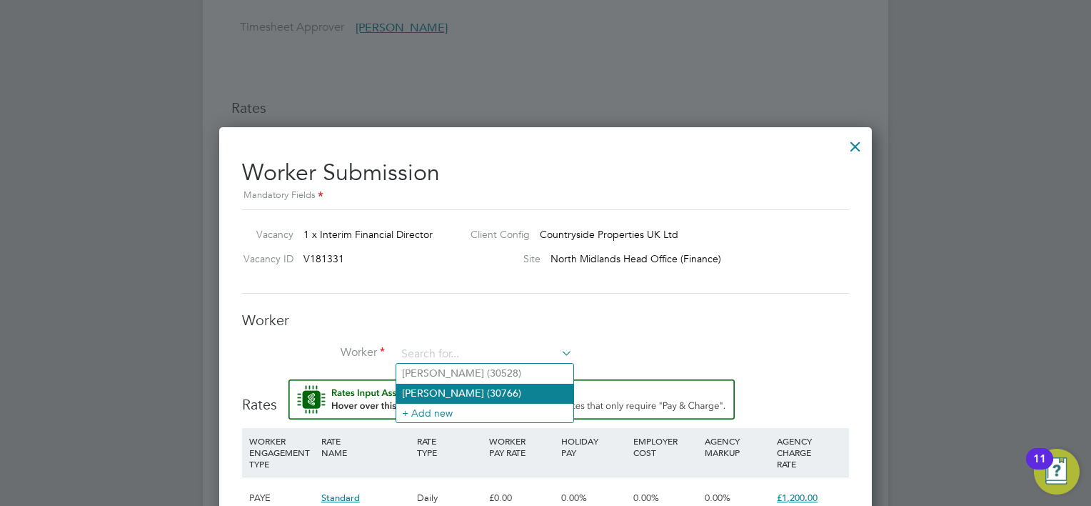
click at [460, 393] on li "Paul Savidge (30766)" at bounding box center [484, 392] width 177 height 19
type input "Paul Savidge (30766)"
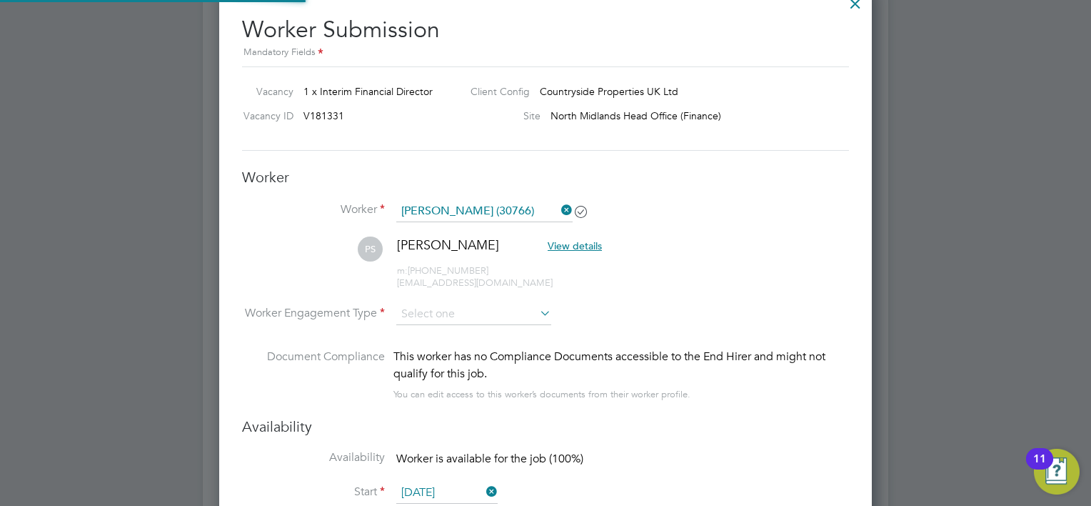
scroll to position [1273, 653]
click at [443, 311] on input at bounding box center [473, 314] width 155 height 21
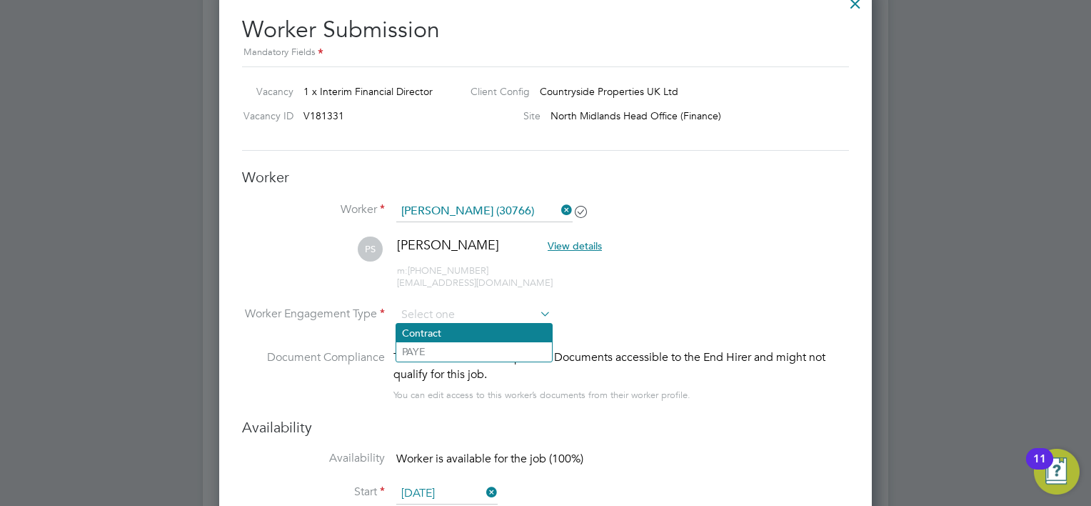
click at [438, 338] on li "Contract" at bounding box center [474, 332] width 156 height 19
type input "Contract"
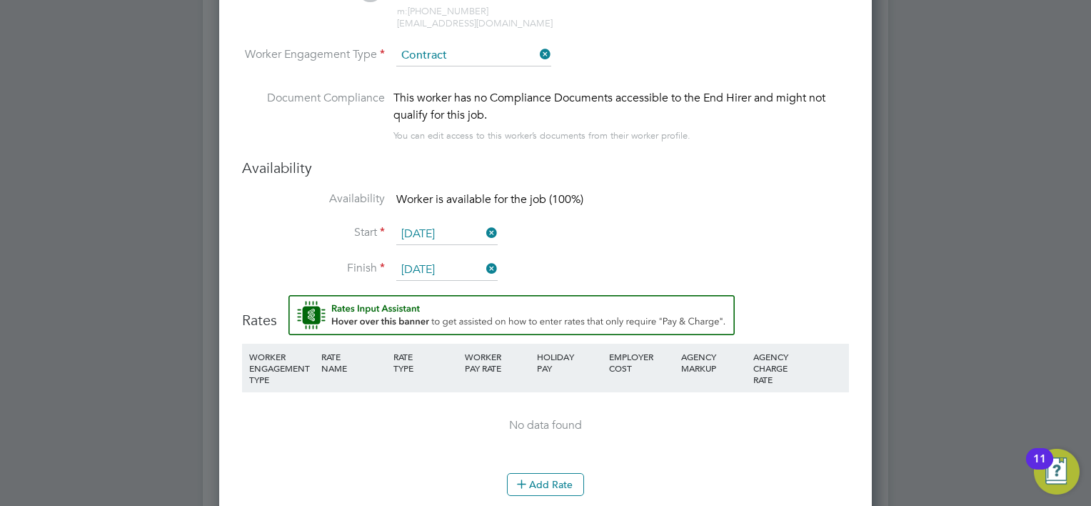
scroll to position [1258, 0]
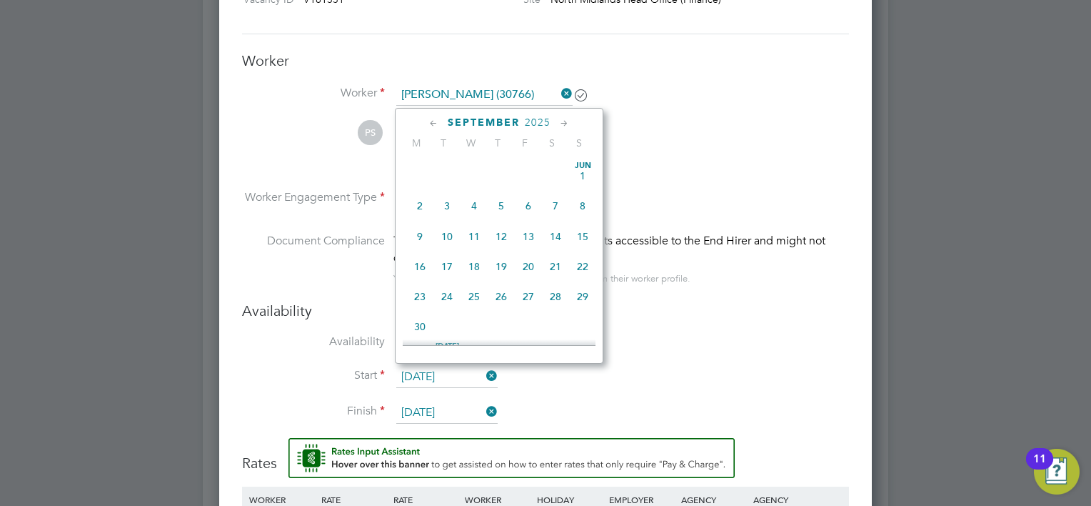
click at [442, 376] on input "29 Sep 2025" at bounding box center [446, 376] width 101 height 21
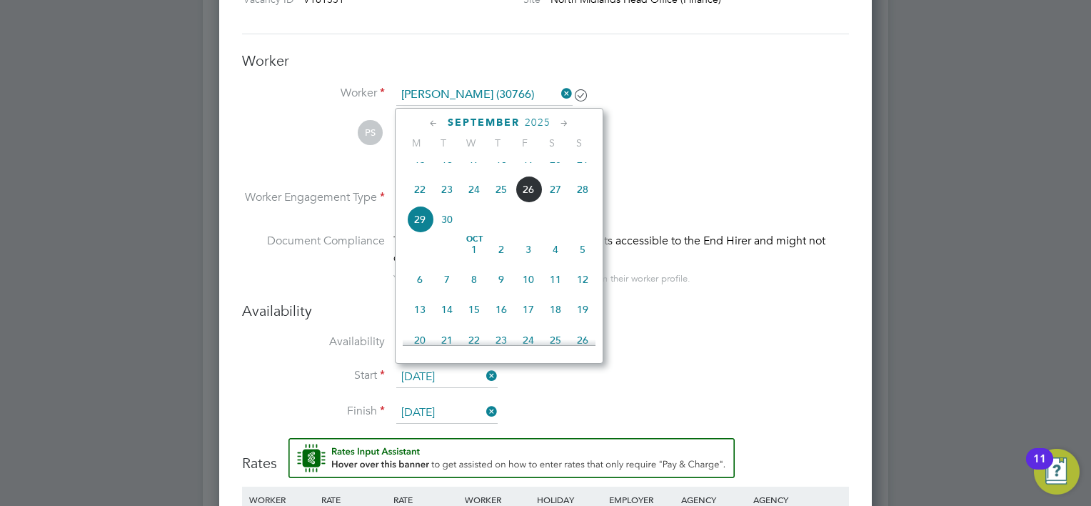
click at [420, 233] on span "29" at bounding box center [419, 219] width 27 height 27
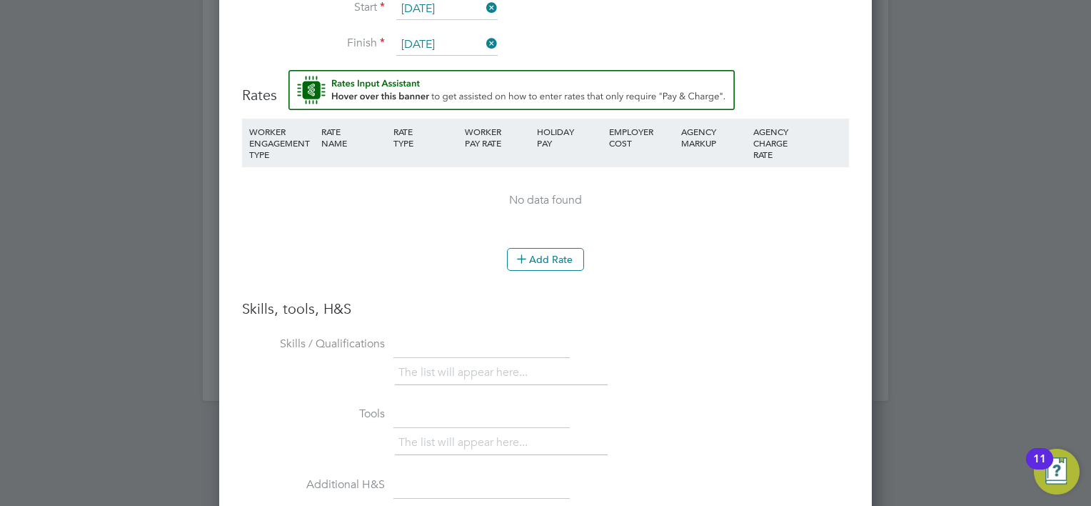
scroll to position [1615, 0]
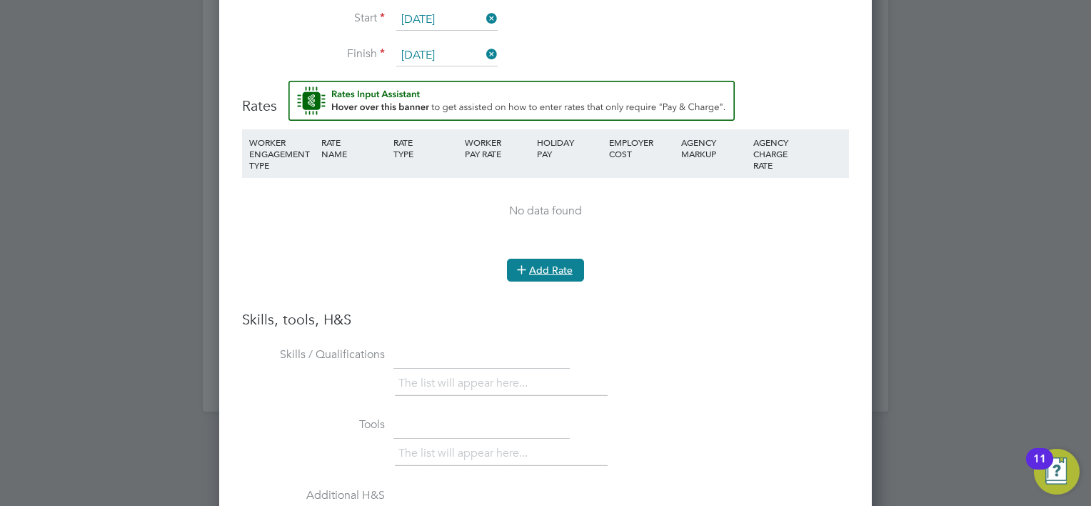
click at [538, 271] on button "Add Rate" at bounding box center [545, 270] width 77 height 23
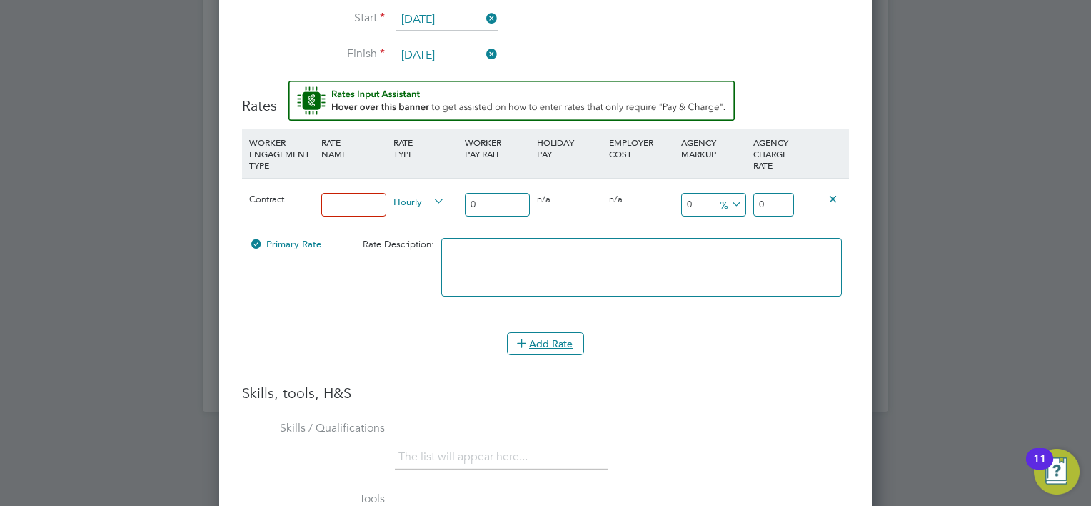
click at [363, 199] on input at bounding box center [353, 205] width 65 height 24
type input "U"
type input "FD Umbrella"
click at [375, 243] on span "Rate Description:" at bounding box center [398, 244] width 71 height 12
click at [483, 196] on input "0" at bounding box center [497, 205] width 65 height 24
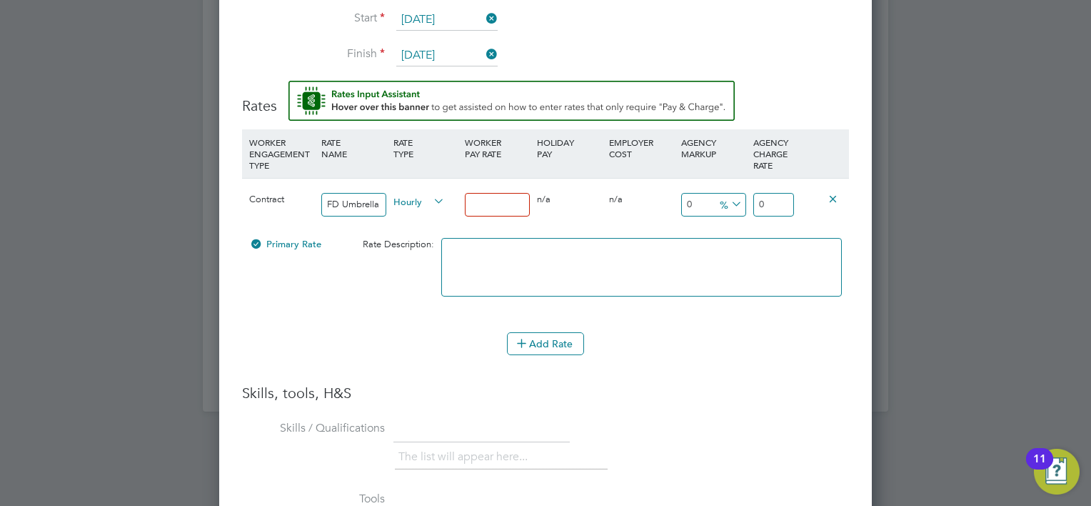
type input "1"
type input "11"
type input "115"
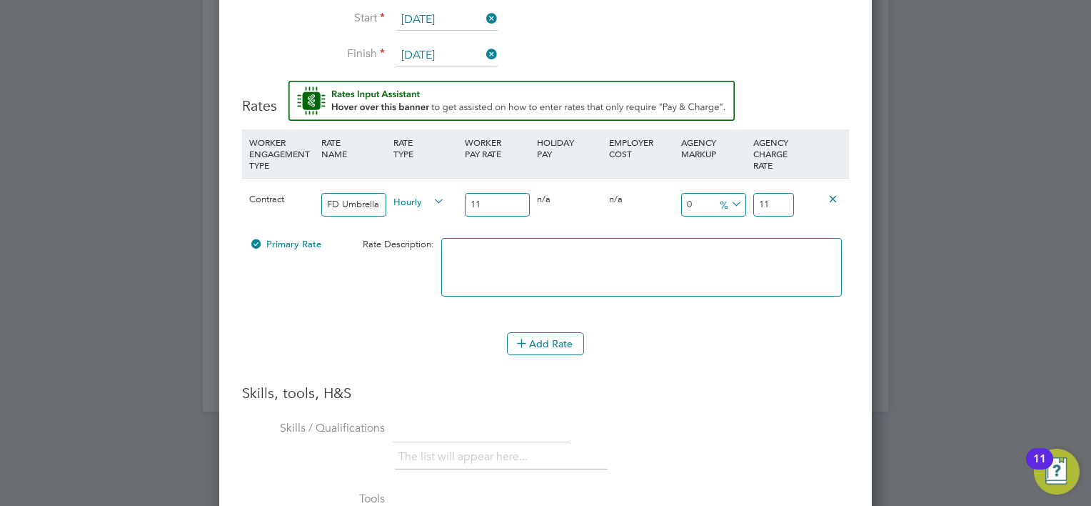
type input "115"
type input "1157"
click at [728, 205] on icon at bounding box center [728, 204] width 0 height 20
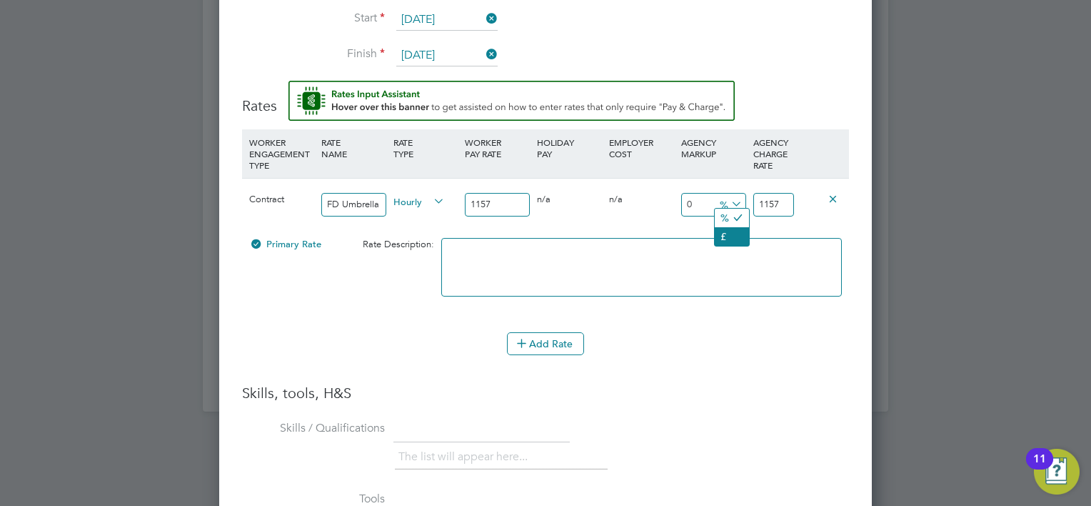
click at [723, 234] on li "£" at bounding box center [732, 236] width 34 height 19
click at [728, 196] on icon at bounding box center [728, 204] width 0 height 20
click at [726, 216] on li "%" at bounding box center [730, 218] width 31 height 19
click at [698, 205] on input "0" at bounding box center [713, 205] width 65 height 24
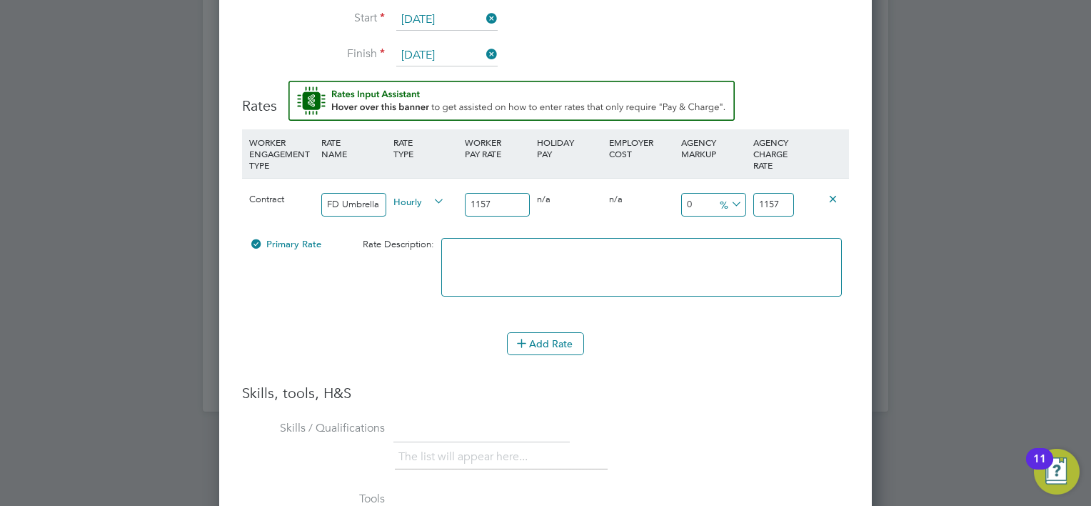
click at [686, 200] on input "0" at bounding box center [713, 205] width 65 height 24
type input "20"
type input "1388.4"
type input "200"
type input "3471"
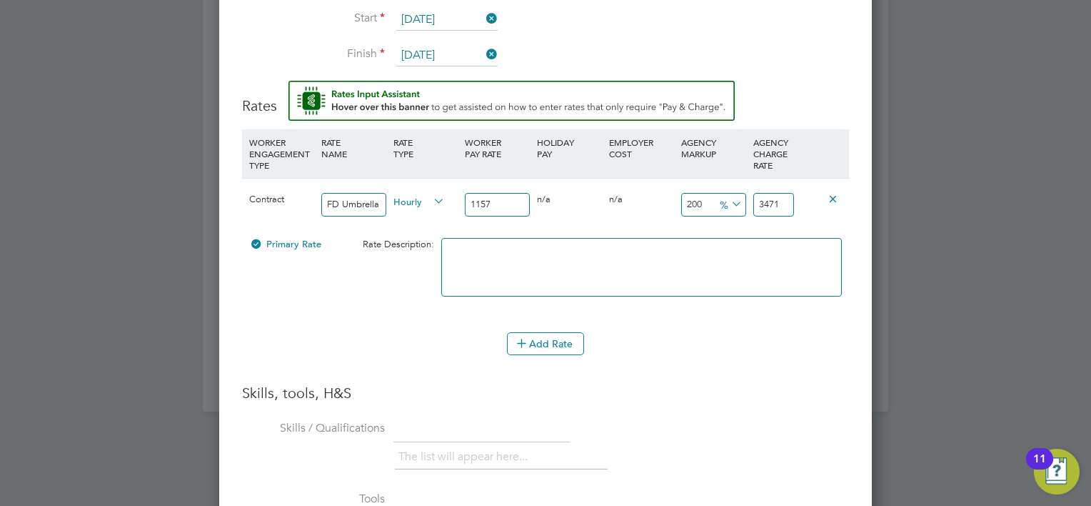
type input "20"
type input "1388.4"
type input "20"
click at [731, 322] on li "WORKER ENGAGEMENT TYPE RATE NAME RATE TYPE WORKER PAY RATE HOLIDAY PAY EMPLOYER…" at bounding box center [545, 230] width 607 height 203
click at [563, 336] on button "Add Rate" at bounding box center [545, 343] width 77 height 23
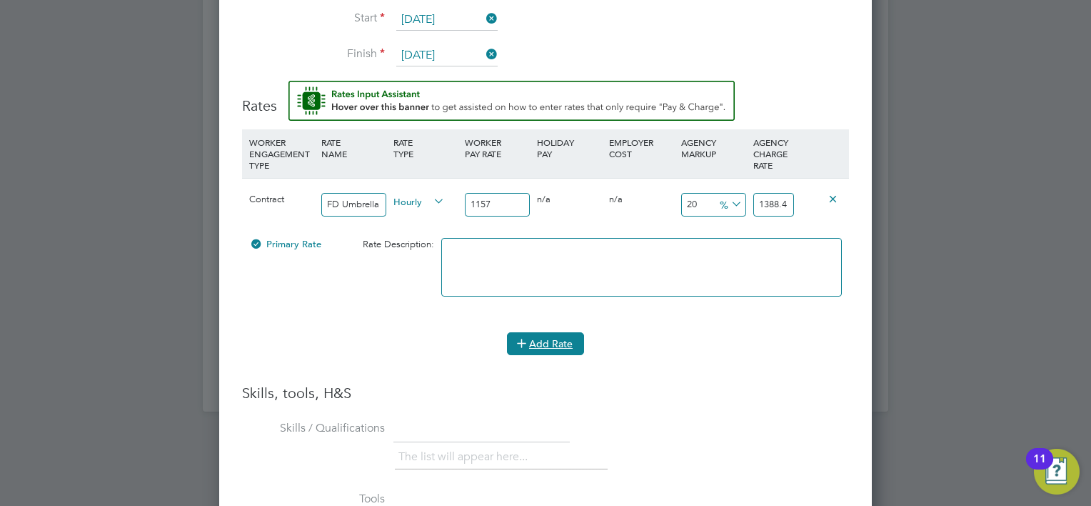
scroll to position [1505, 653]
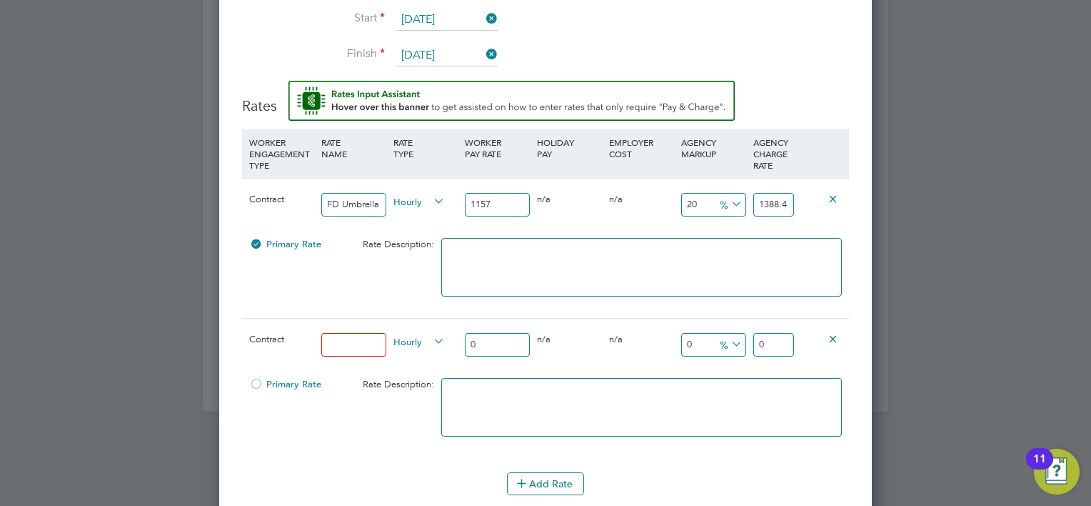
click at [835, 333] on icon at bounding box center [833, 338] width 11 height 11
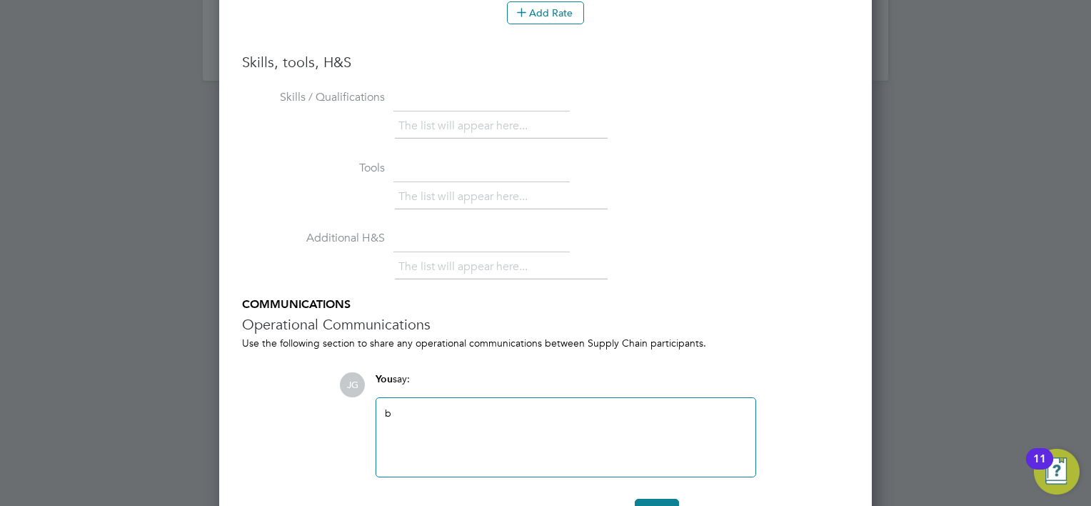
scroll to position [1985, 0]
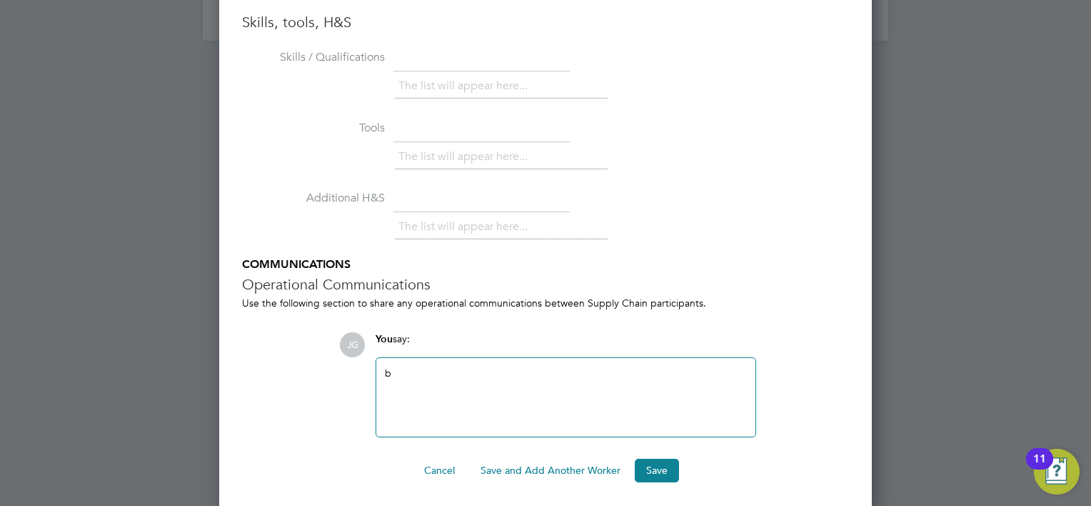
click at [422, 368] on div "b" at bounding box center [566, 396] width 362 height 61
click at [443, 387] on div at bounding box center [566, 396] width 362 height 61
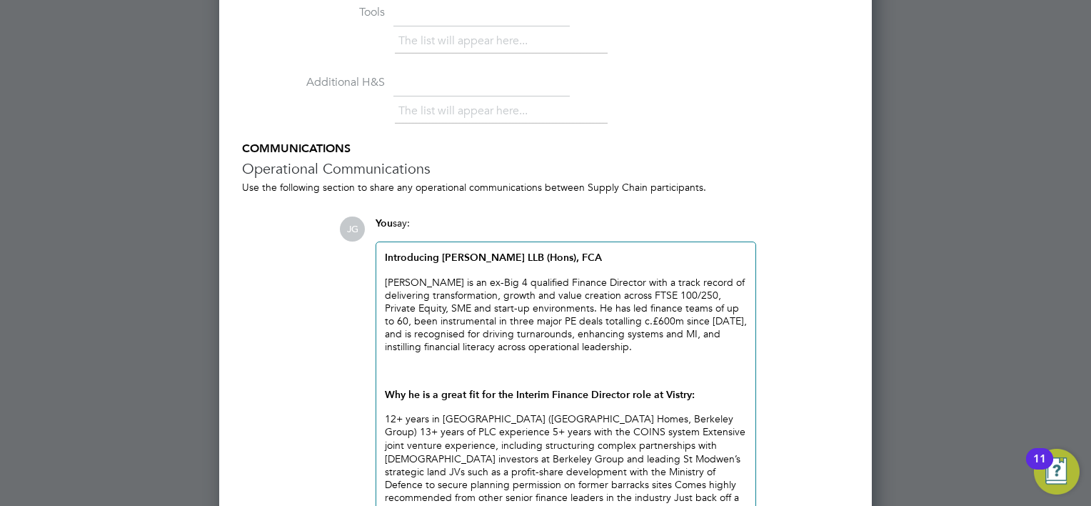
scroll to position [2189, 0]
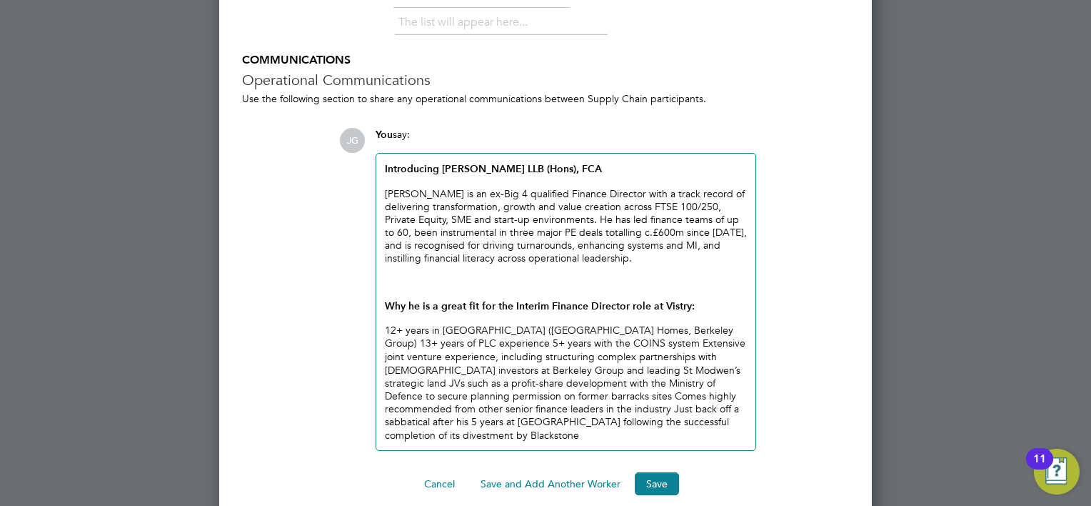
click at [582, 370] on div "Introducing Paul Savidge LLB (Hons), FCA Paul is an ex-Big 4 qualified Finance …" at bounding box center [566, 301] width 362 height 278
click at [661, 421] on div "Introducing Paul Savidge LLB (Hons), FCA Paul is an ex-Big 4 qualified Finance …" at bounding box center [566, 301] width 362 height 278
click at [693, 412] on div "Introducing Paul Savidge LLB (Hons), FCA Paul is an ex-Big 4 qualified Finance …" at bounding box center [566, 301] width 362 height 278
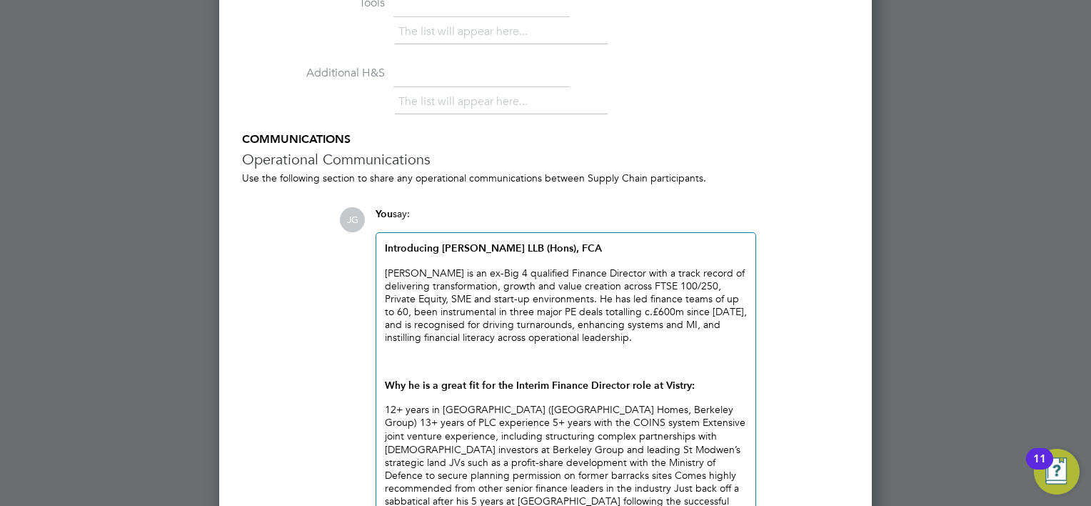
scroll to position [2118, 0]
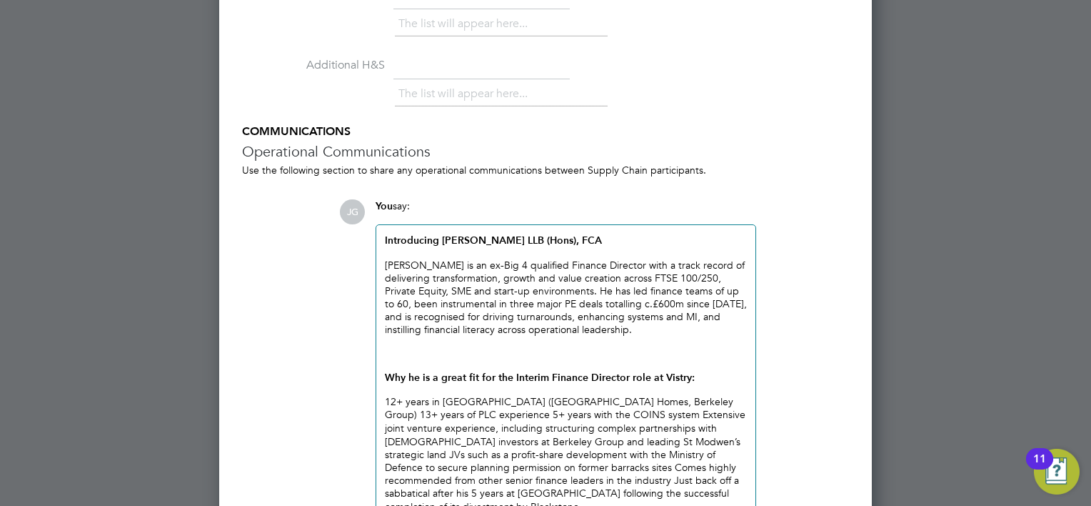
click at [678, 416] on div "Introducing Paul Savidge LLB (Hons), FCA Paul is an ex-Big 4 qualified Finance …" at bounding box center [566, 373] width 362 height 278
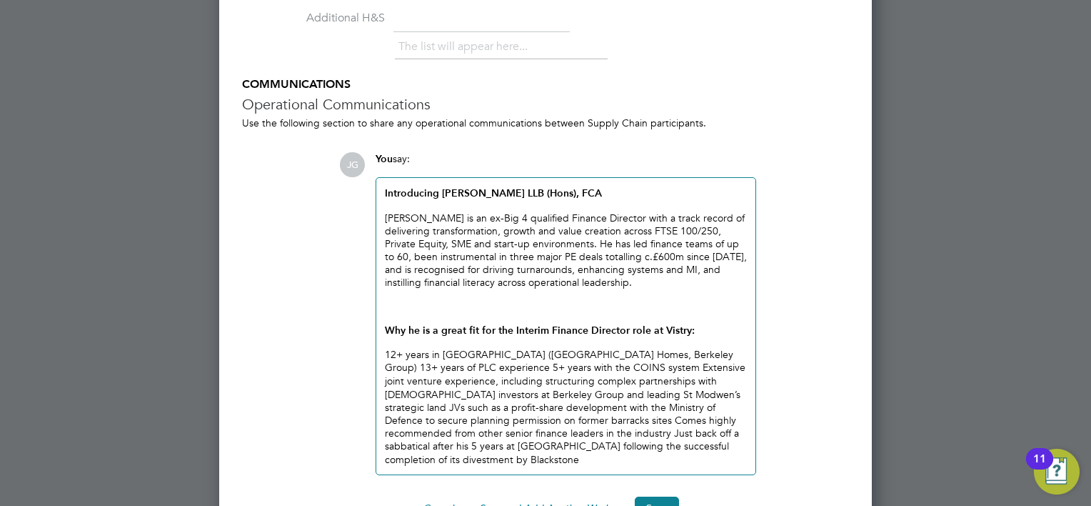
scroll to position [2189, 0]
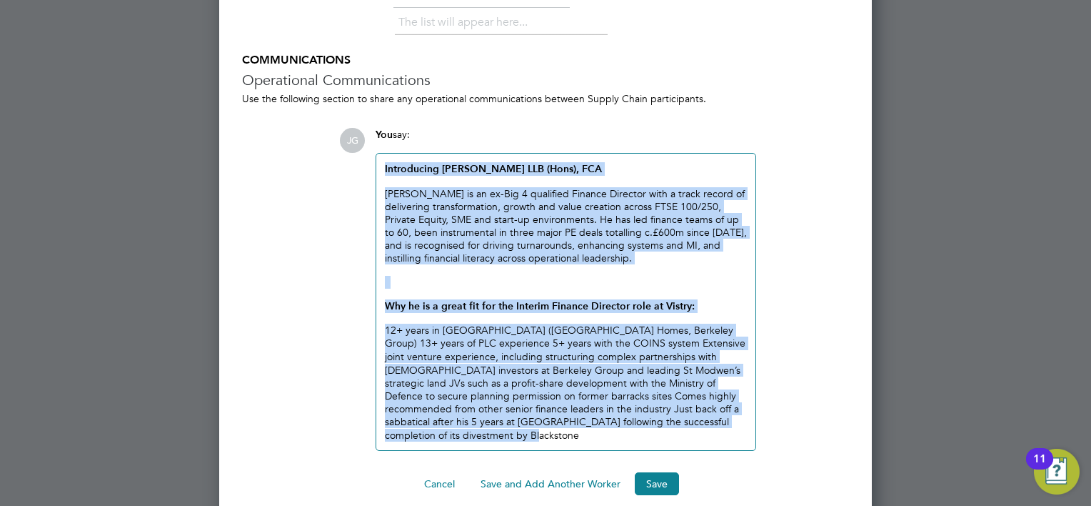
drag, startPoint x: 691, startPoint y: 416, endPoint x: 351, endPoint y: 136, distance: 440.3
click at [351, 136] on div "JG You say: Introducing Paul Savidge LLB (Hons), FCA Paul is an ex-Big 4 qualif…" at bounding box center [594, 289] width 510 height 322
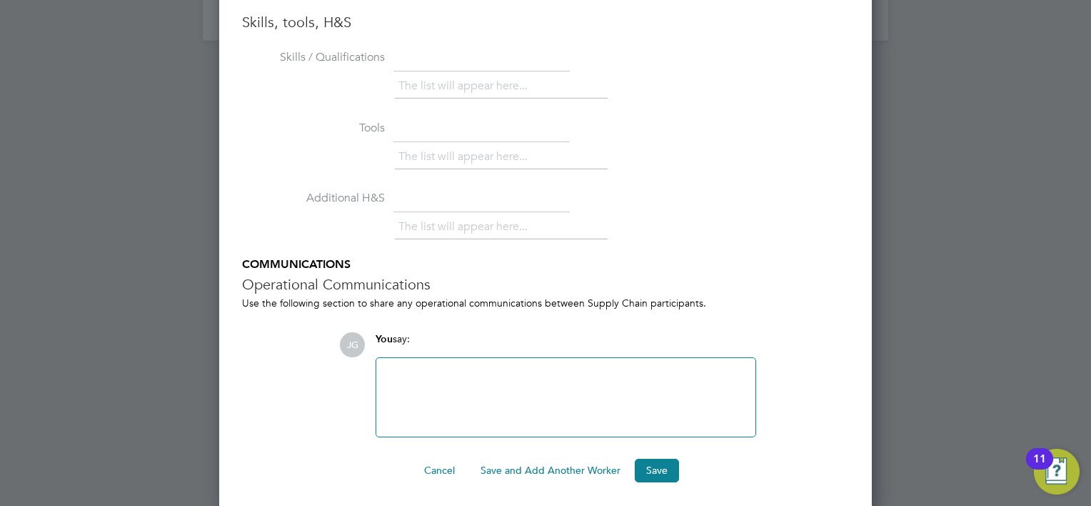
scroll to position [7, 6]
click at [660, 464] on button "Save" at bounding box center [657, 469] width 44 height 23
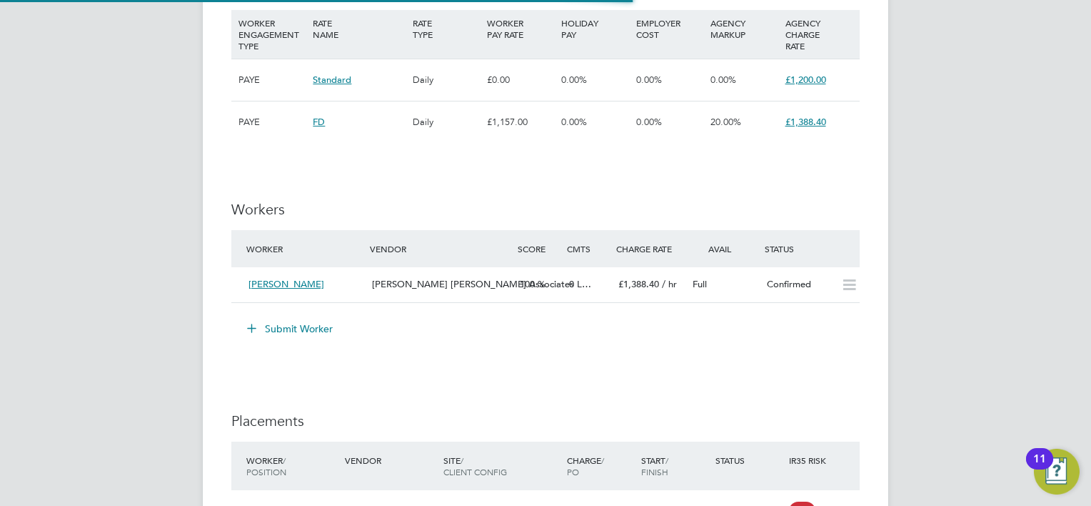
scroll to position [6, 7]
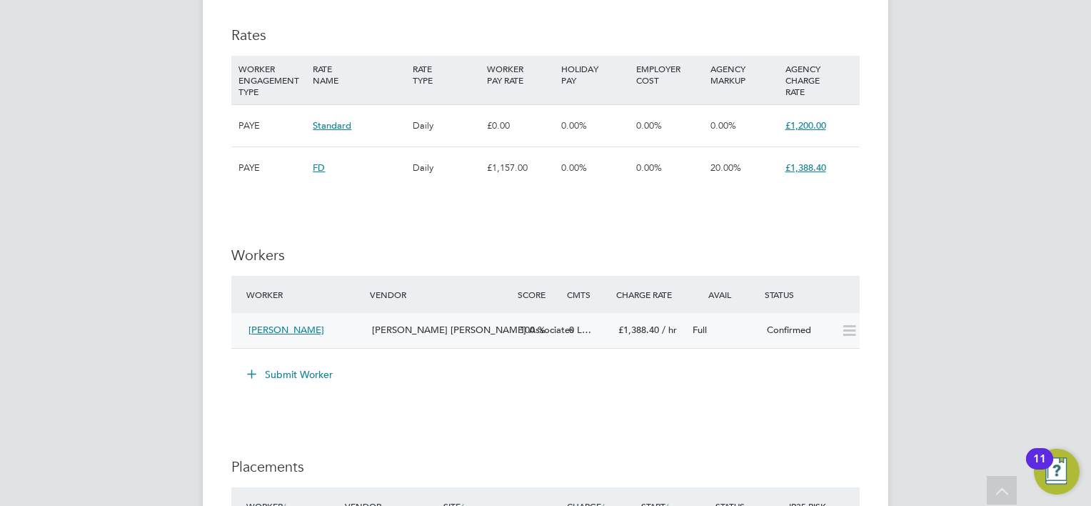
click at [830, 330] on div "Confirmed" at bounding box center [798, 330] width 74 height 24
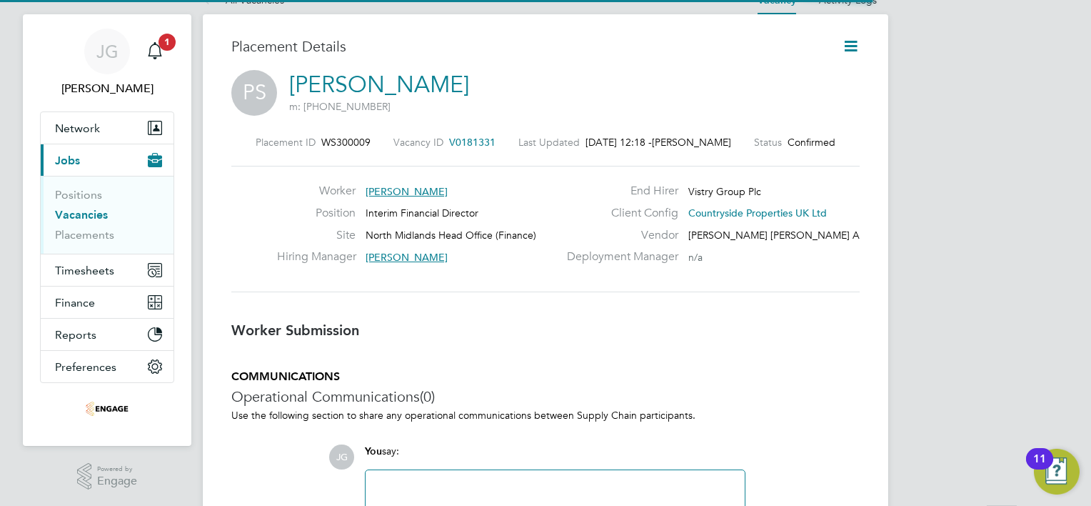
scroll to position [6, 7]
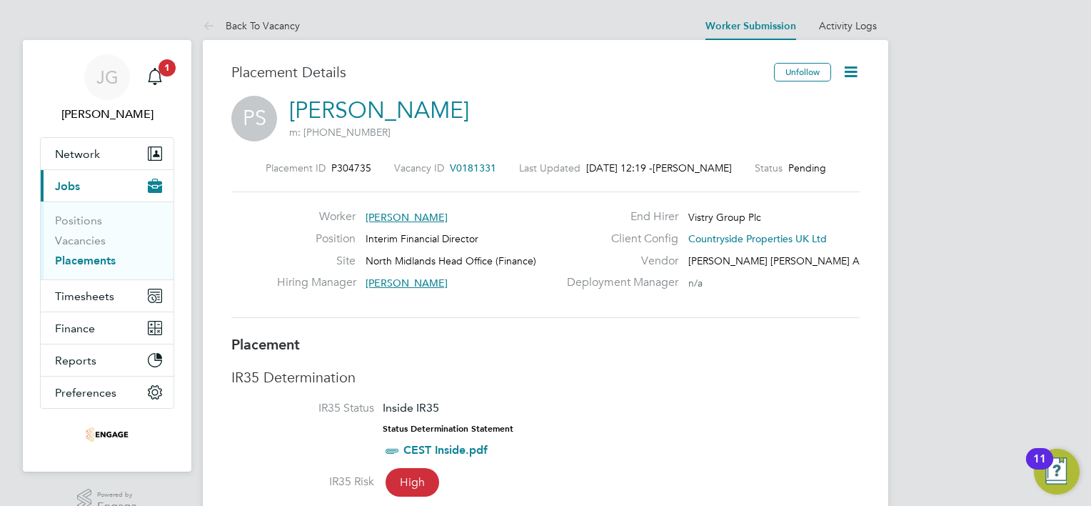
click at [843, 74] on icon at bounding box center [851, 72] width 18 height 18
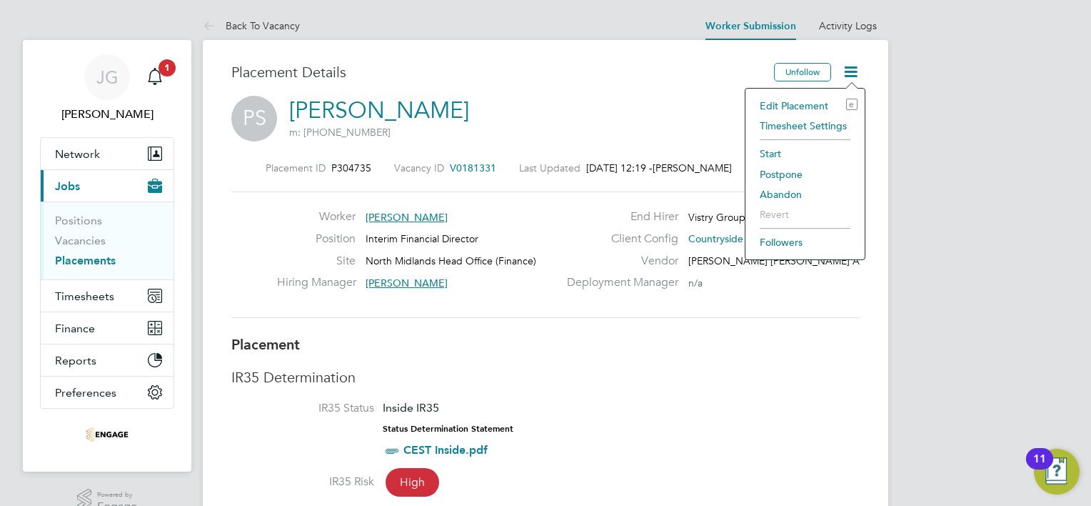
click at [776, 105] on li "Edit Placement e" at bounding box center [805, 106] width 105 height 20
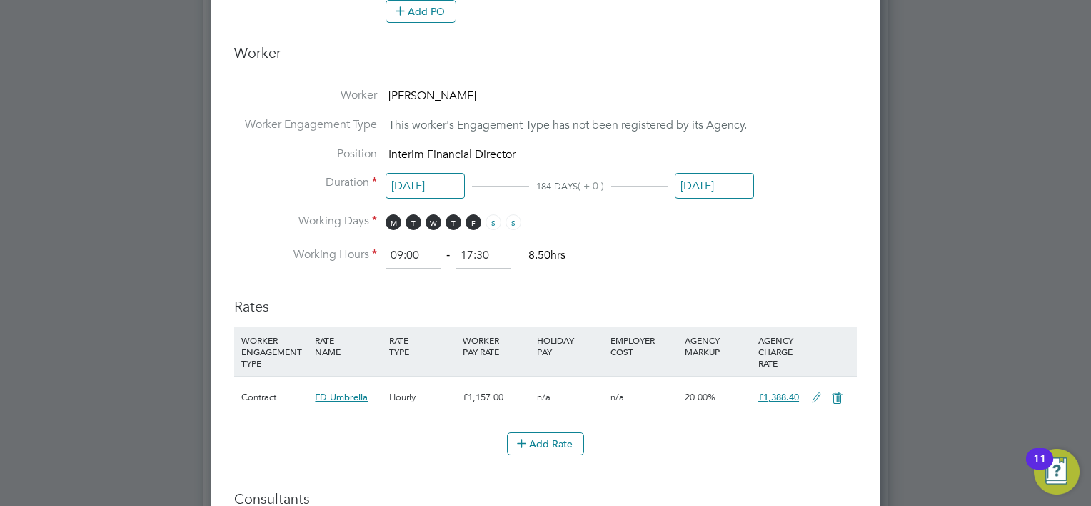
click at [819, 394] on icon at bounding box center [817, 397] width 18 height 11
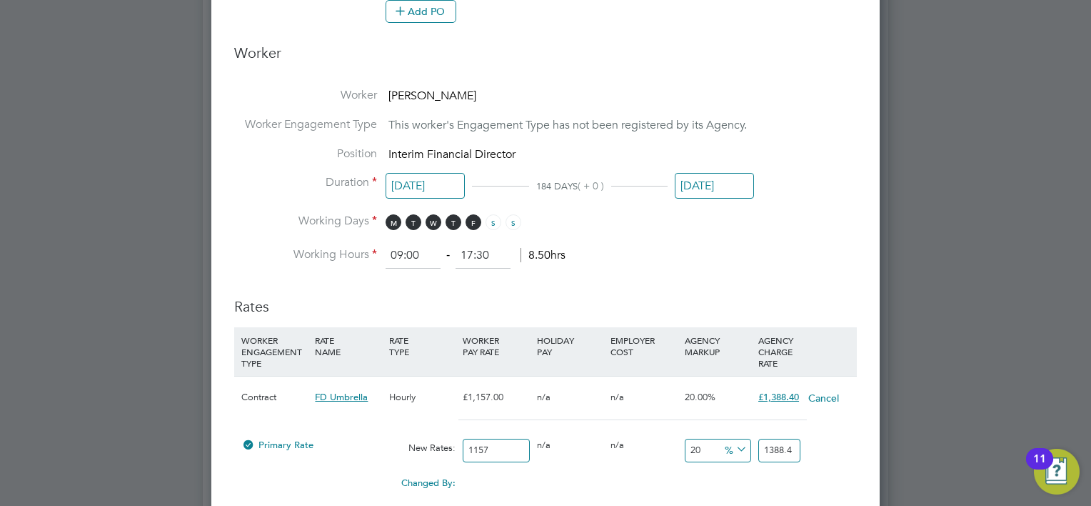
click at [389, 399] on div "Hourly" at bounding box center [423, 396] width 74 height 41
click at [403, 401] on div "Hourly" at bounding box center [423, 396] width 74 height 41
click at [413, 394] on div "Hourly" at bounding box center [423, 396] width 74 height 41
click at [403, 396] on div "Hourly" at bounding box center [423, 396] width 74 height 41
click at [400, 397] on div "Hourly" at bounding box center [423, 396] width 74 height 41
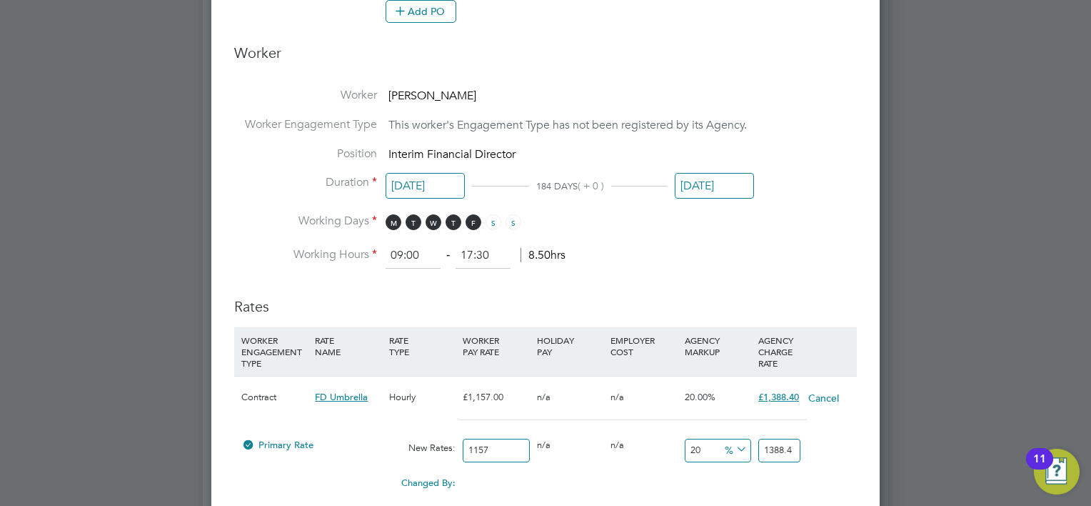
click at [396, 396] on div "Hourly" at bounding box center [423, 396] width 74 height 41
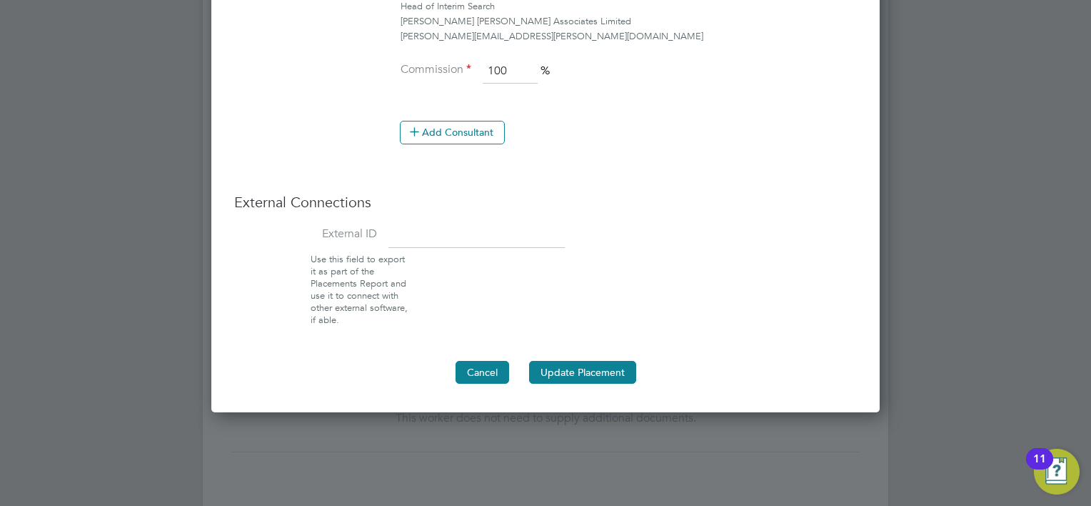
click at [491, 375] on button "Cancel" at bounding box center [483, 372] width 54 height 23
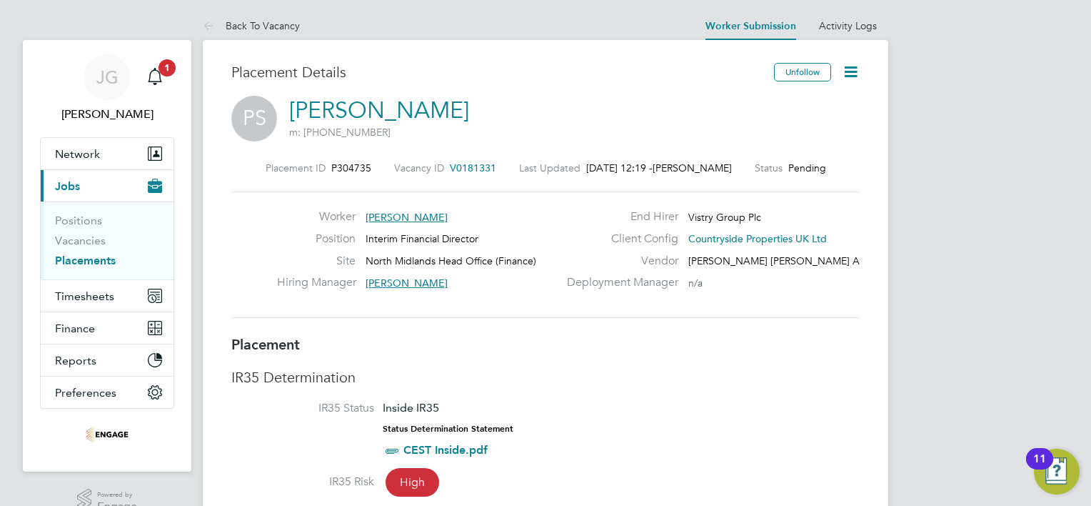
click at [89, 261] on link "Placements" at bounding box center [85, 261] width 61 height 14
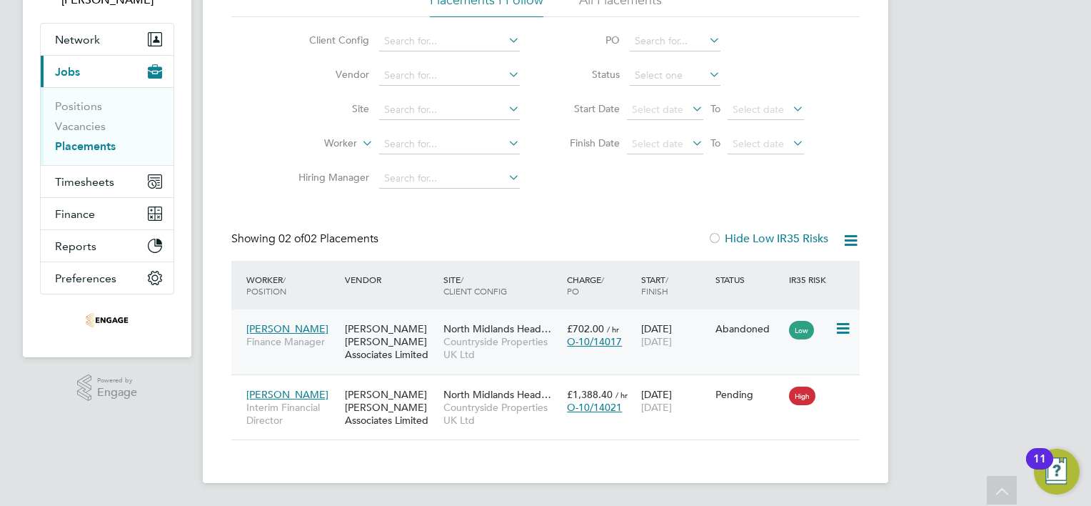
click at [750, 339] on div "Abandoned" at bounding box center [749, 328] width 74 height 27
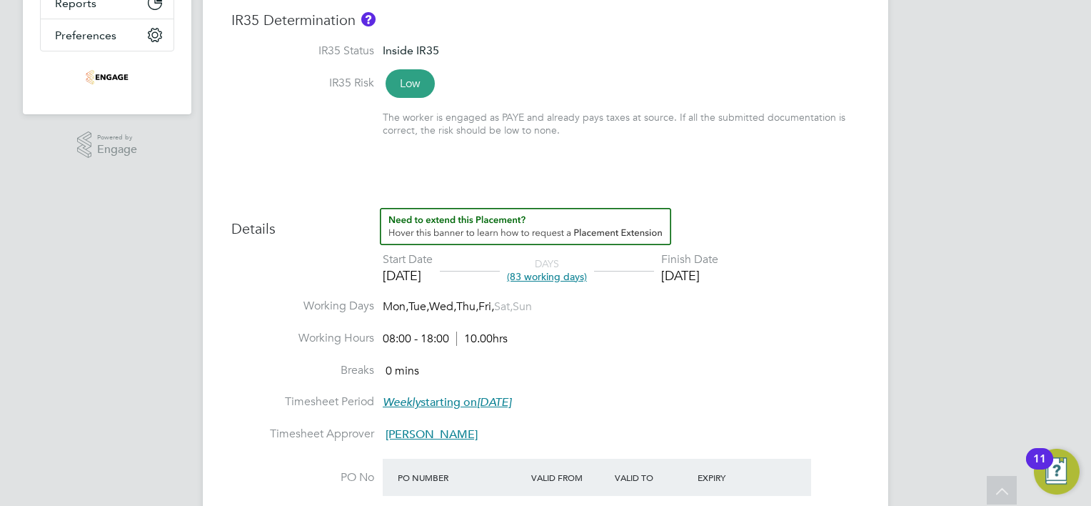
click at [693, 365] on li "Breaks 0 mins" at bounding box center [545, 379] width 628 height 32
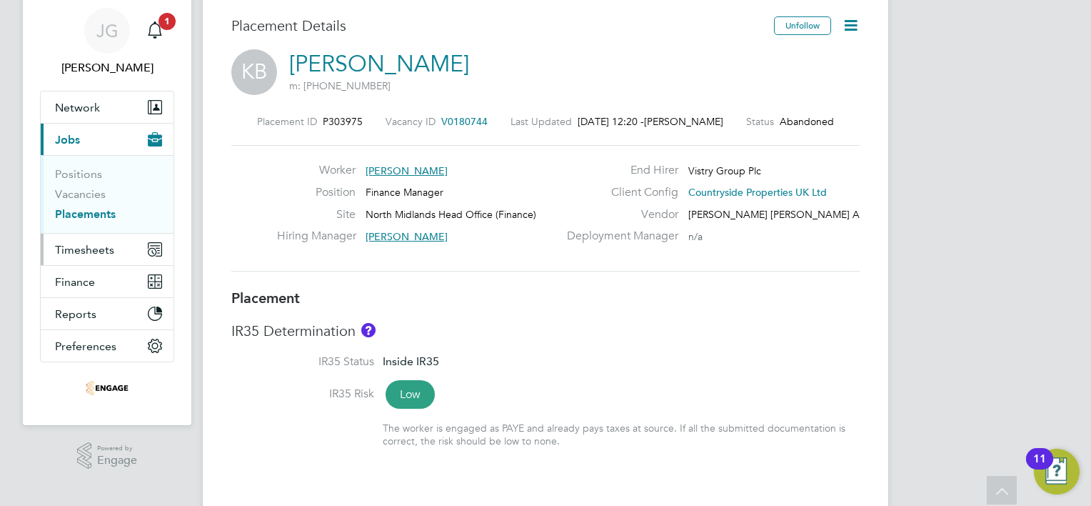
click at [93, 244] on span "Timesheets" at bounding box center [84, 250] width 59 height 14
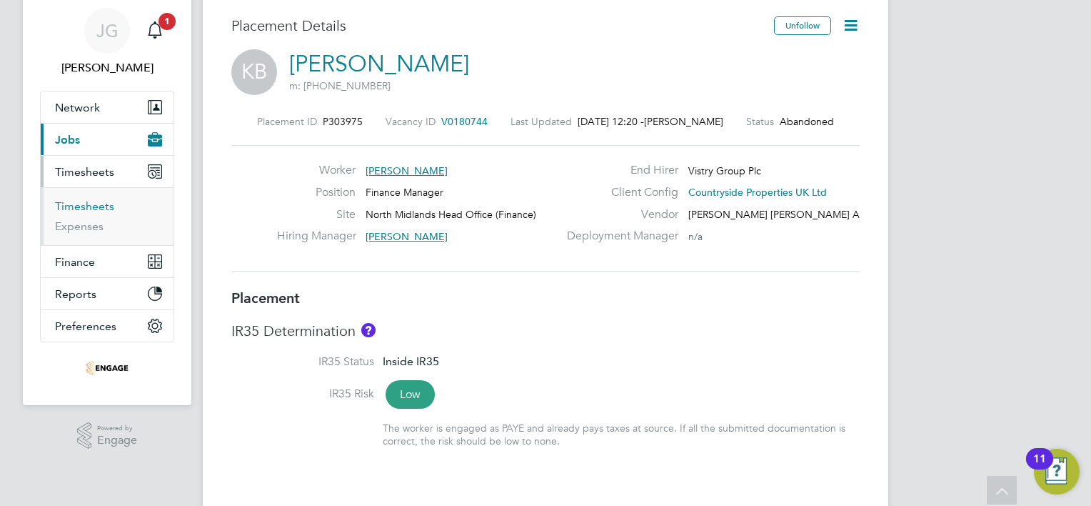
click at [91, 209] on link "Timesheets" at bounding box center [84, 206] width 59 height 14
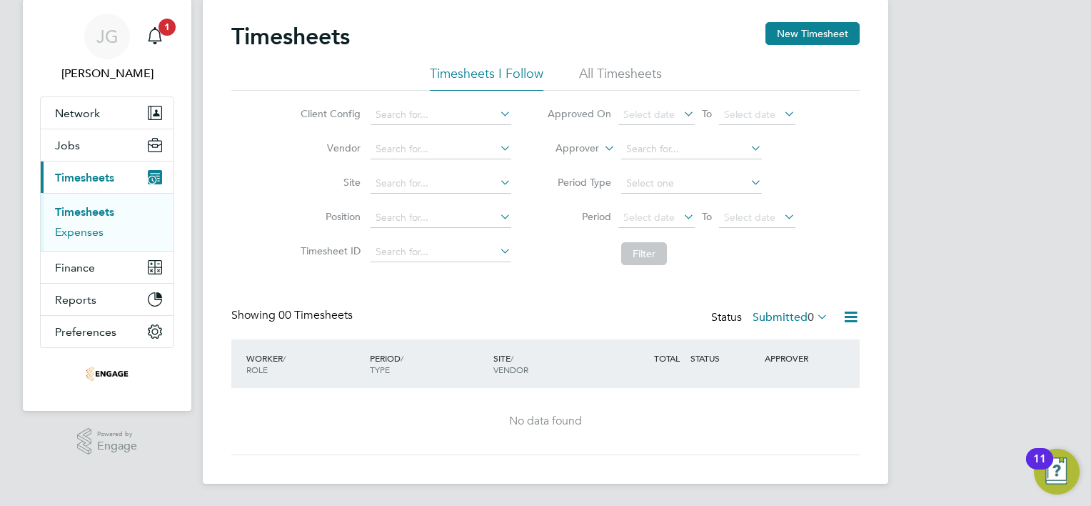
click at [84, 230] on link "Expenses" at bounding box center [79, 232] width 49 height 14
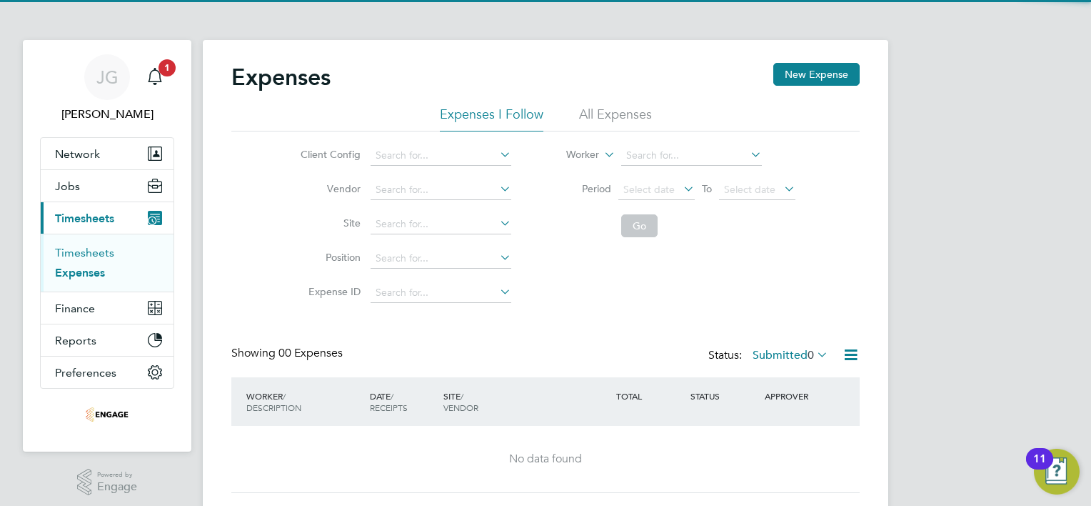
click at [81, 254] on link "Timesheets" at bounding box center [84, 253] width 59 height 14
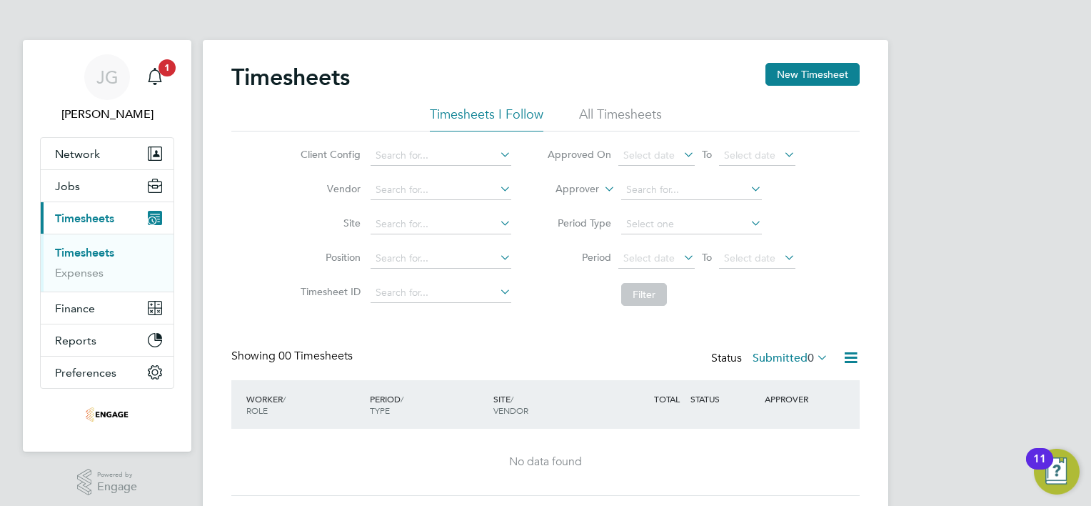
click at [633, 109] on li "All Timesheets" at bounding box center [620, 119] width 83 height 26
click at [436, 111] on li "Timesheets I Follow" at bounding box center [487, 119] width 114 height 26
click at [858, 66] on button "New Timesheet" at bounding box center [813, 74] width 94 height 23
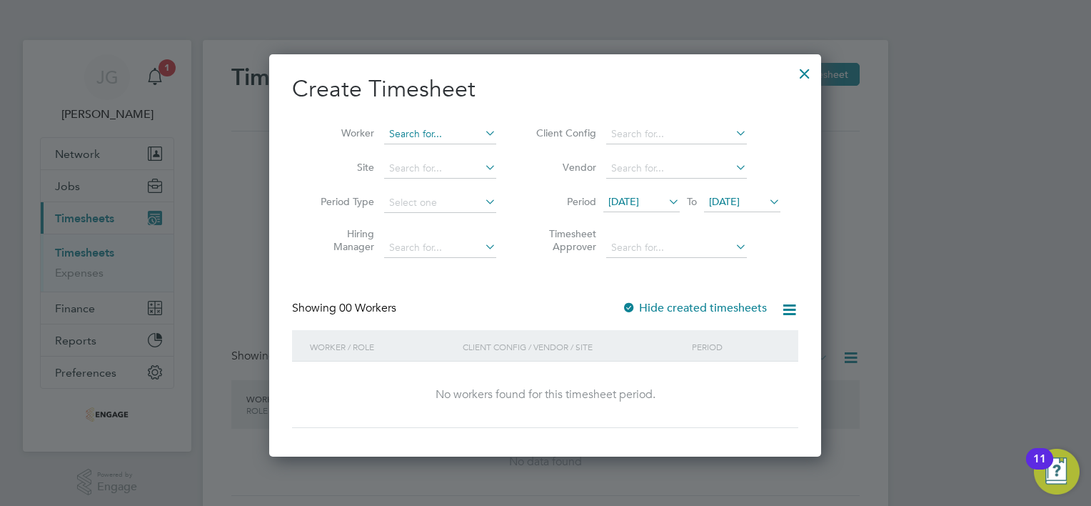
click at [443, 134] on input at bounding box center [440, 134] width 112 height 20
click at [431, 157] on li "[PERSON_NAME]" at bounding box center [440, 153] width 113 height 19
type input "[PERSON_NAME]"
click at [646, 136] on input at bounding box center [676, 134] width 141 height 20
click at [643, 159] on li "Countryside Properties UK Ltd" at bounding box center [681, 153] width 150 height 19
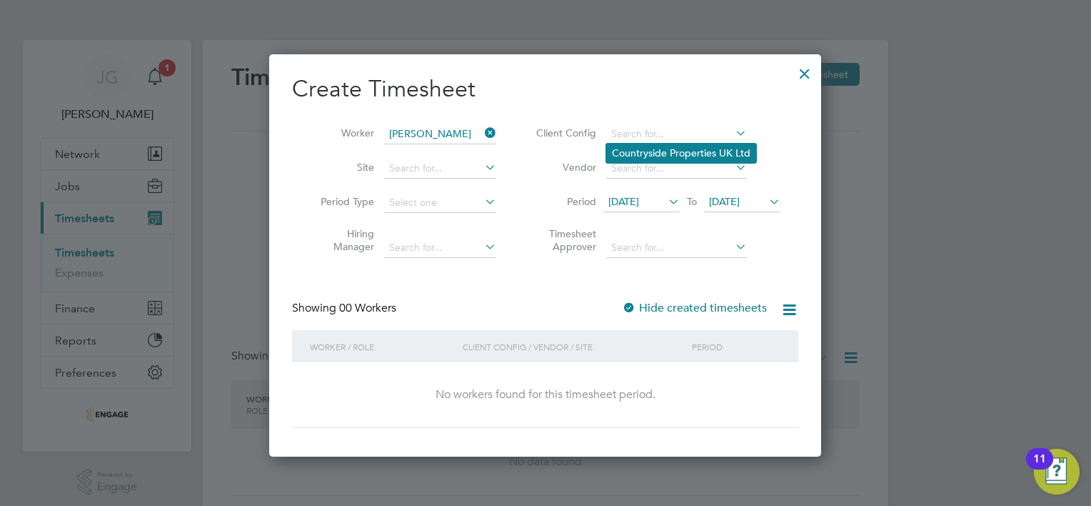
type input "Countryside Properties UK Ltd"
click at [649, 159] on input at bounding box center [676, 169] width 141 height 20
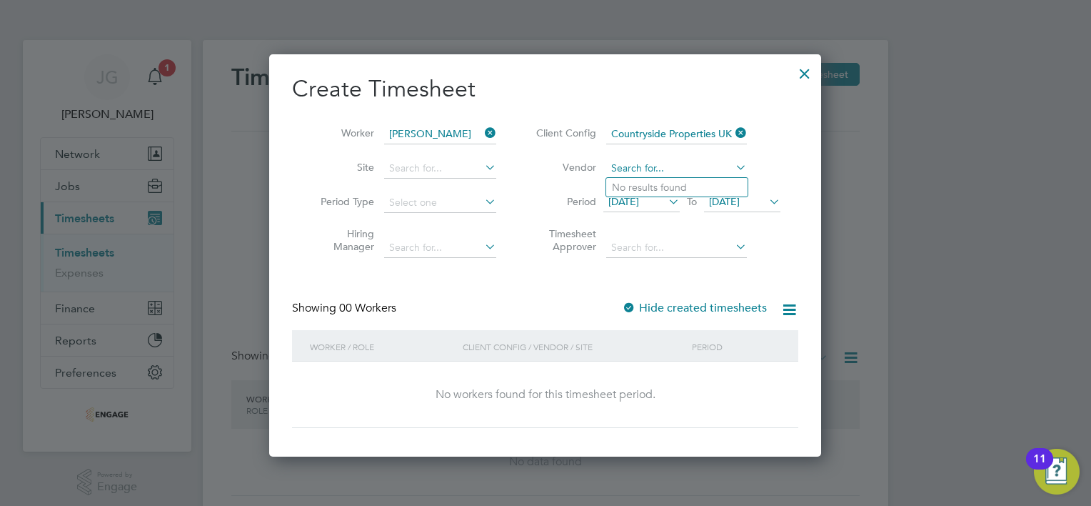
click at [643, 164] on input at bounding box center [676, 169] width 141 height 20
click at [402, 166] on input at bounding box center [440, 169] width 112 height 20
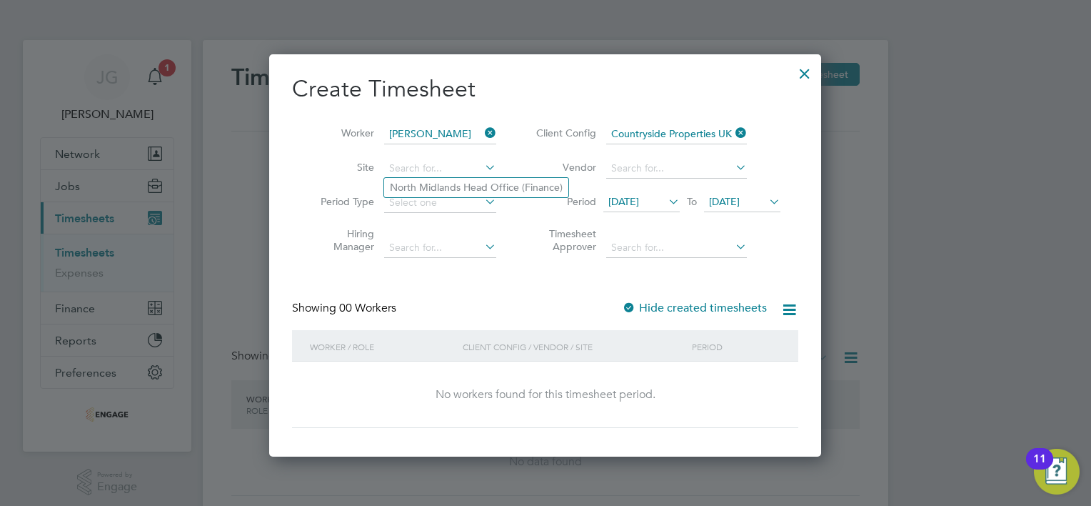
click at [788, 308] on icon at bounding box center [790, 310] width 18 height 18
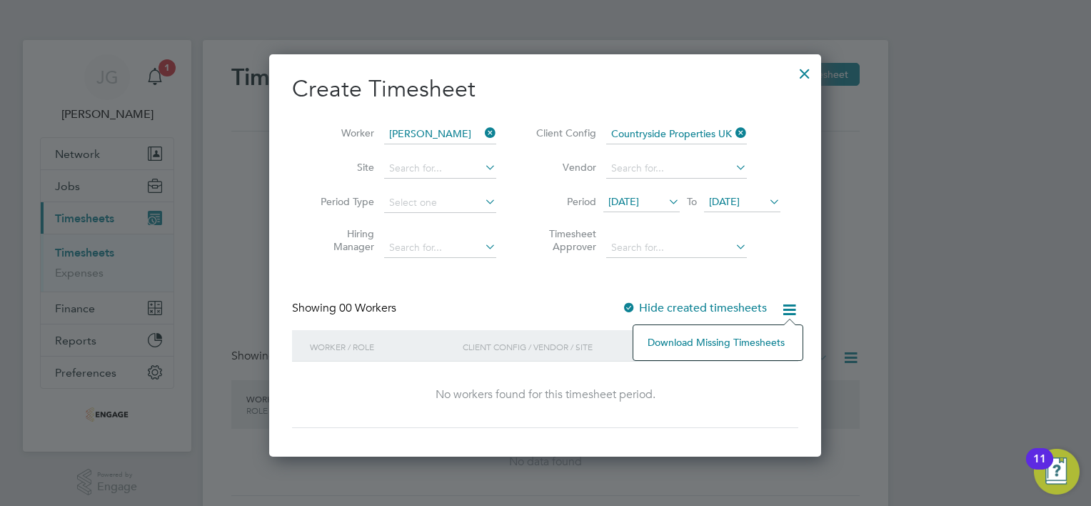
click at [516, 254] on li "Timesheet Approver" at bounding box center [656, 242] width 284 height 45
click at [391, 160] on input at bounding box center [440, 169] width 112 height 20
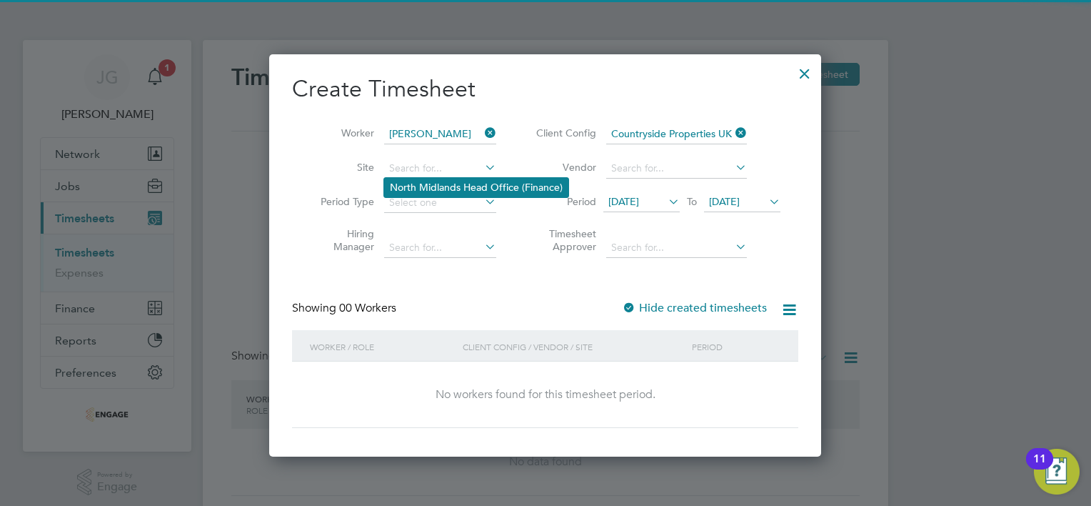
click at [401, 184] on li "North Midlands Head Office (Finance)" at bounding box center [476, 187] width 184 height 19
type input "North Midlands Head Office (Finance)"
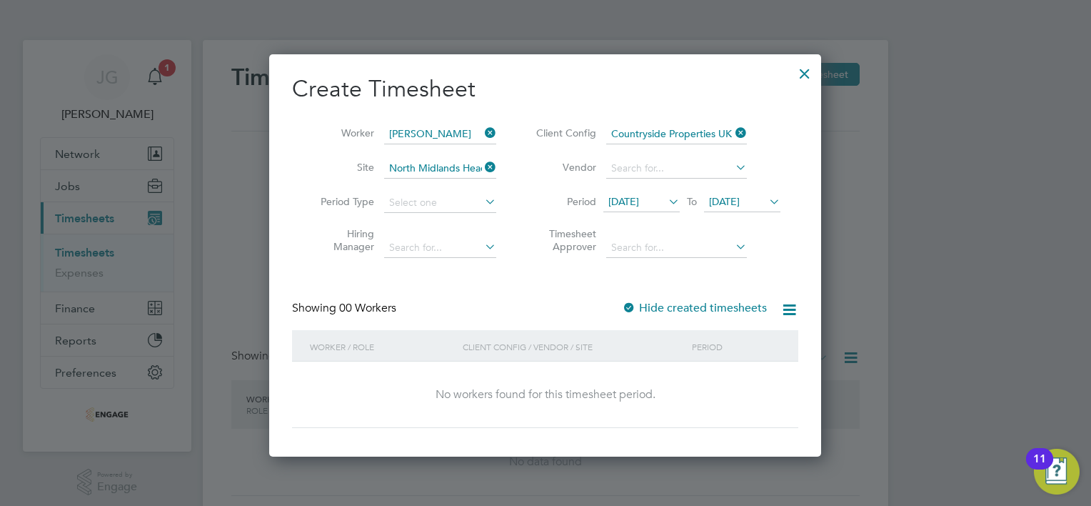
click at [631, 198] on span "[DATE]" at bounding box center [623, 201] width 31 height 13
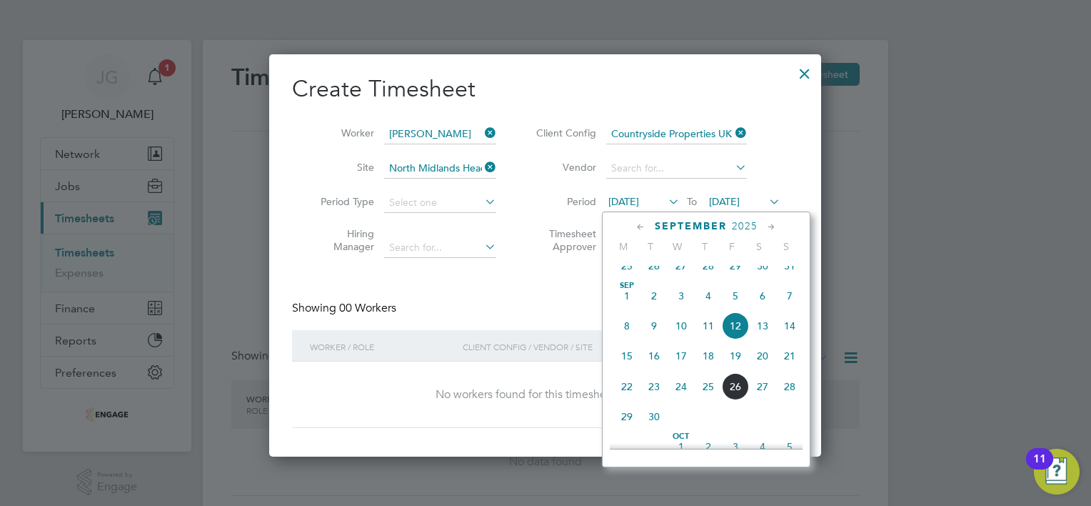
click at [780, 157] on li "Vendor" at bounding box center [656, 168] width 284 height 34
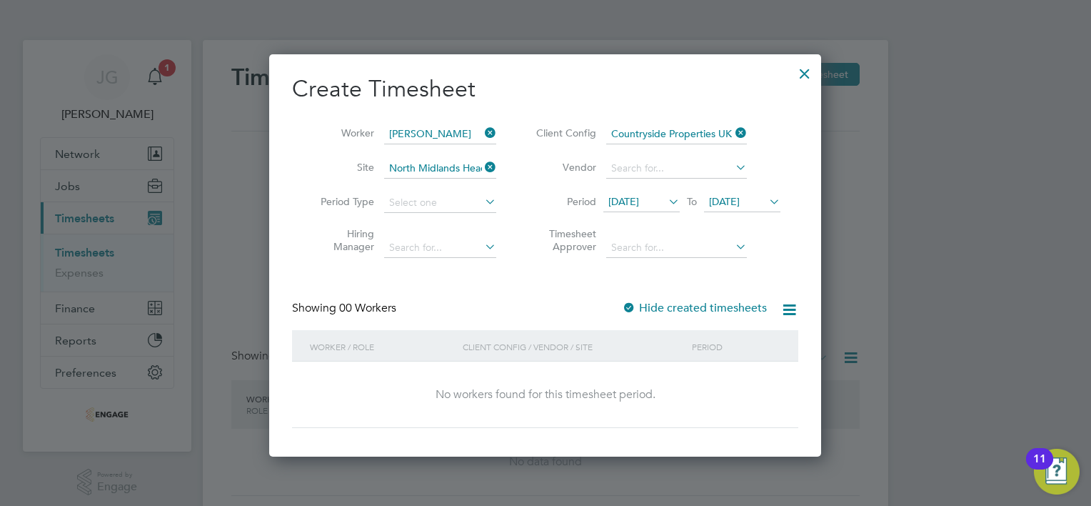
click at [726, 206] on span "[DATE]" at bounding box center [724, 201] width 31 height 13
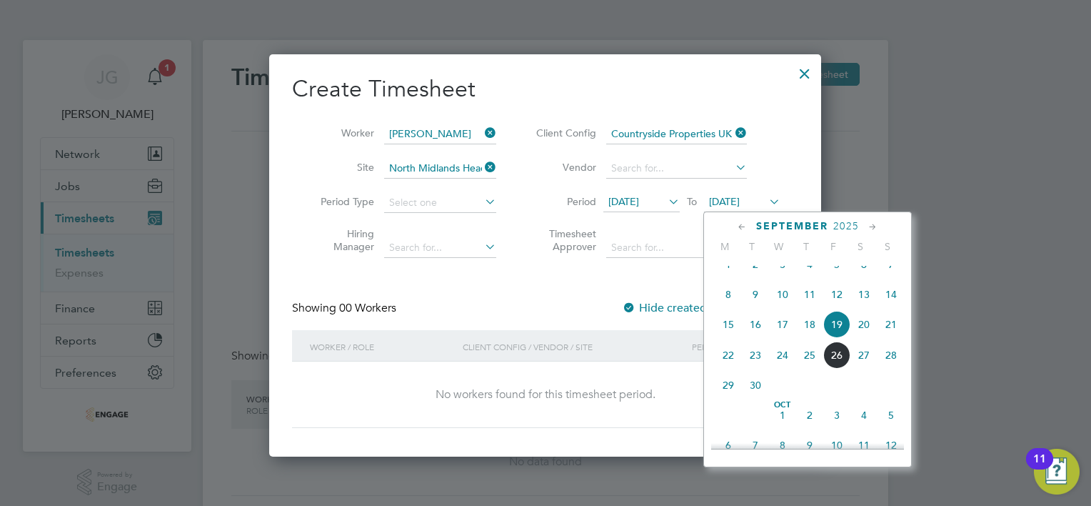
click at [726, 338] on span "15" at bounding box center [728, 324] width 27 height 27
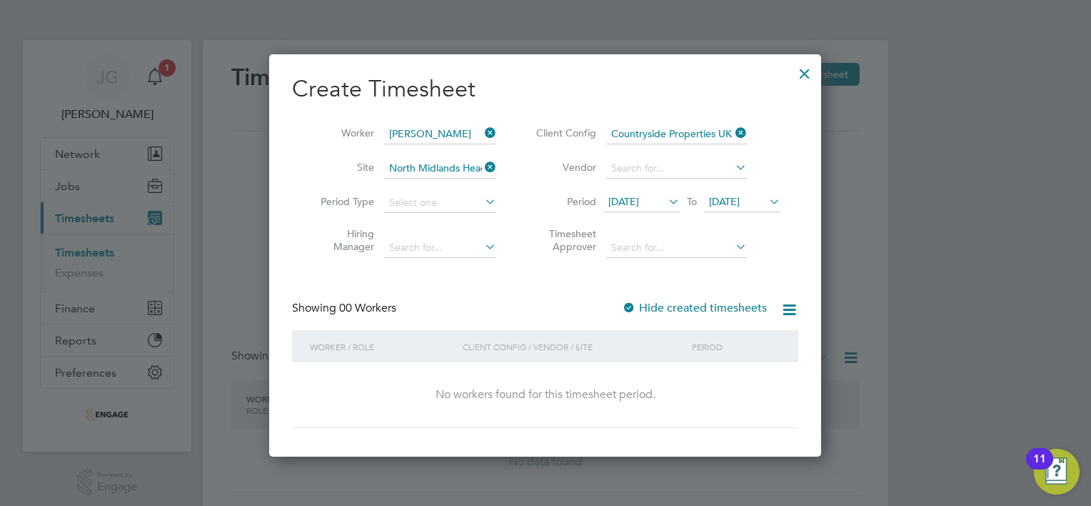
click at [632, 193] on span "[DATE]" at bounding box center [641, 202] width 76 height 19
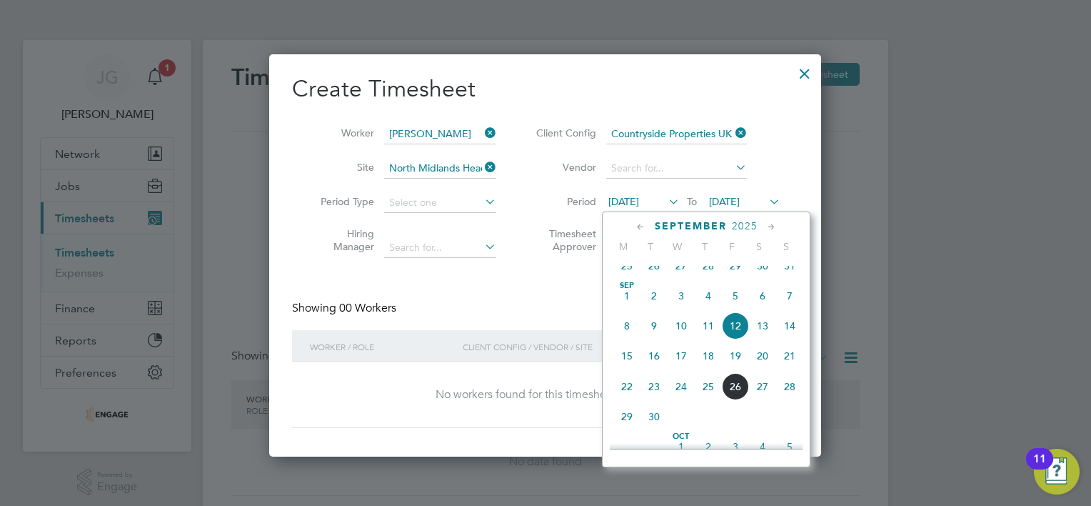
click at [628, 400] on span "22" at bounding box center [626, 386] width 27 height 27
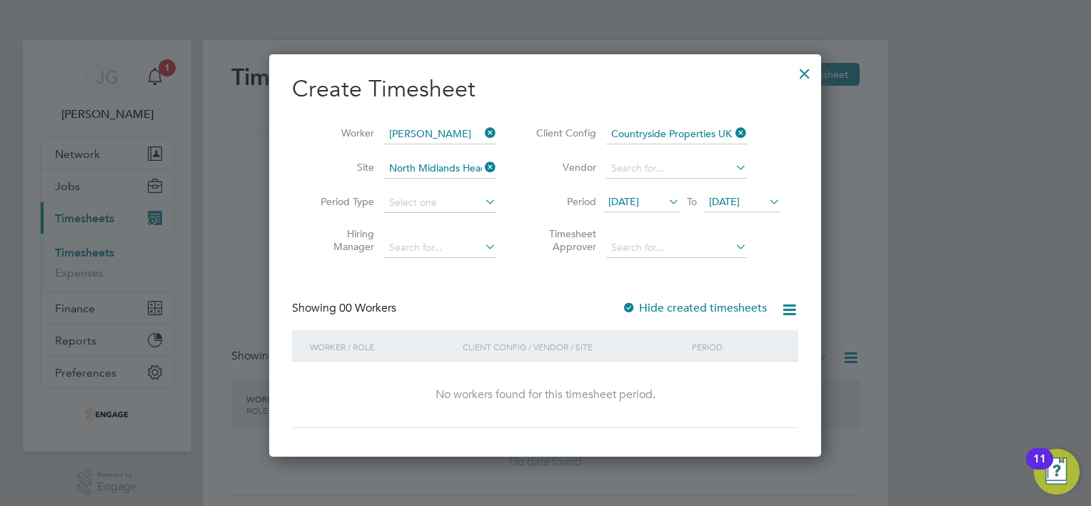
click at [751, 191] on li "Period [DATE] To [DATE]" at bounding box center [656, 203] width 284 height 34
click at [740, 205] on span "[DATE]" at bounding box center [724, 201] width 31 height 13
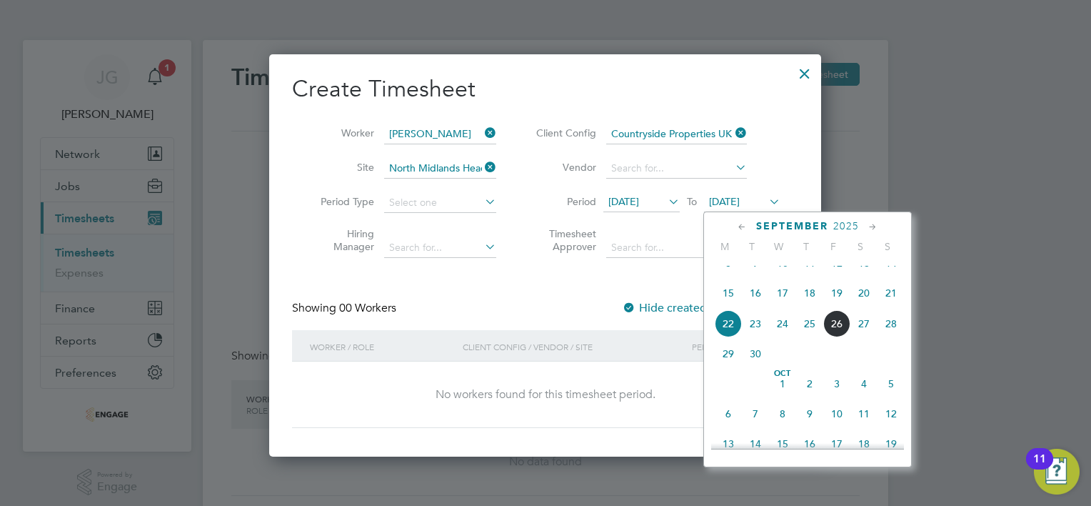
click at [836, 337] on span "26" at bounding box center [836, 323] width 27 height 27
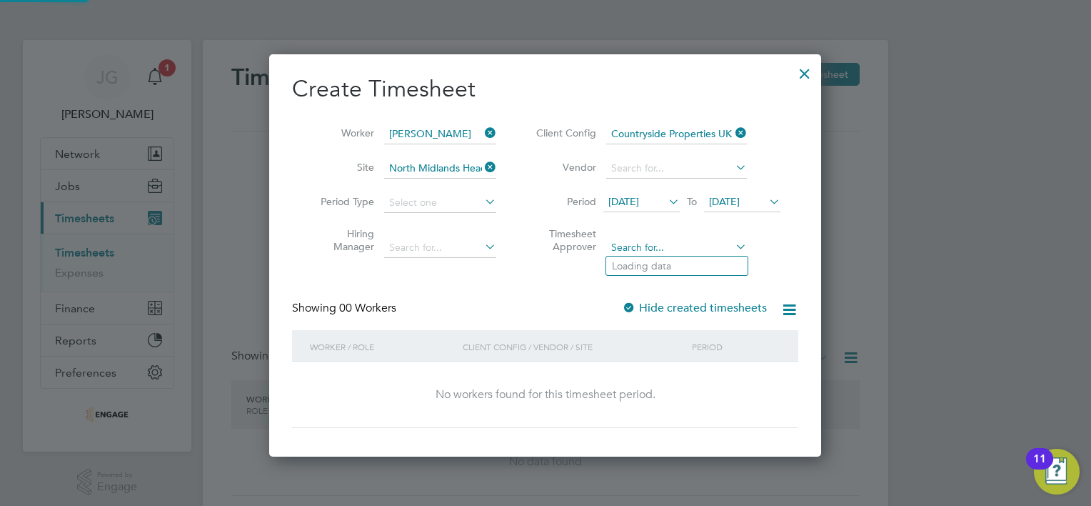
click at [671, 243] on input at bounding box center [676, 248] width 141 height 20
click at [653, 263] on li "Sall y Seabrook" at bounding box center [678, 265] width 145 height 19
type input "[PERSON_NAME]"
click at [448, 206] on input at bounding box center [440, 203] width 112 height 20
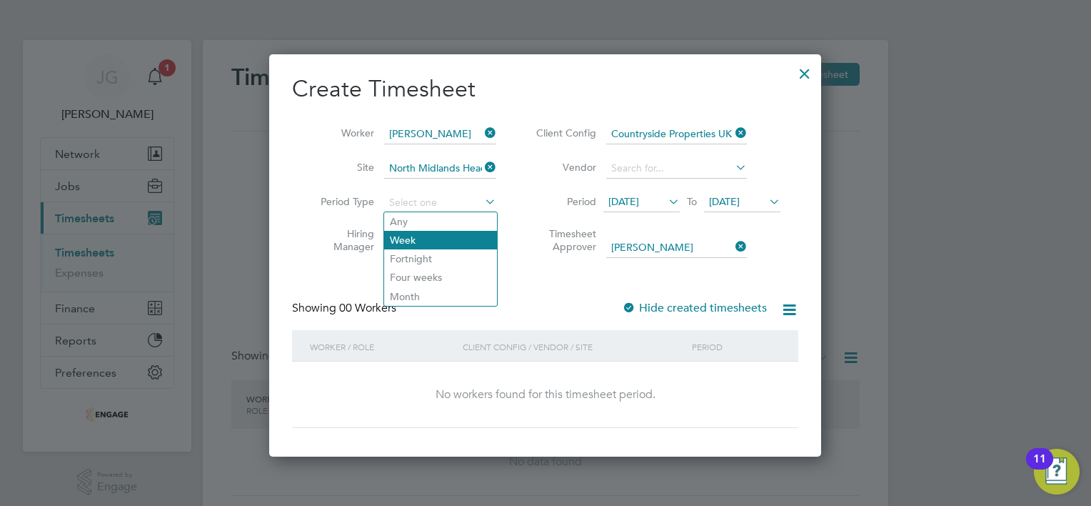
click at [437, 240] on li "Week" at bounding box center [440, 240] width 113 height 19
type input "Week"
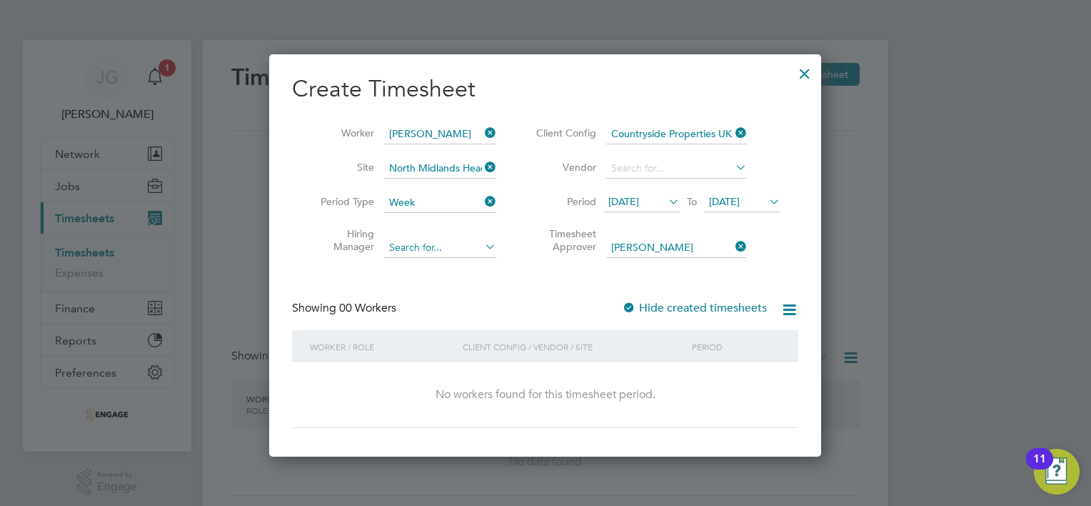
click at [436, 240] on input at bounding box center [440, 248] width 112 height 20
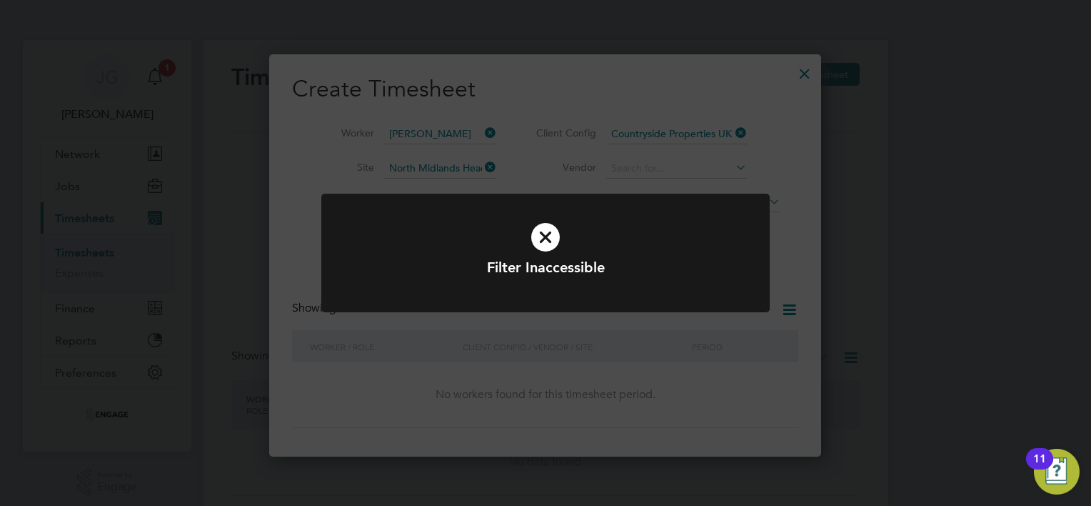
click at [546, 286] on div at bounding box center [545, 253] width 448 height 119
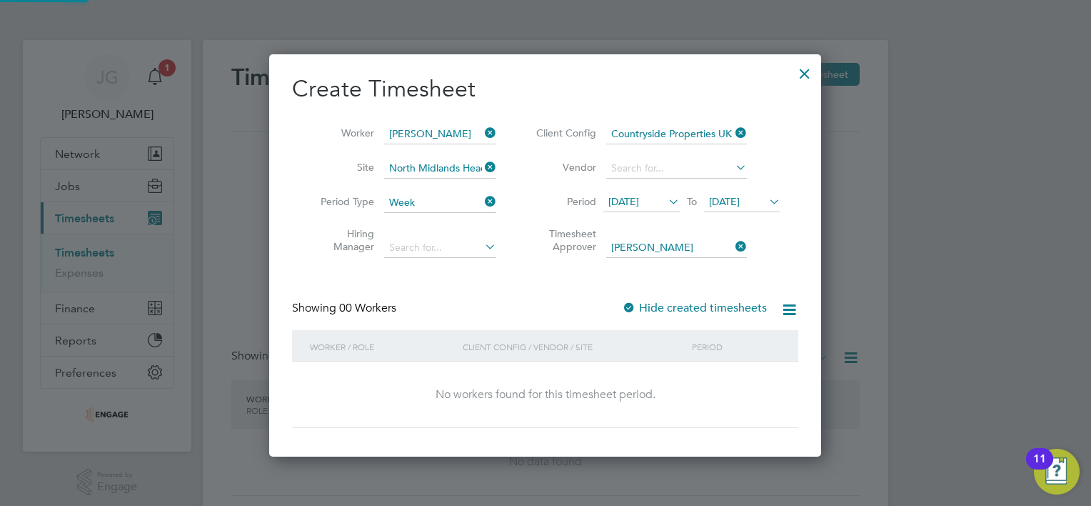
click at [539, 350] on div "Worker / Role Client Config / Vendor / Site Period No workers found for this ti…" at bounding box center [545, 379] width 506 height 99
click at [482, 246] on icon at bounding box center [482, 246] width 0 height 20
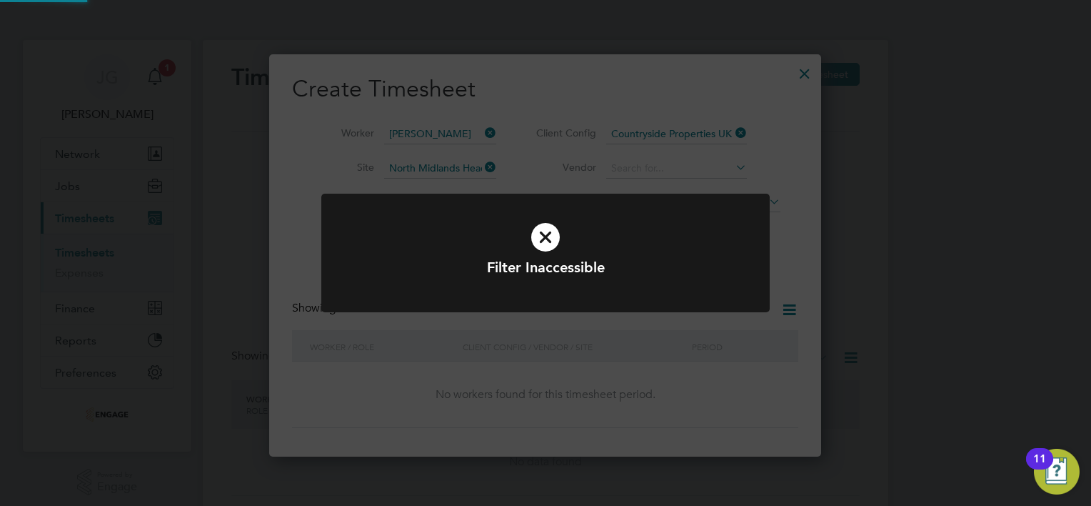
click at [486, 246] on icon at bounding box center [545, 237] width 371 height 56
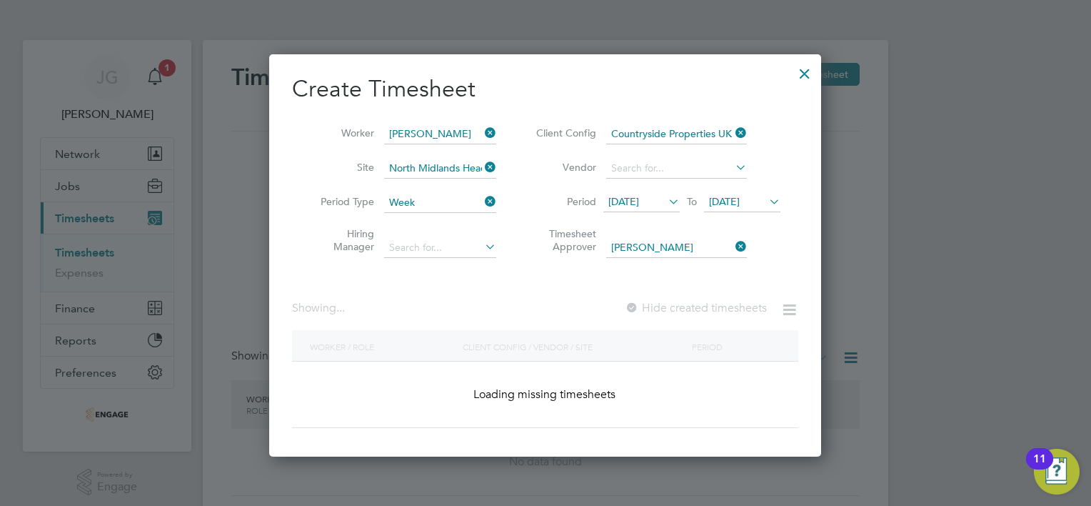
click at [499, 297] on div "Create Timesheet Worker [PERSON_NAME] Site [GEOGRAPHIC_DATA] Head Office (Finan…" at bounding box center [545, 250] width 506 height 353
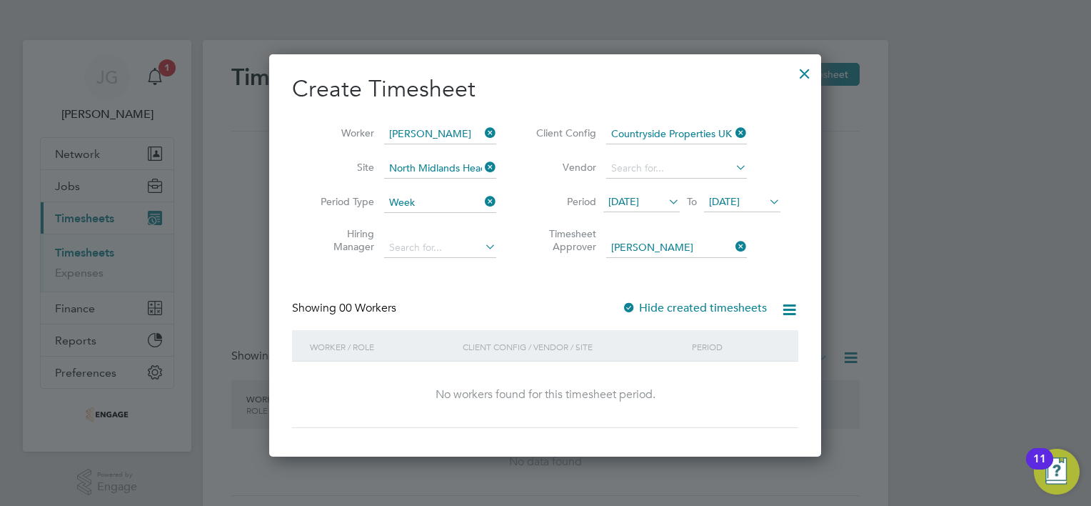
click at [792, 312] on icon at bounding box center [790, 310] width 18 height 18
click at [683, 334] on li "Download missing timesheets" at bounding box center [718, 342] width 155 height 20
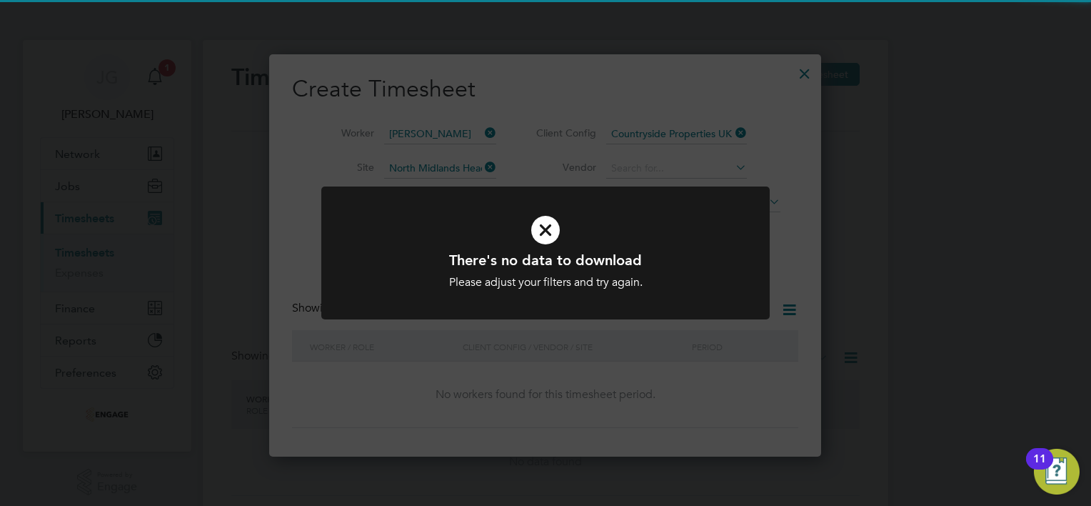
click at [565, 358] on div "There's no data to download Please adjust your filters and try again. Cancel Ok…" at bounding box center [545, 253] width 1091 height 506
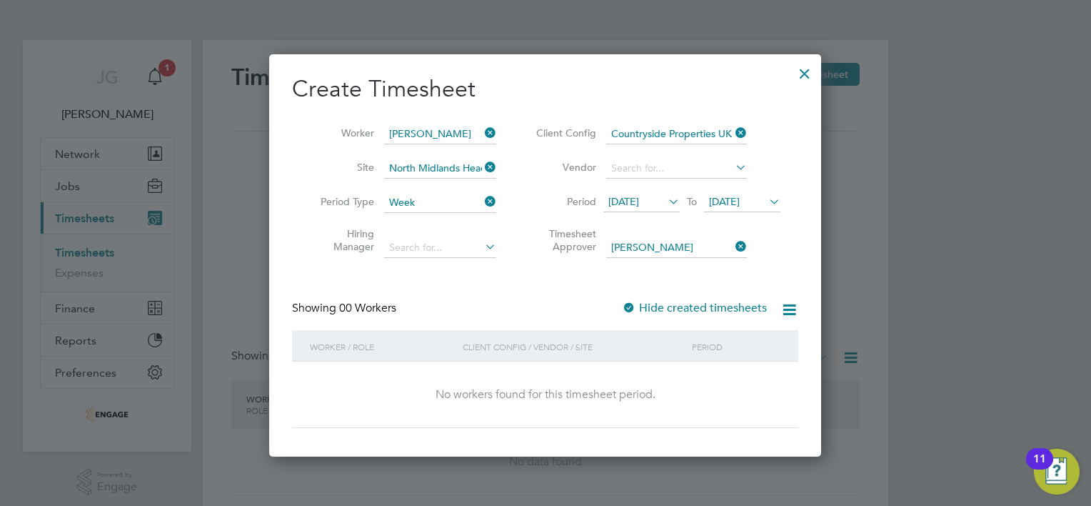
click at [805, 71] on div at bounding box center [805, 70] width 26 height 26
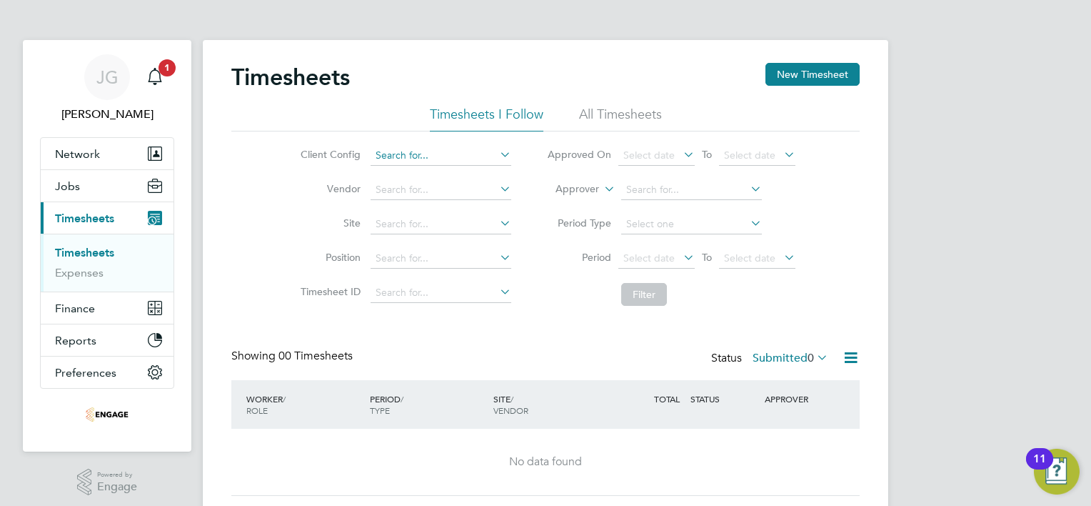
click at [425, 146] on li "Client Config" at bounding box center [403, 156] width 251 height 34
click at [423, 154] on input at bounding box center [441, 156] width 141 height 20
click at [431, 174] on li "Countryside Properties UK Ltd" at bounding box center [445, 174] width 150 height 19
type input "Countryside Properties UK Ltd"
click at [109, 154] on button "Network" at bounding box center [107, 153] width 133 height 31
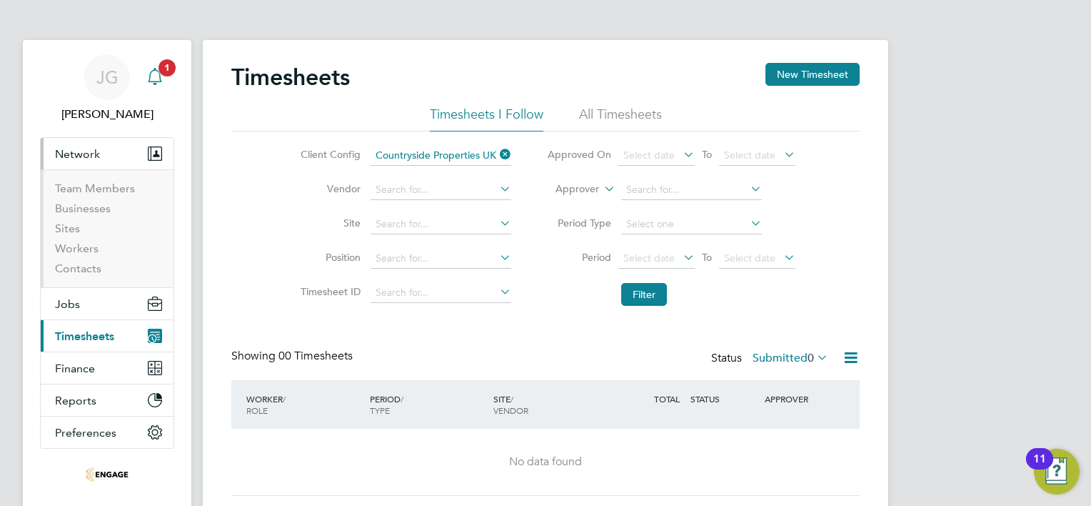
click at [164, 56] on link "Notifications 1" at bounding box center [155, 77] width 29 height 46
